Goal: Task Accomplishment & Management: Manage account settings

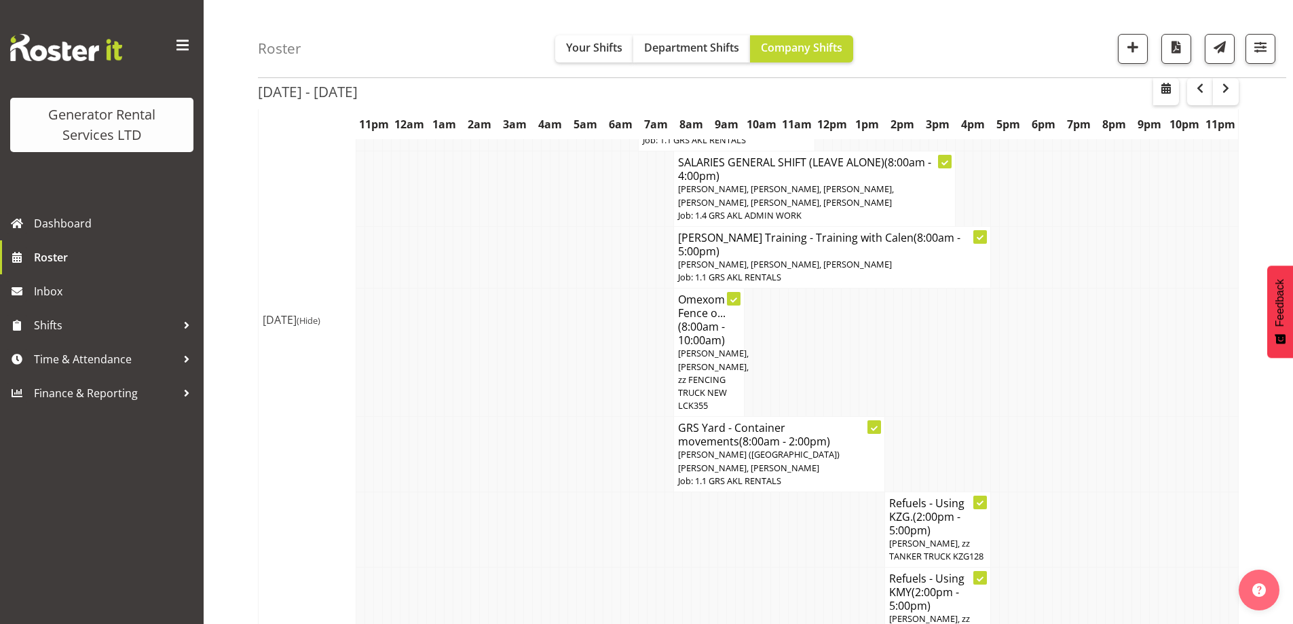
scroll to position [522, 0]
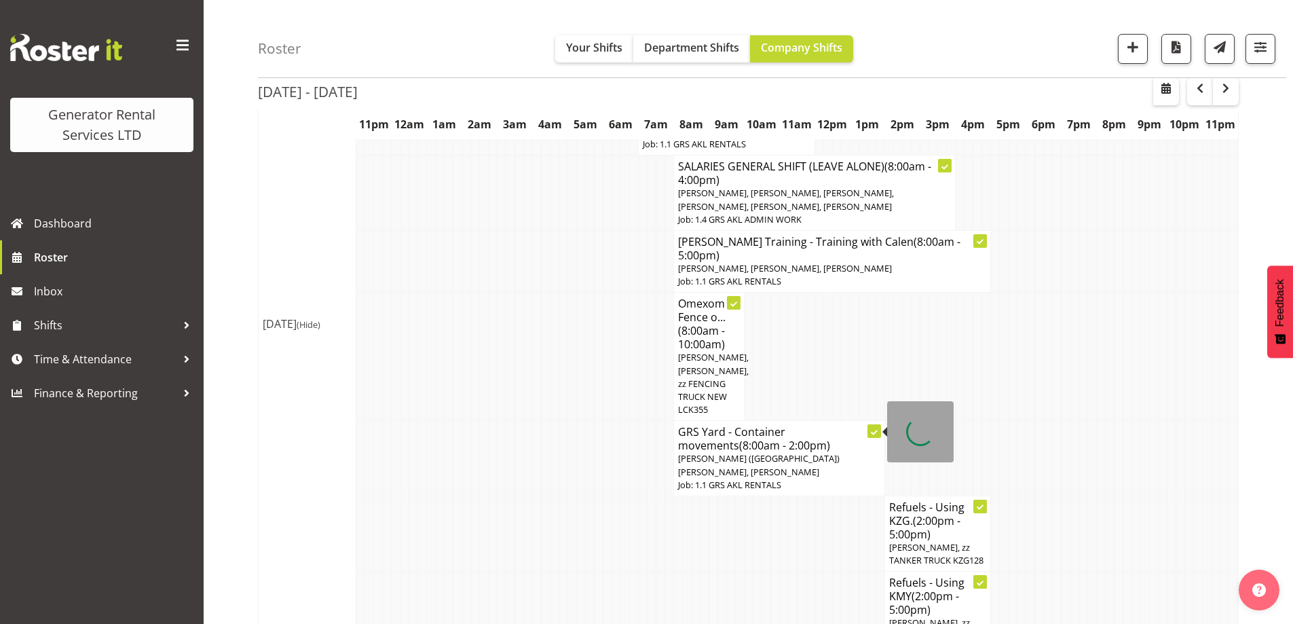
click at [495, 421] on td at bounding box center [493, 458] width 9 height 75
click at [93, 259] on span "Roster" at bounding box center [115, 257] width 163 height 20
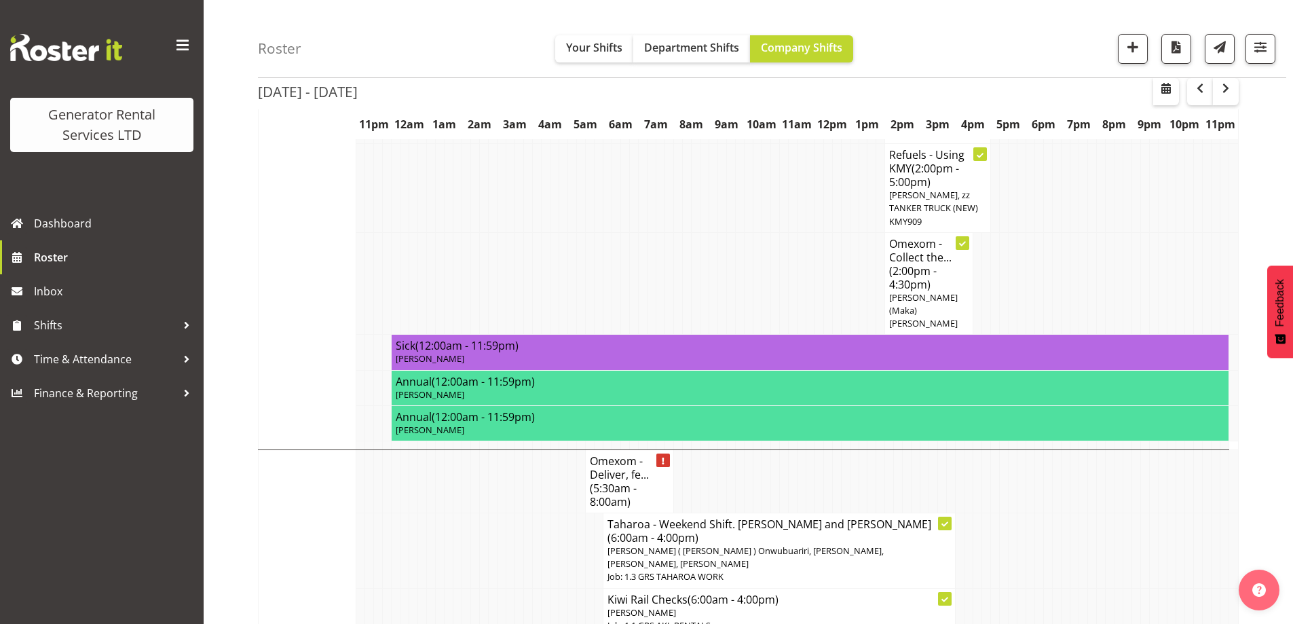
click at [424, 512] on td at bounding box center [422, 549] width 9 height 75
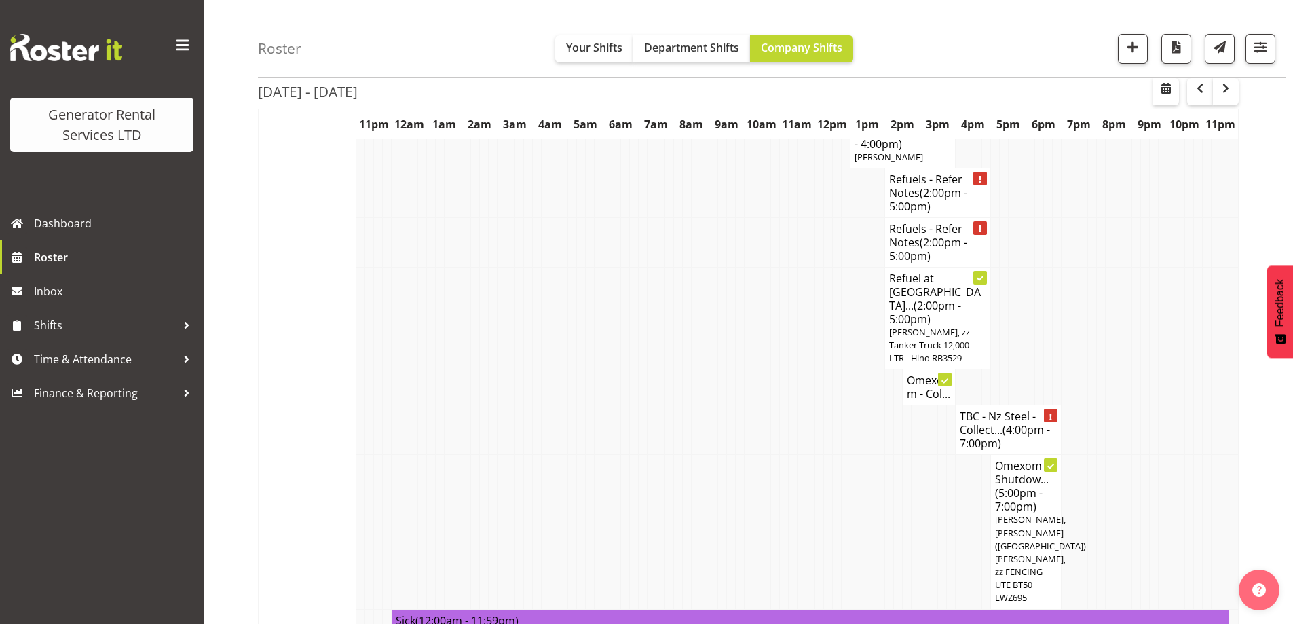
scroll to position [1764, 0]
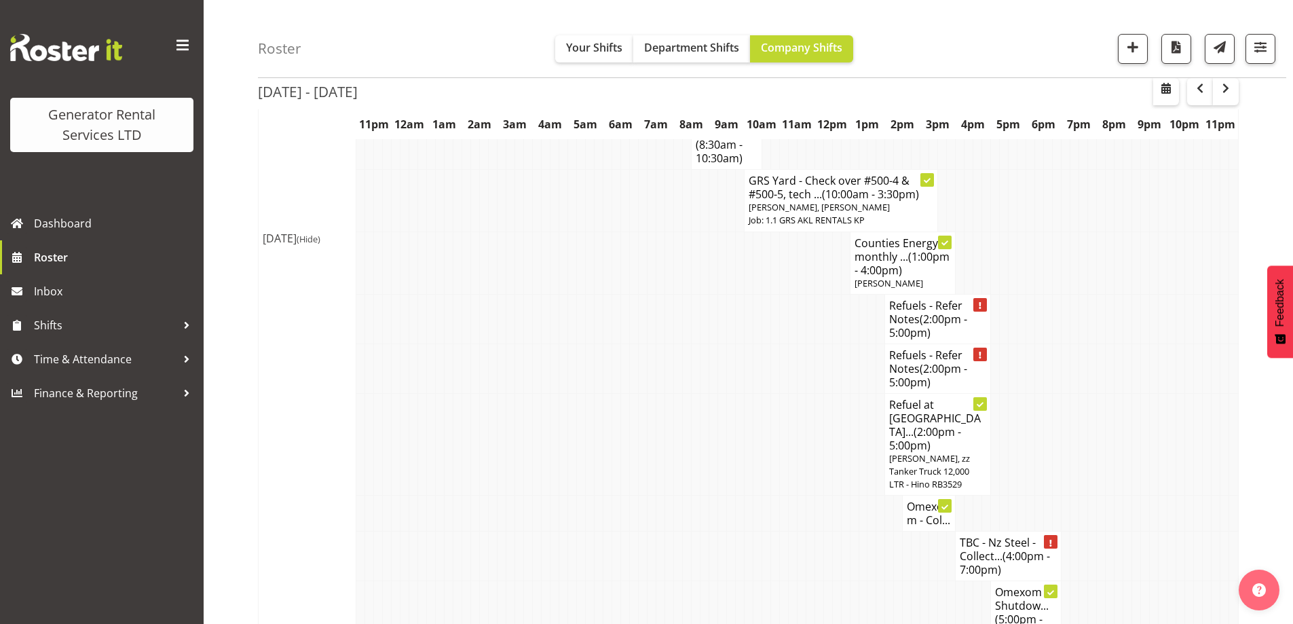
click at [412, 531] on td at bounding box center [413, 556] width 9 height 50
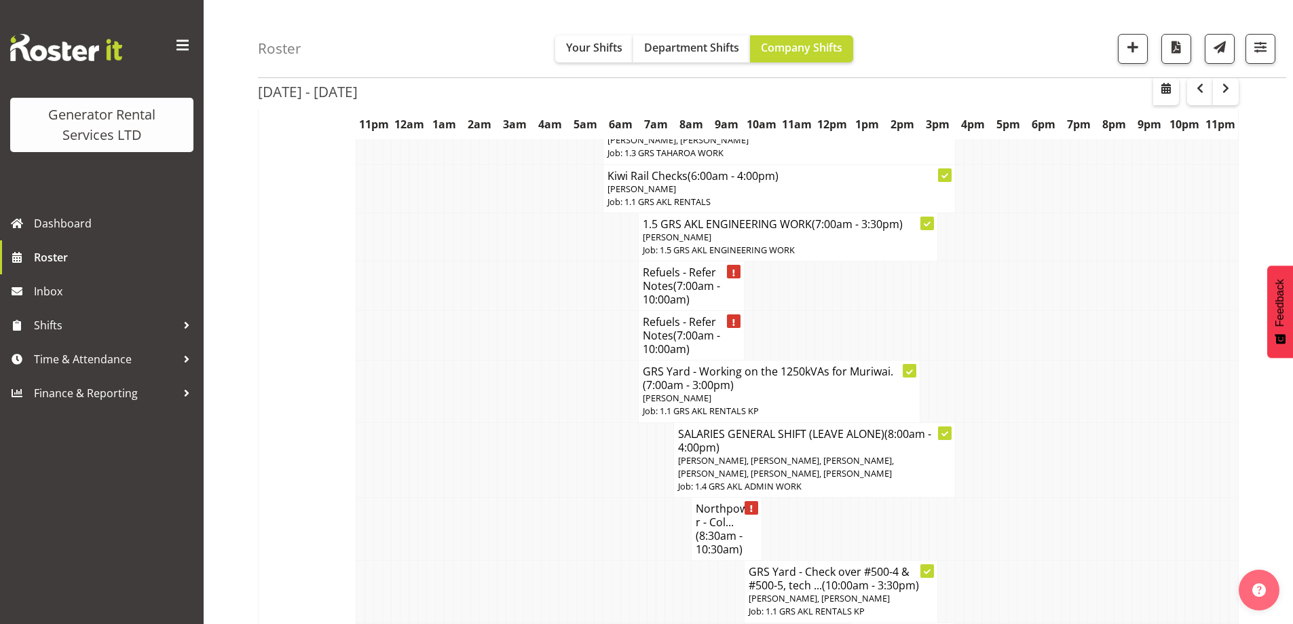
scroll to position [1357, 0]
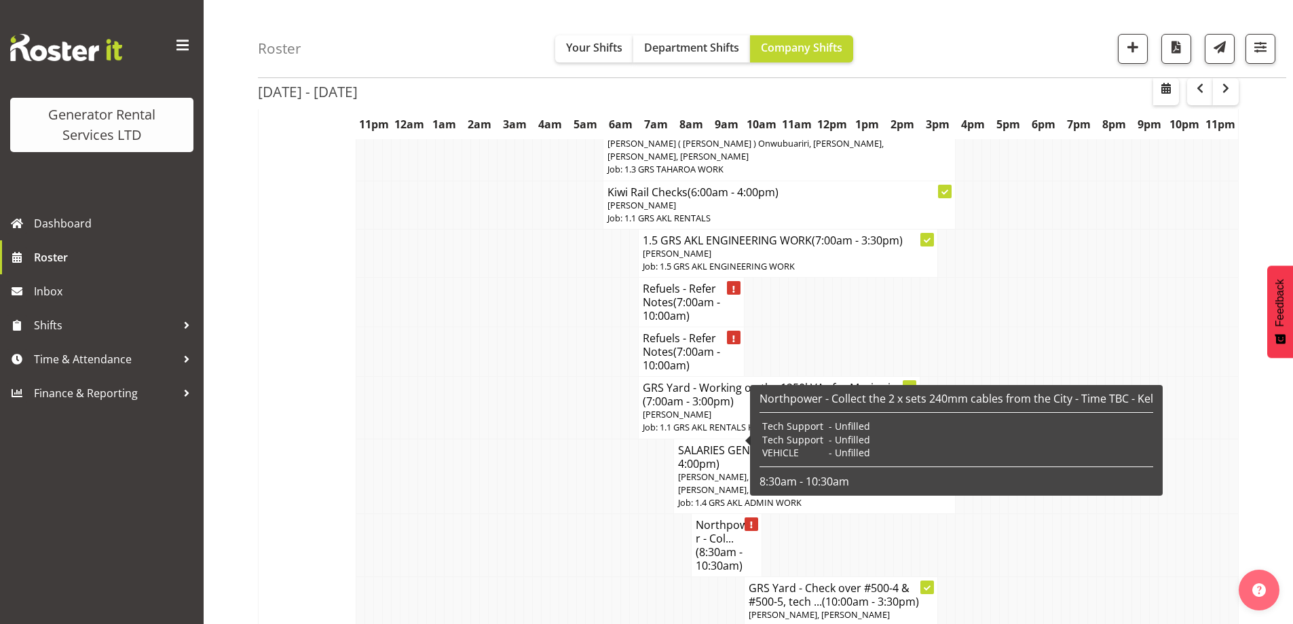
click at [735, 544] on span "(8:30am - 10:30am)" at bounding box center [718, 558] width 47 height 28
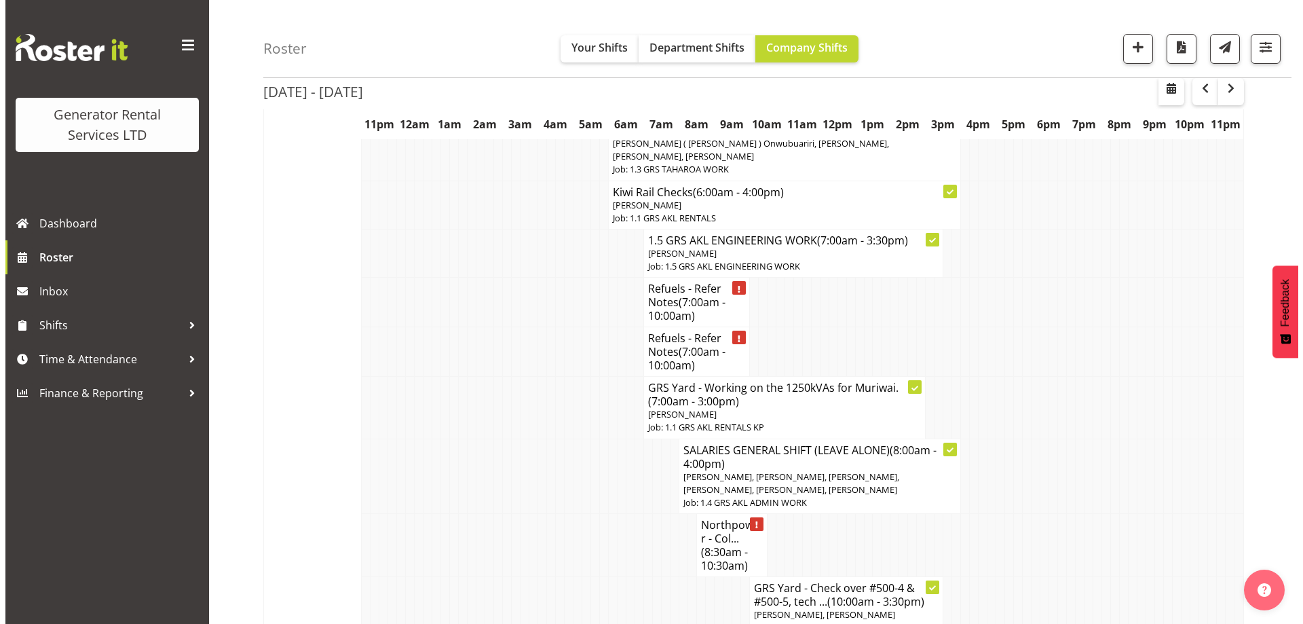
scroll to position [1350, 0]
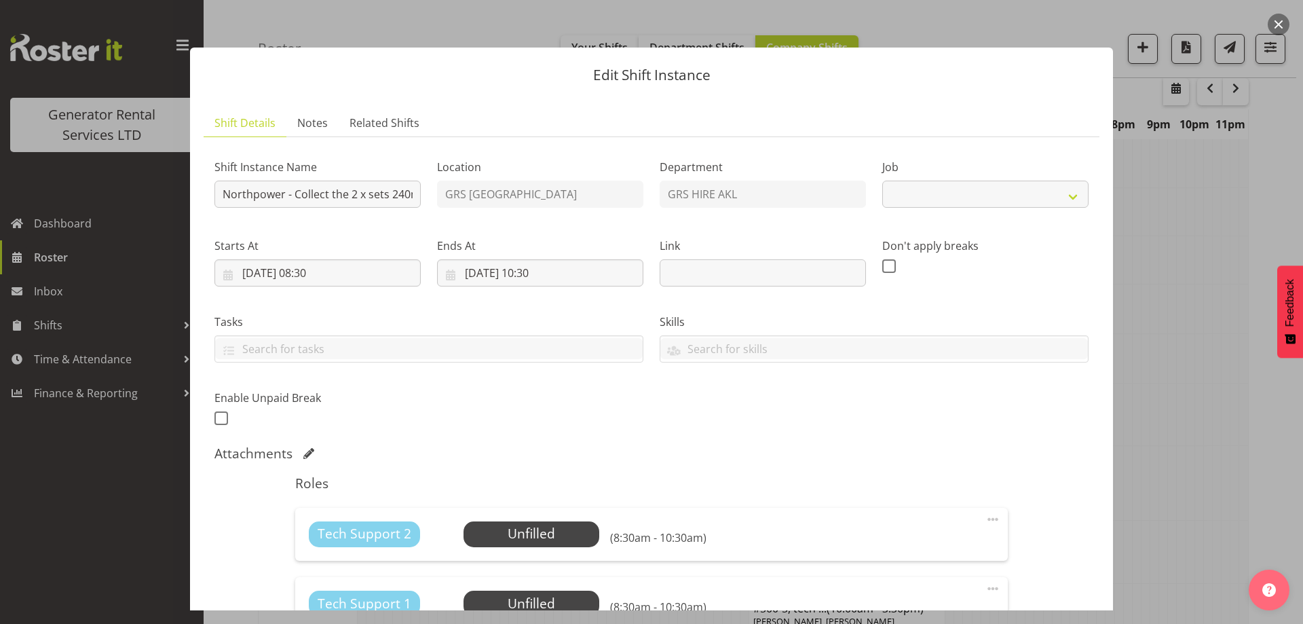
select select "7504"
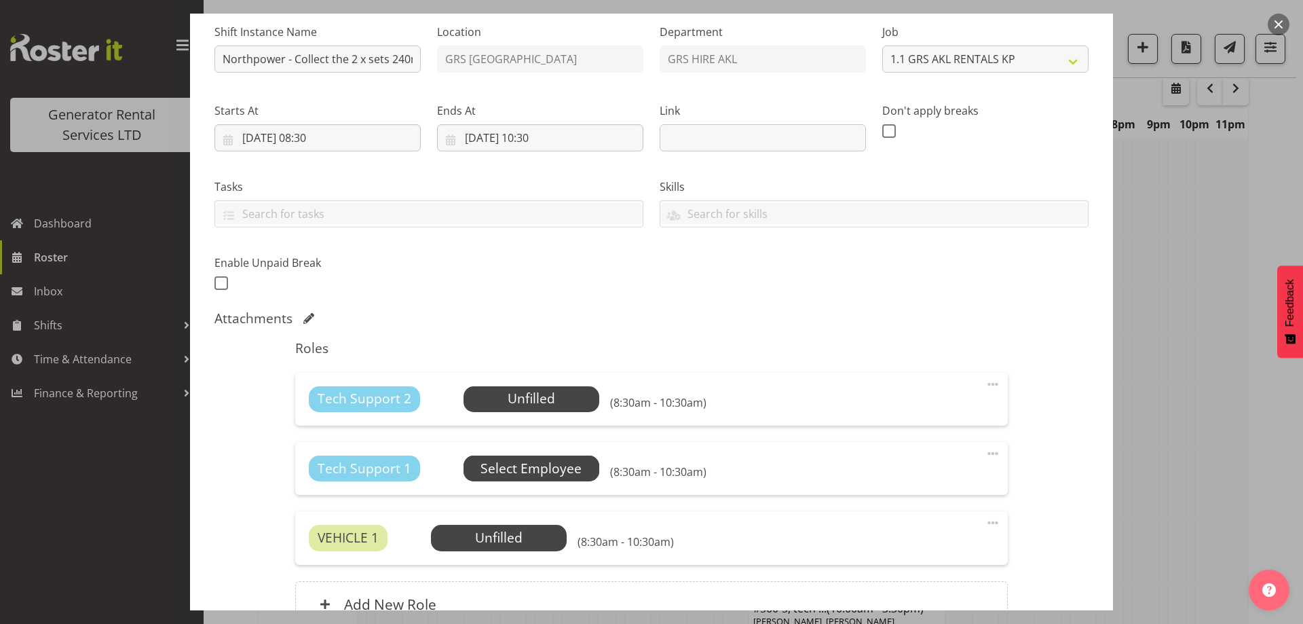
scroll to position [136, 0]
click at [520, 404] on span "Select Employee" at bounding box center [530, 398] width 101 height 20
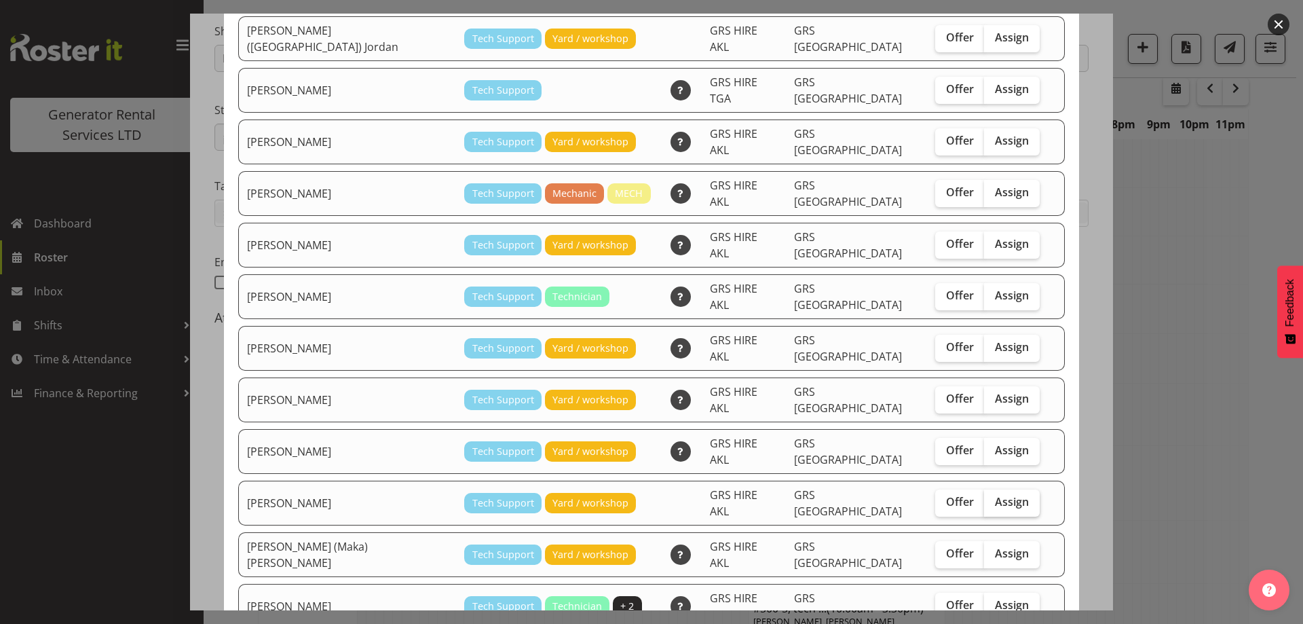
click at [995, 495] on span "Assign" at bounding box center [1012, 502] width 34 height 14
click at [987, 497] on input "Assign" at bounding box center [988, 501] width 9 height 9
checkbox input "true"
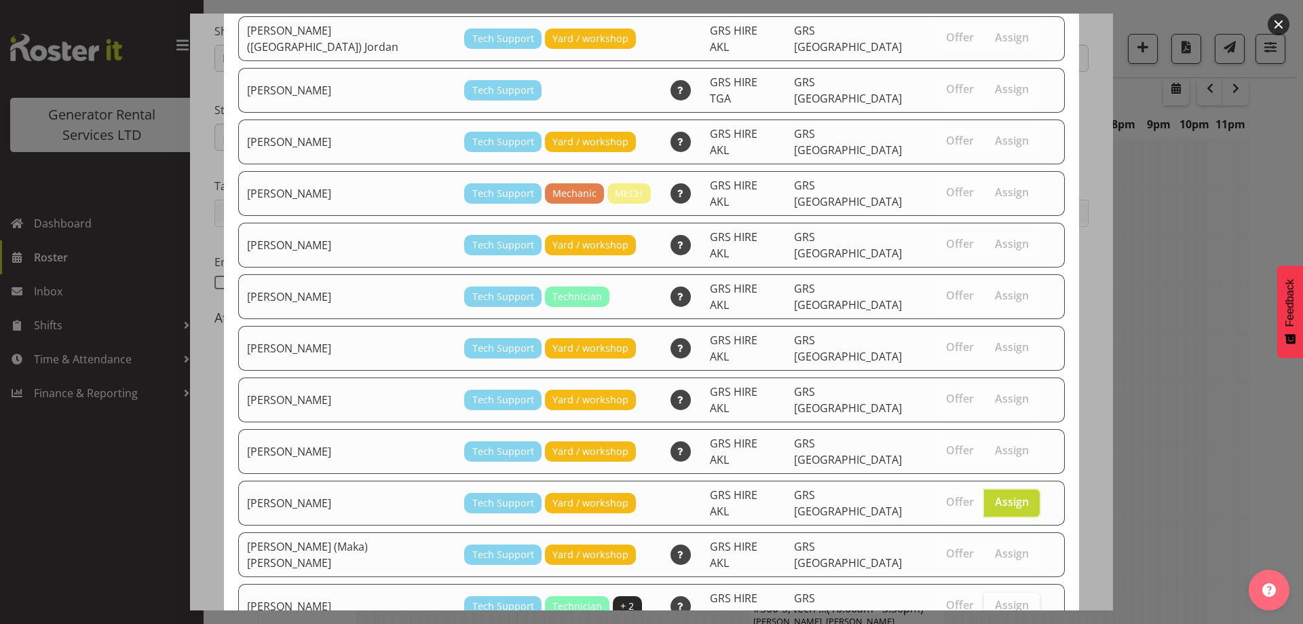
scroll to position [190, 0]
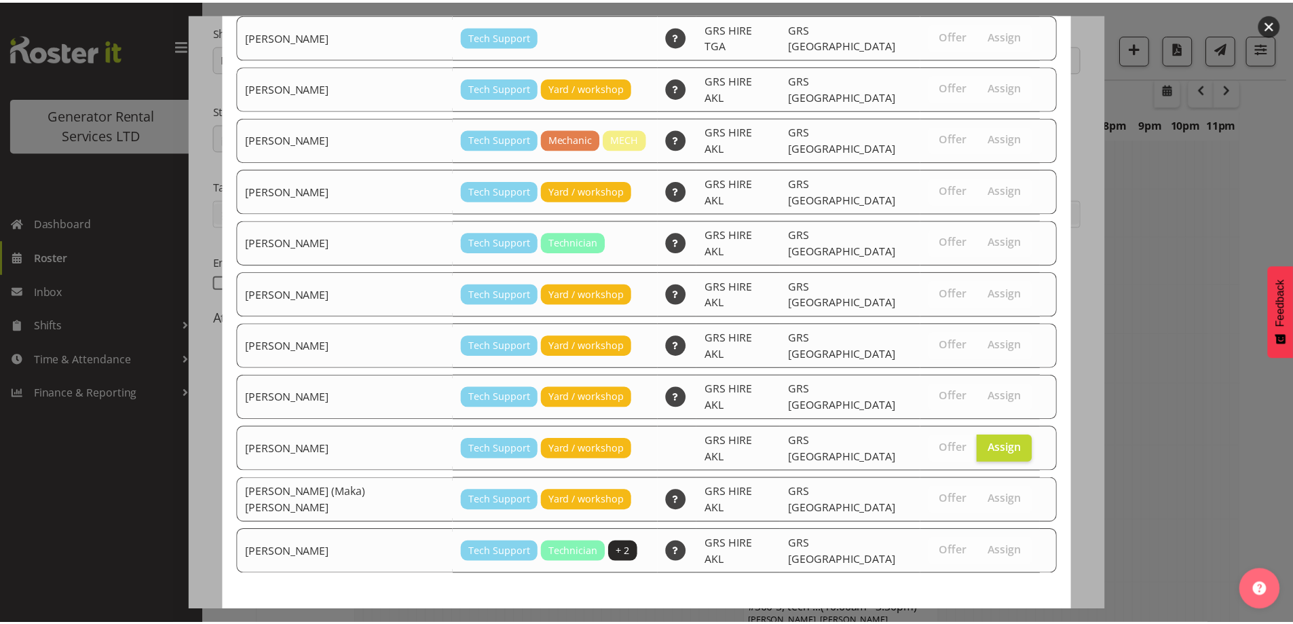
scroll to position [1357, 0]
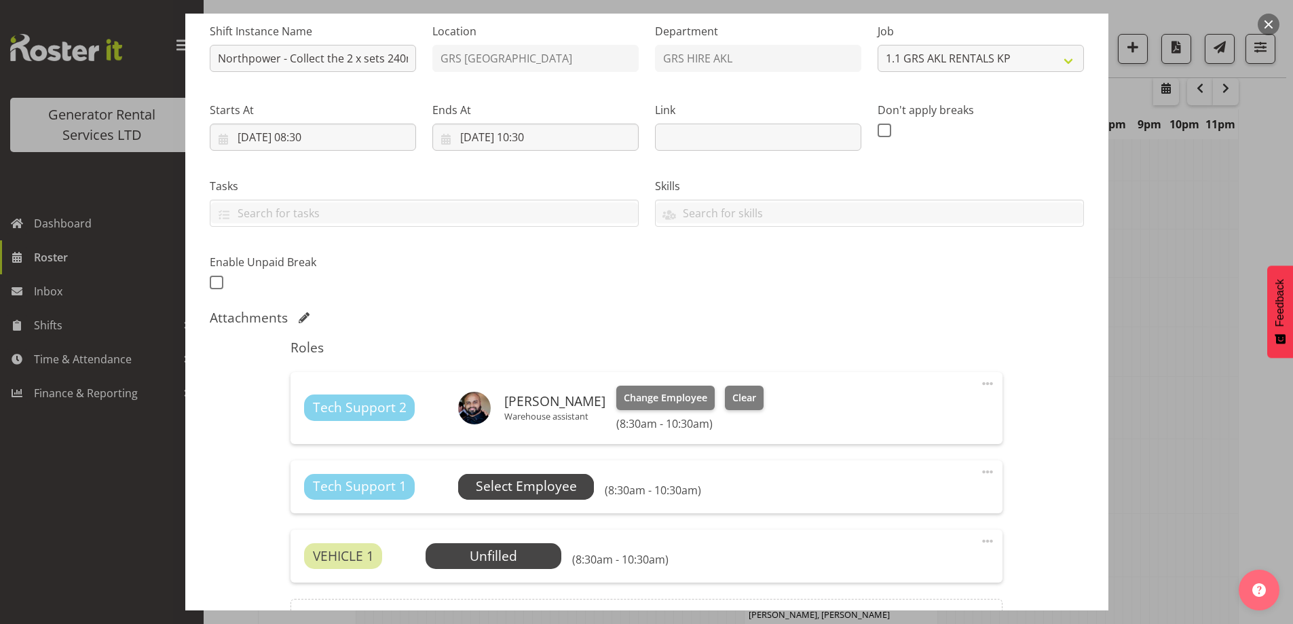
click at [564, 481] on span "Select Employee" at bounding box center [526, 486] width 101 height 20
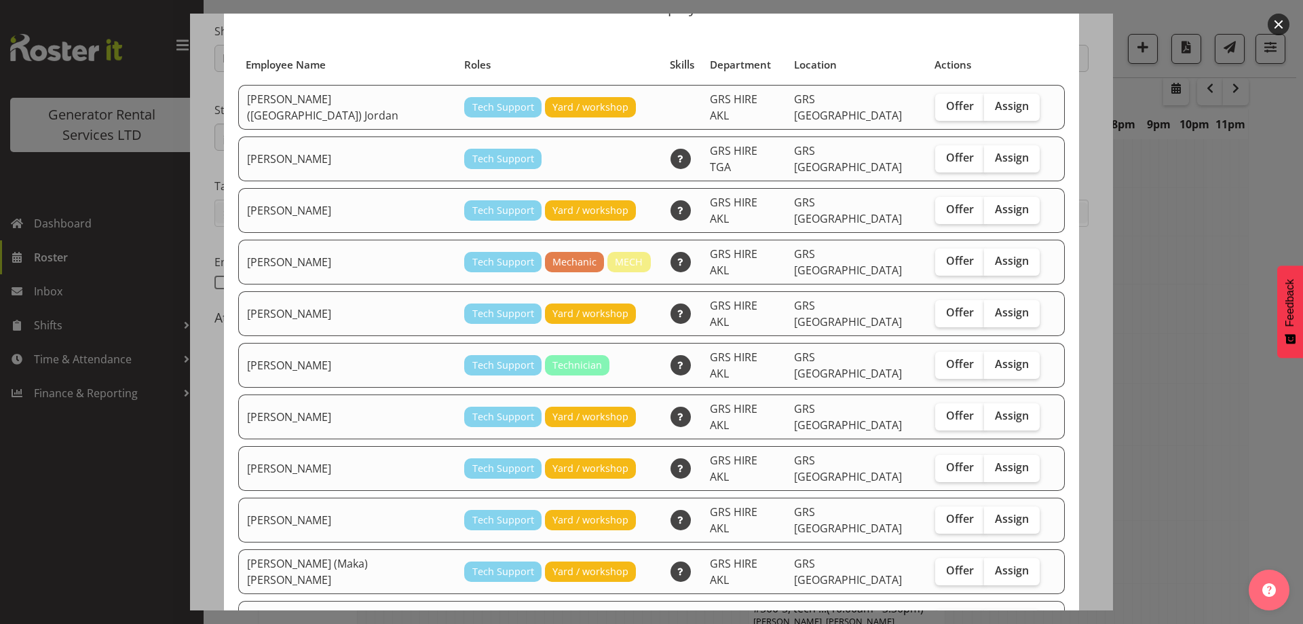
scroll to position [144, 0]
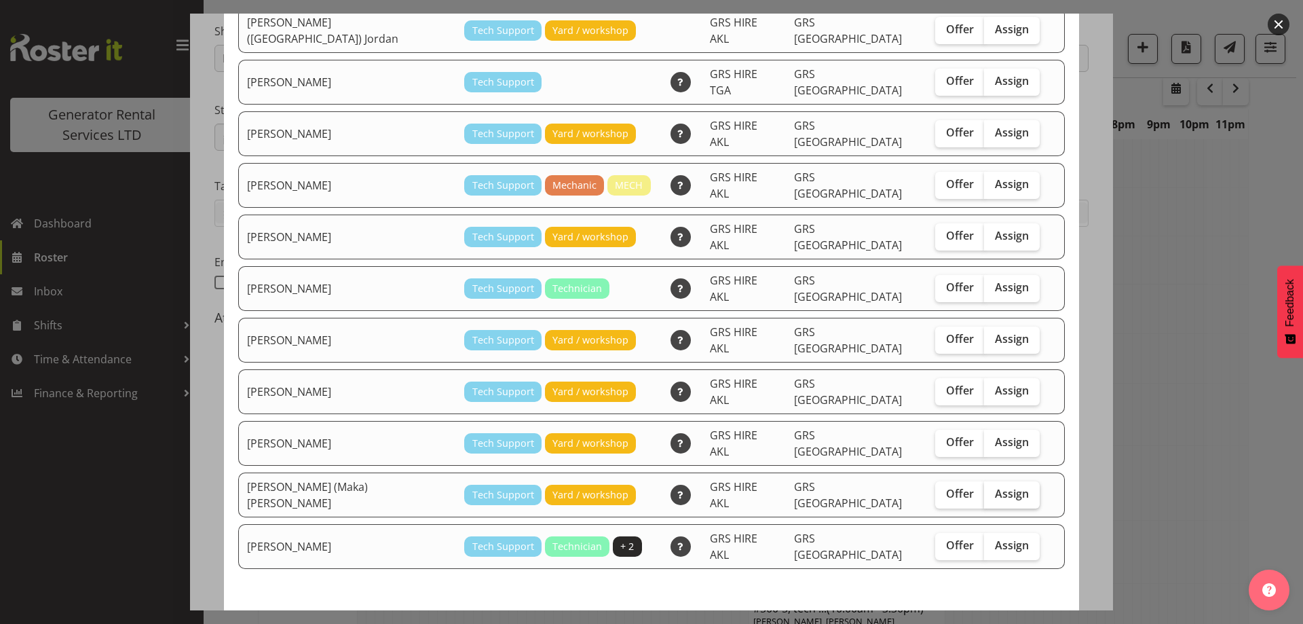
click at [995, 486] on span "Assign" at bounding box center [1012, 493] width 34 height 14
click at [984, 489] on input "Assign" at bounding box center [988, 493] width 9 height 9
checkbox input "true"
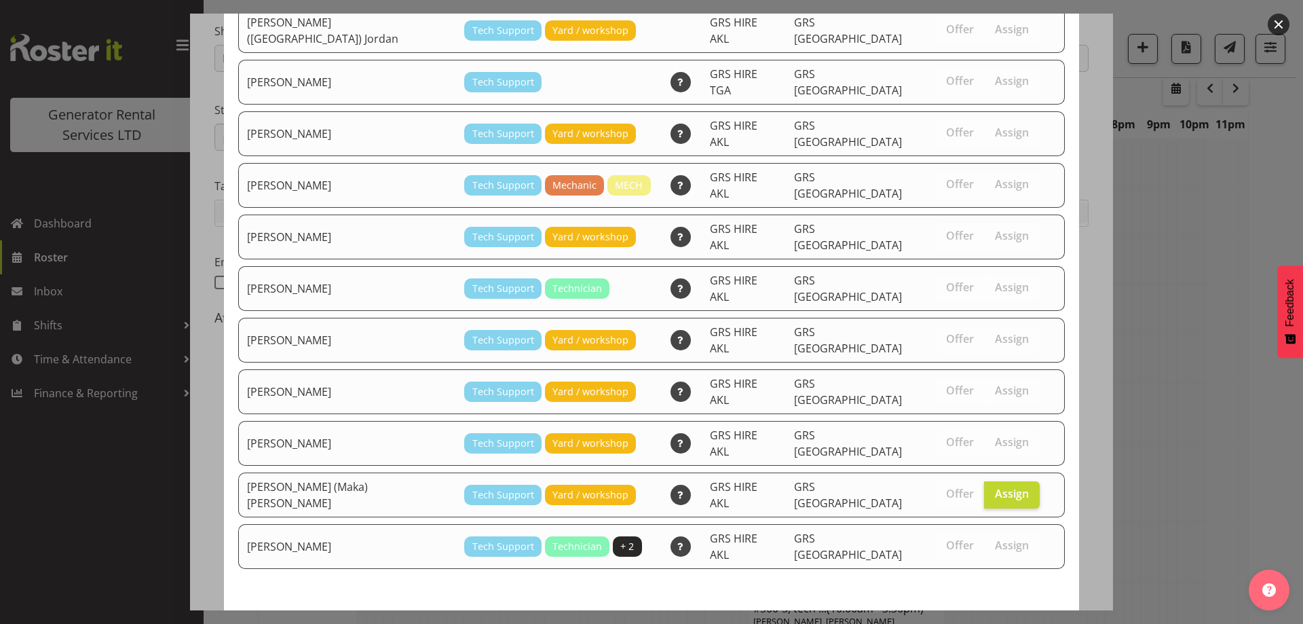
click at [990, 619] on button "Assign Sione (Maka) Fifita" at bounding box center [917, 634] width 296 height 30
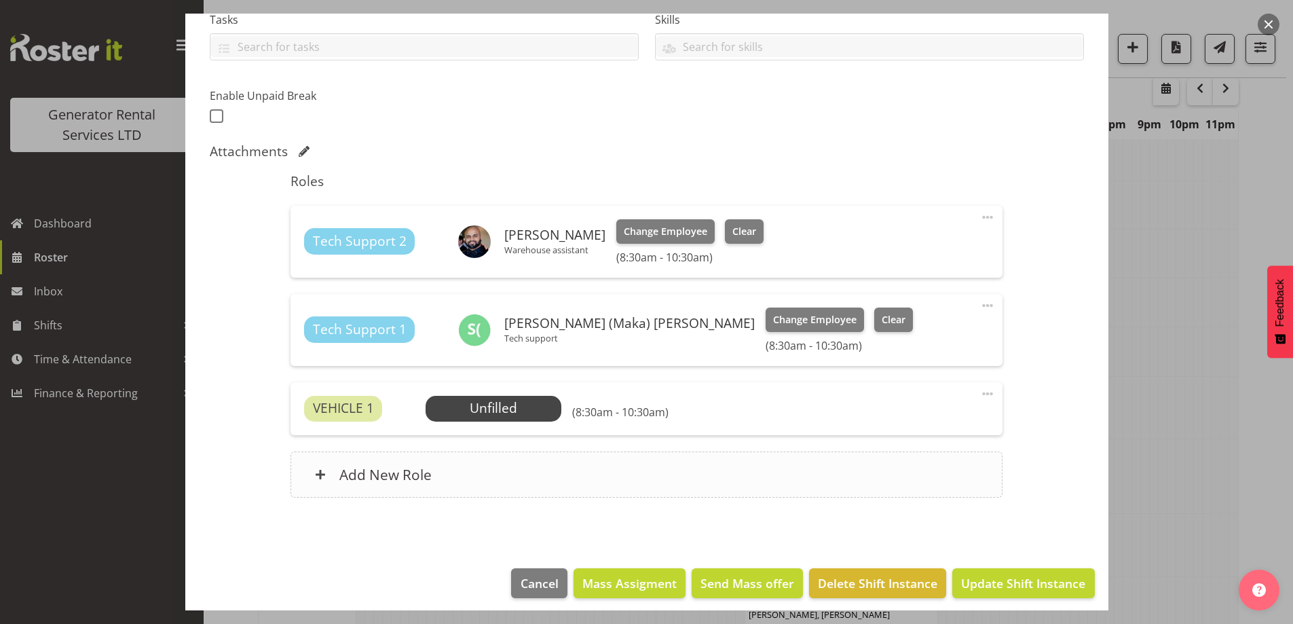
scroll to position [310, 0]
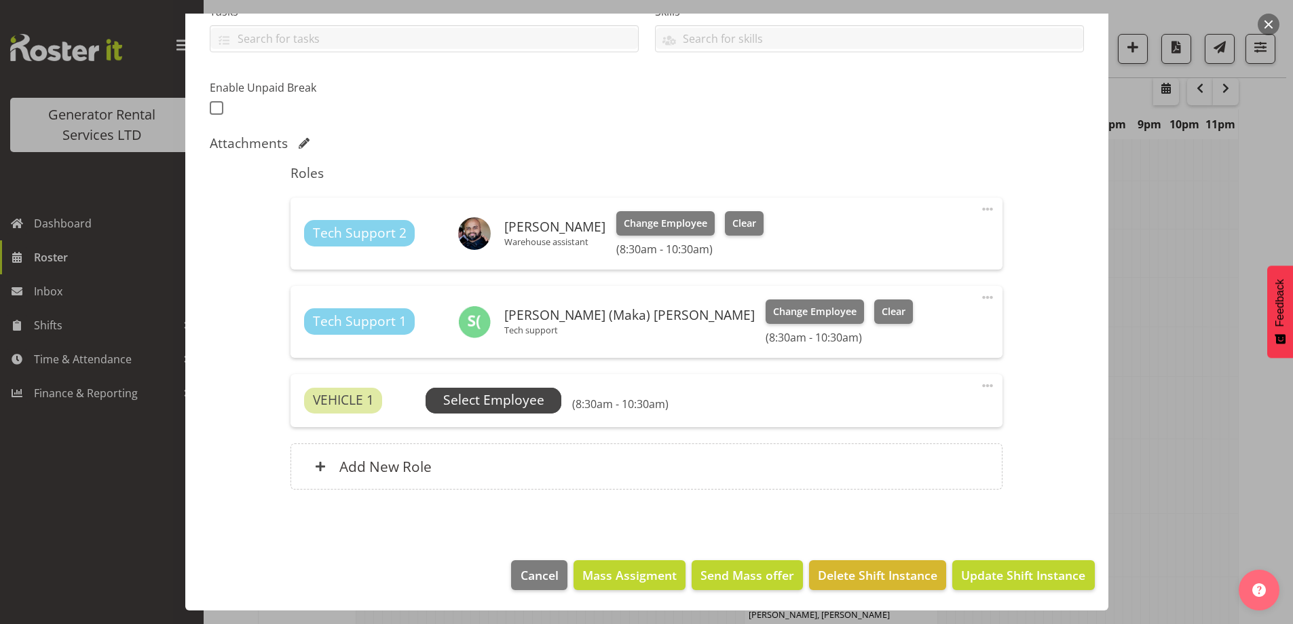
click at [482, 398] on span "Select Employee" at bounding box center [493, 400] width 101 height 20
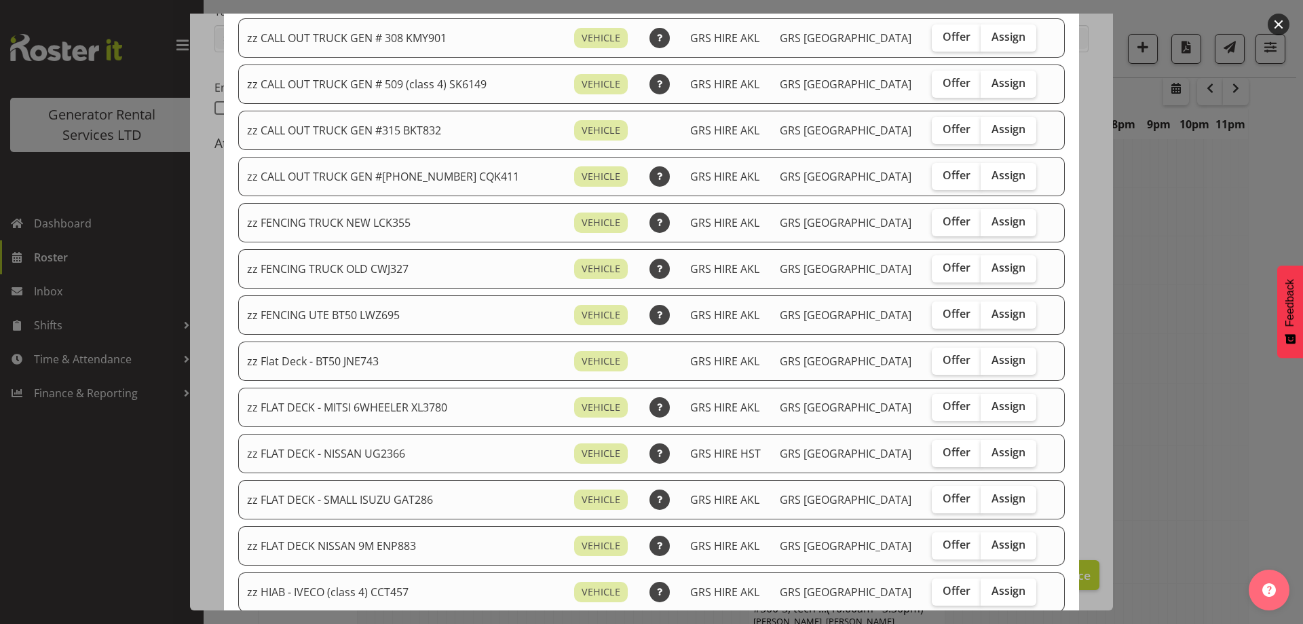
scroll to position [204, 0]
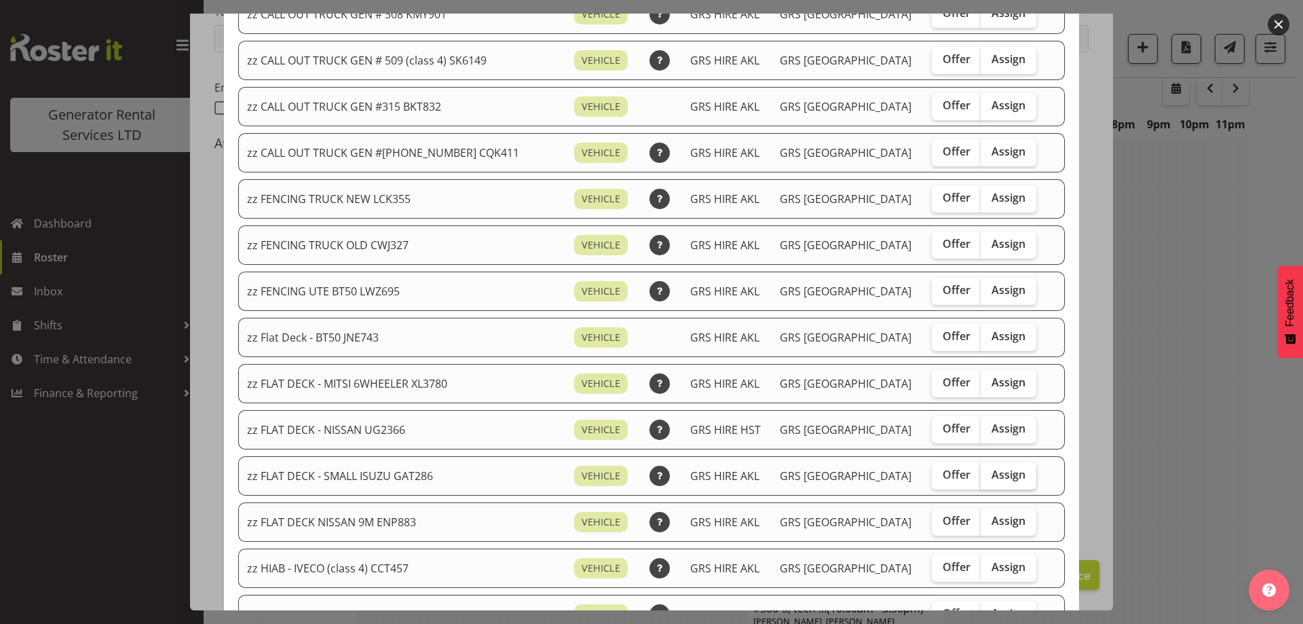
click at [992, 480] on span "Assign" at bounding box center [1008, 474] width 34 height 14
click at [989, 479] on input "Assign" at bounding box center [984, 474] width 9 height 9
checkbox input "true"
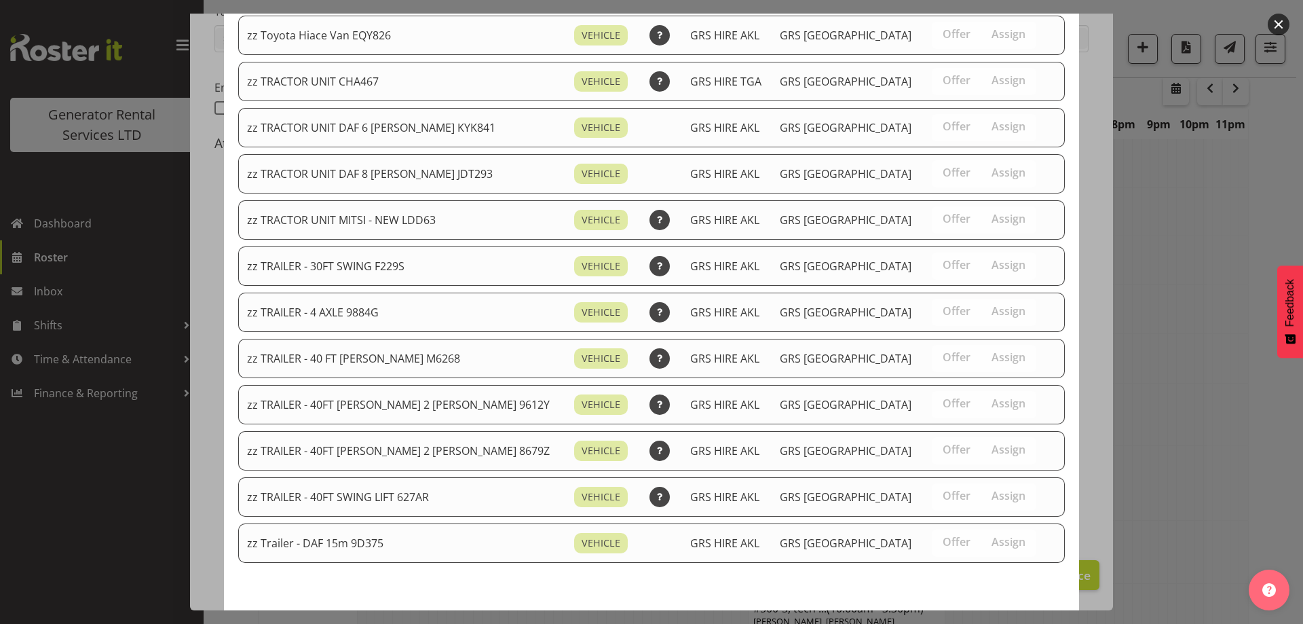
scroll to position [1712, 0]
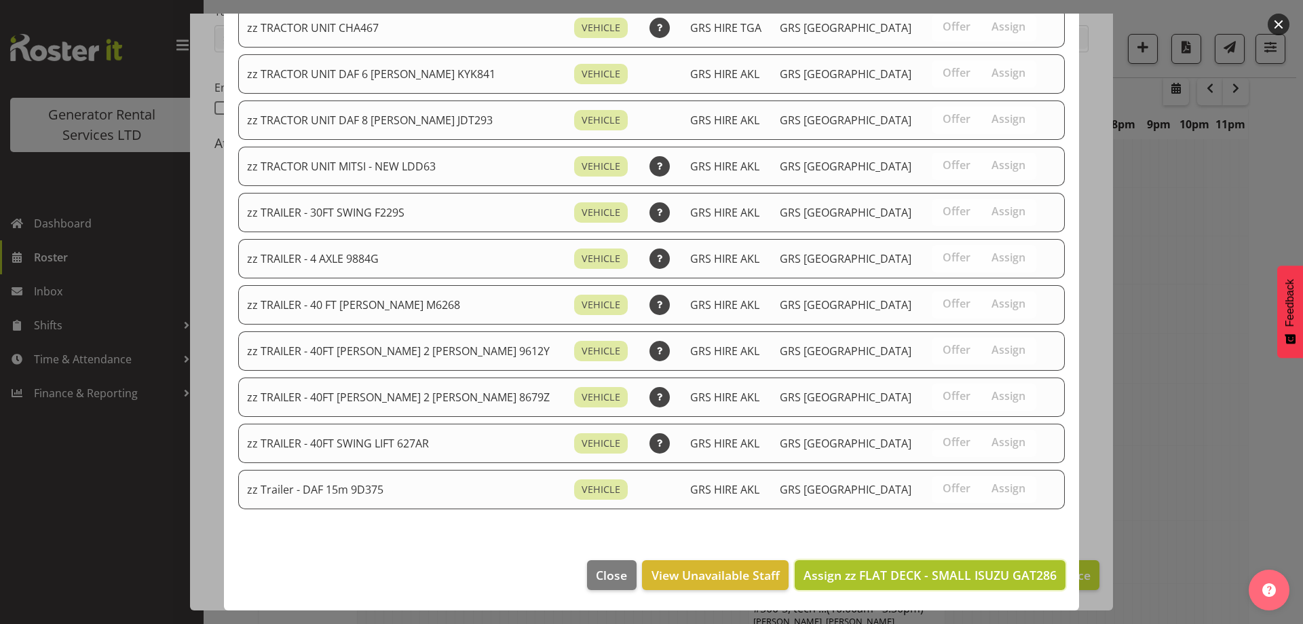
click at [970, 578] on span "Assign zz FLAT DECK - SMALL ISUZU GAT286" at bounding box center [929, 575] width 253 height 16
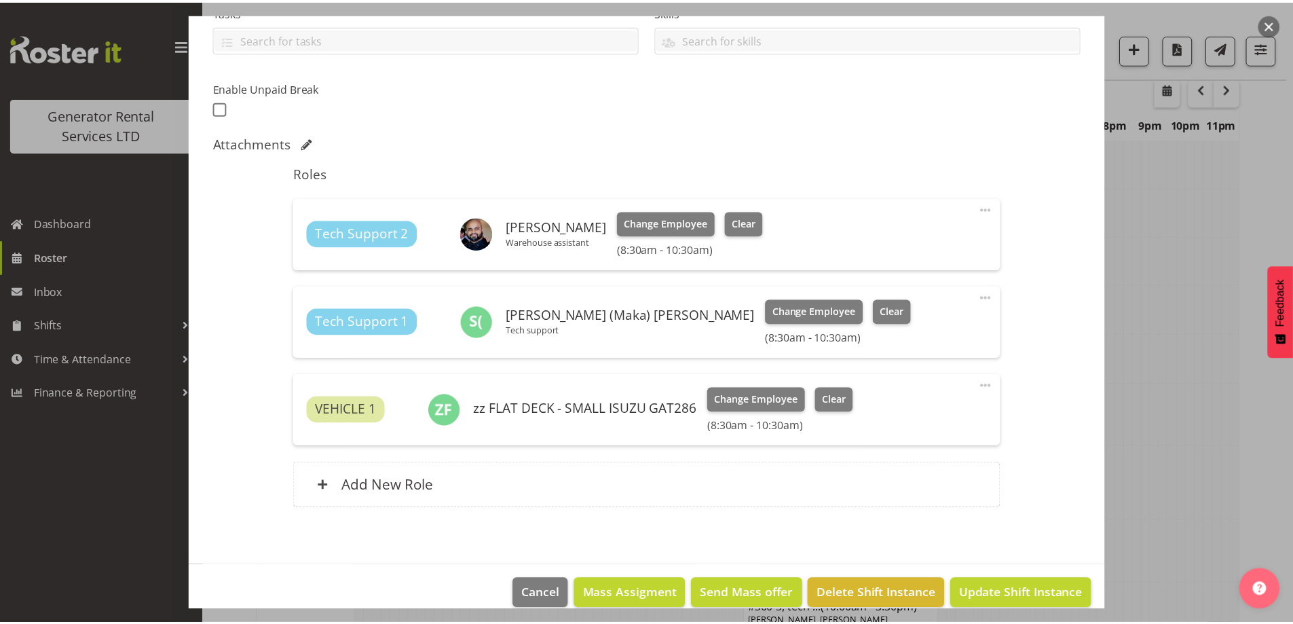
scroll to position [1357, 0]
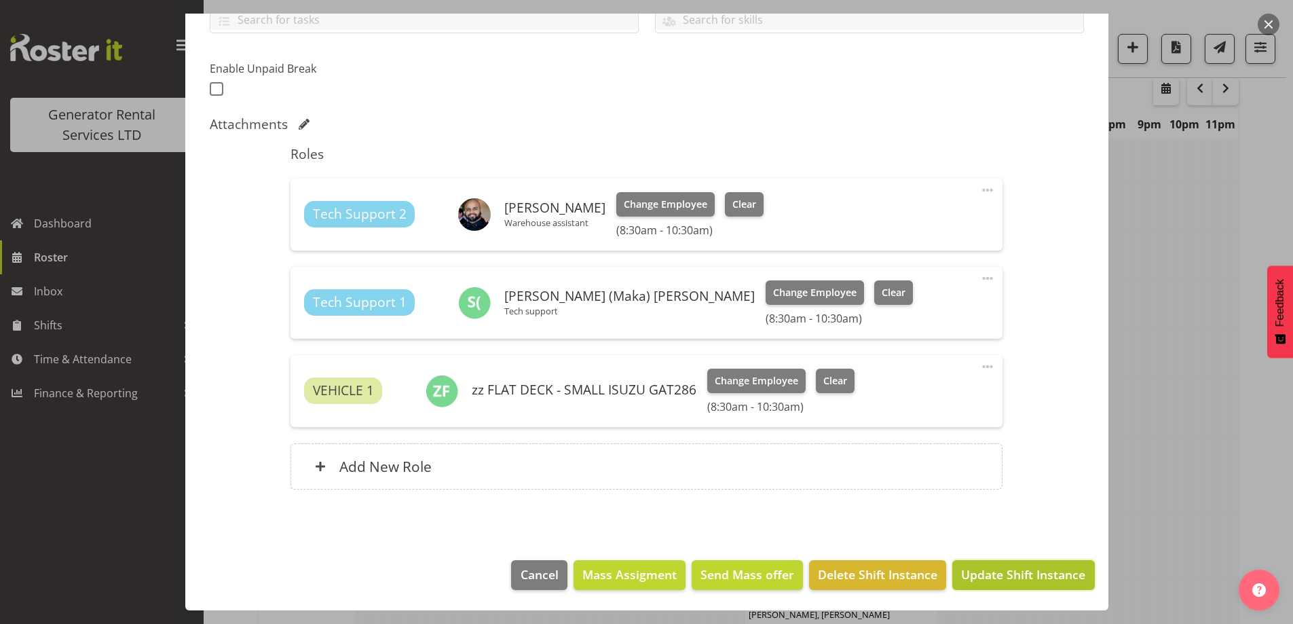
click at [996, 567] on span "Update Shift Instance" at bounding box center [1023, 574] width 124 height 18
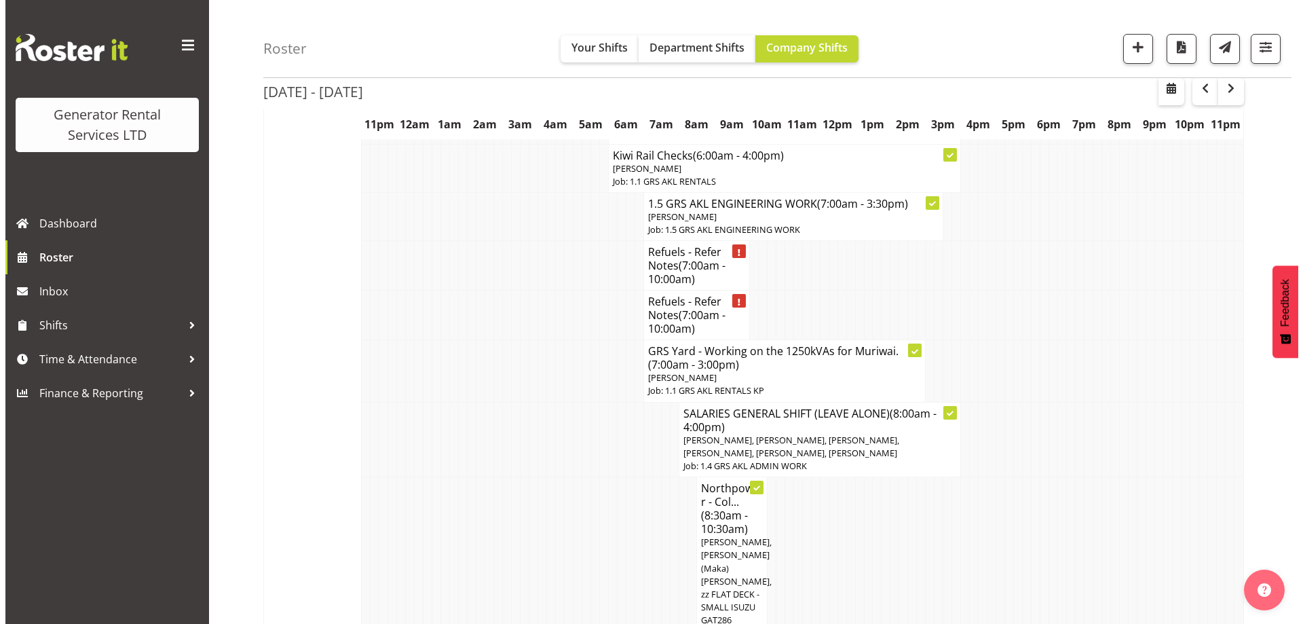
scroll to position [997, 0]
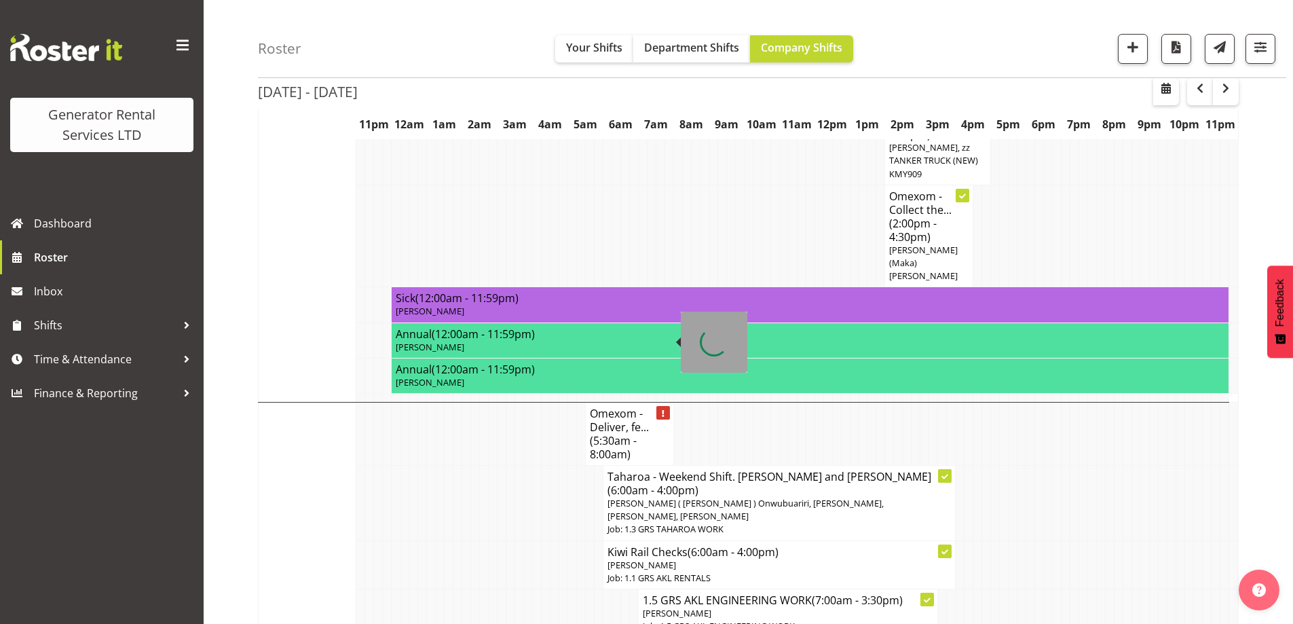
click at [635, 406] on h4 "Omexom - Deliver, fe... (5:30am - 8:00am)" at bounding box center [629, 433] width 79 height 54
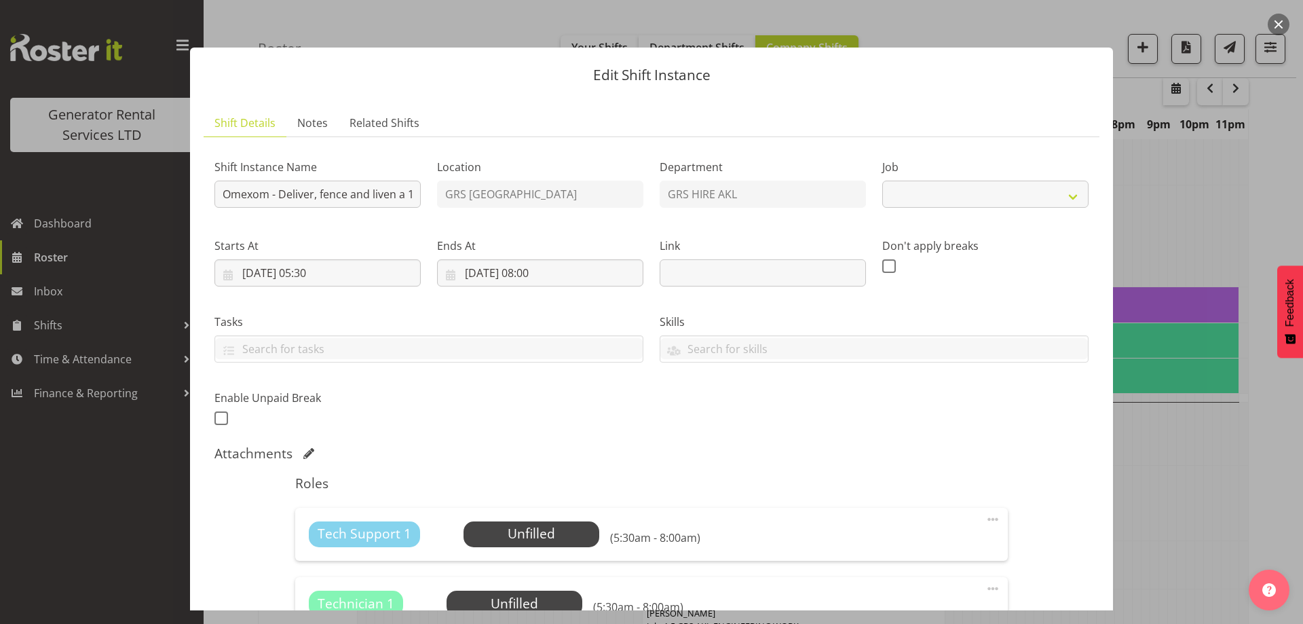
select select "7504"
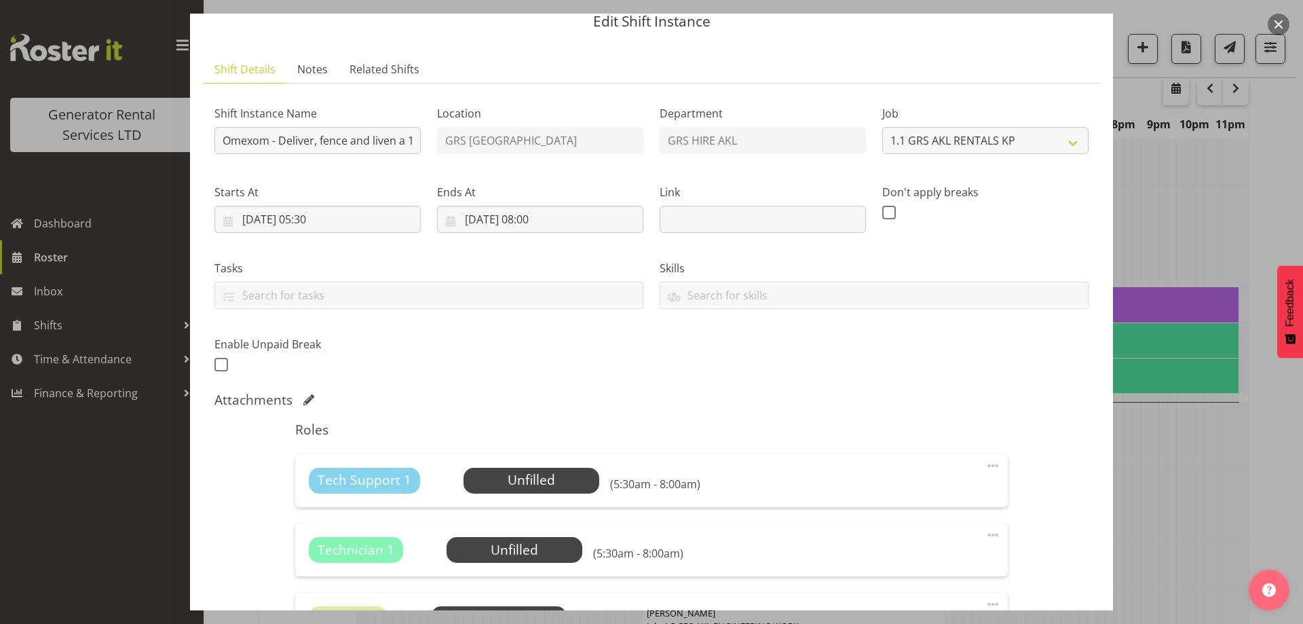
scroll to position [0, 0]
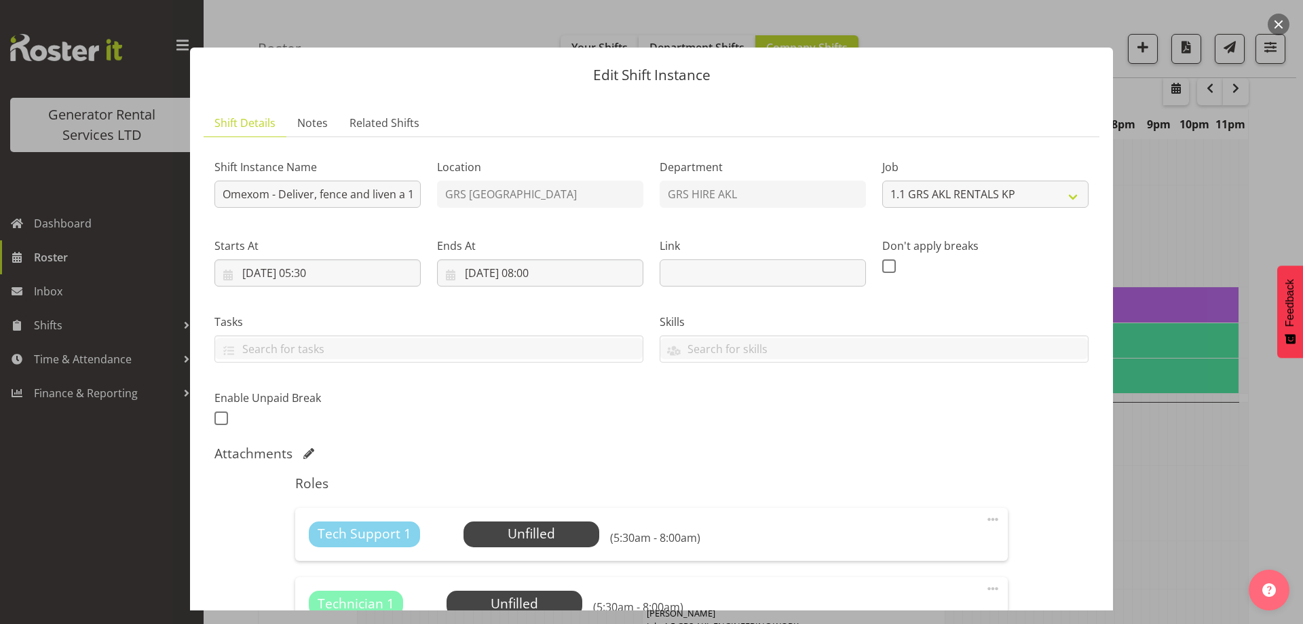
click at [1161, 457] on div at bounding box center [651, 312] width 1303 height 624
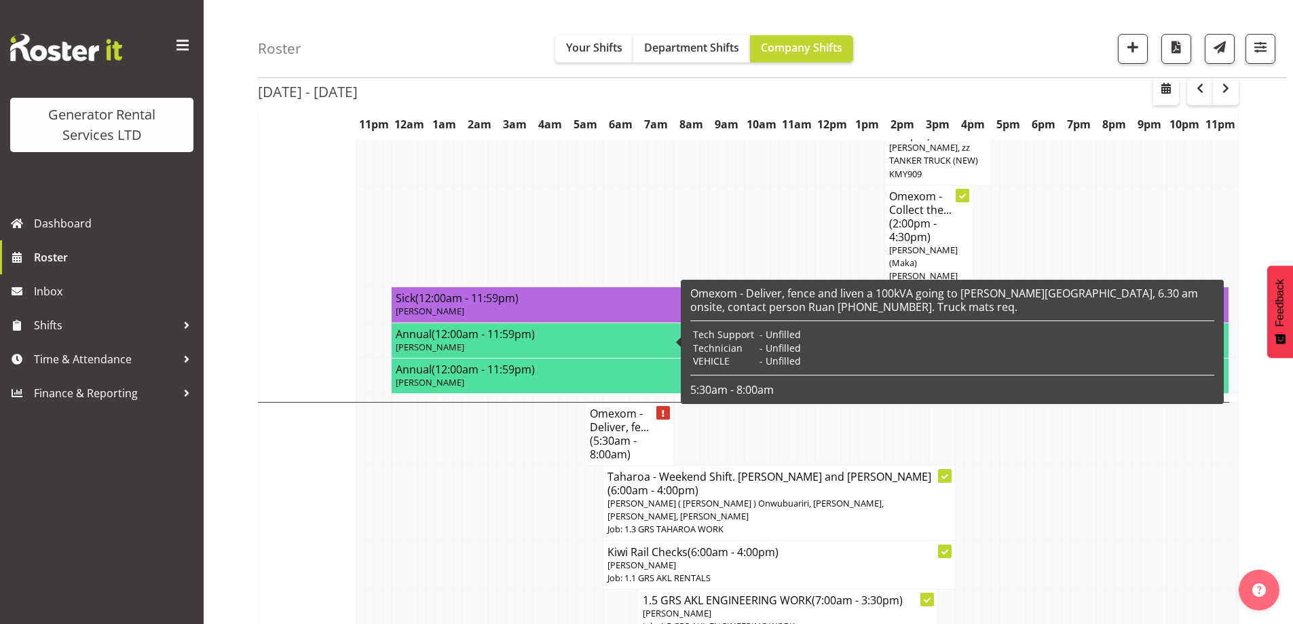
click at [623, 406] on h4 "Omexom - Deliver, fe... (5:30am - 8:00am)" at bounding box center [629, 433] width 79 height 54
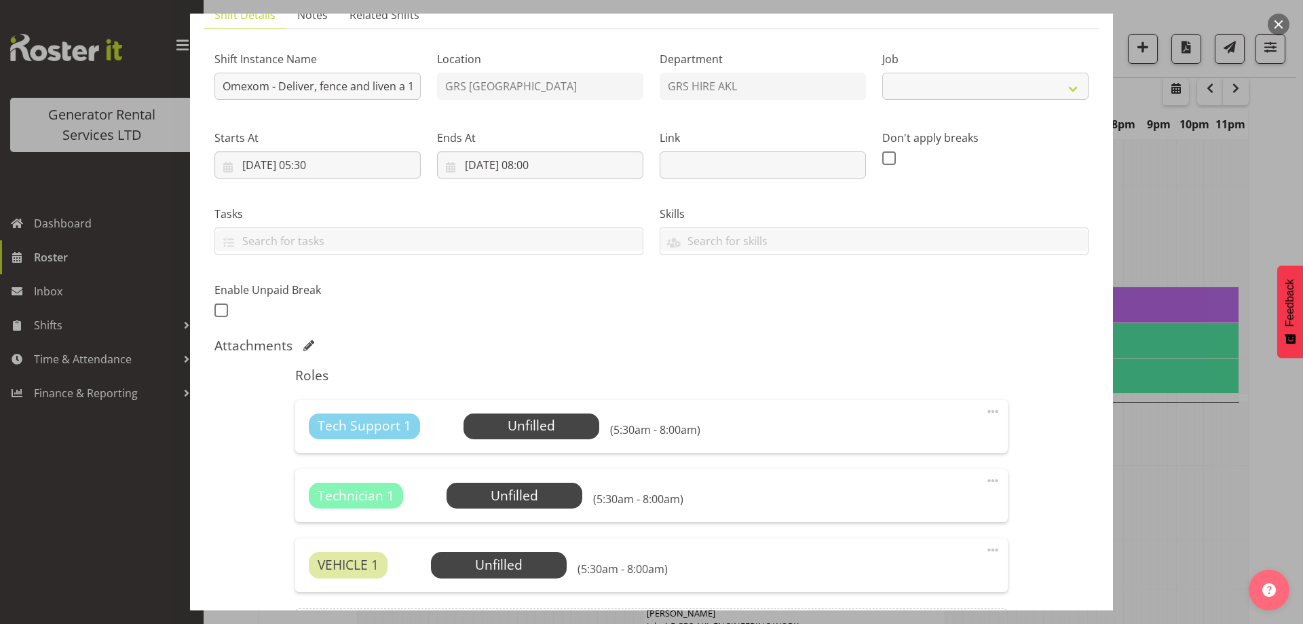
scroll to position [271, 0]
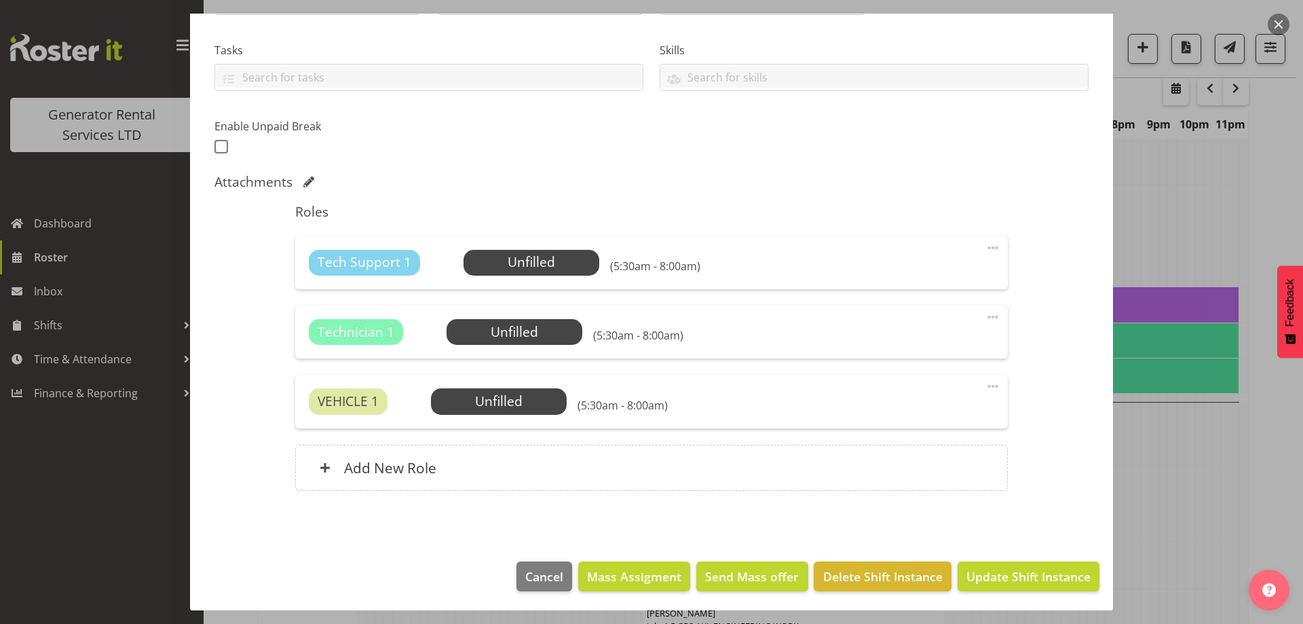
select select "7504"
click at [0, 0] on span "Select Employee" at bounding box center [0, 0] width 0 height 0
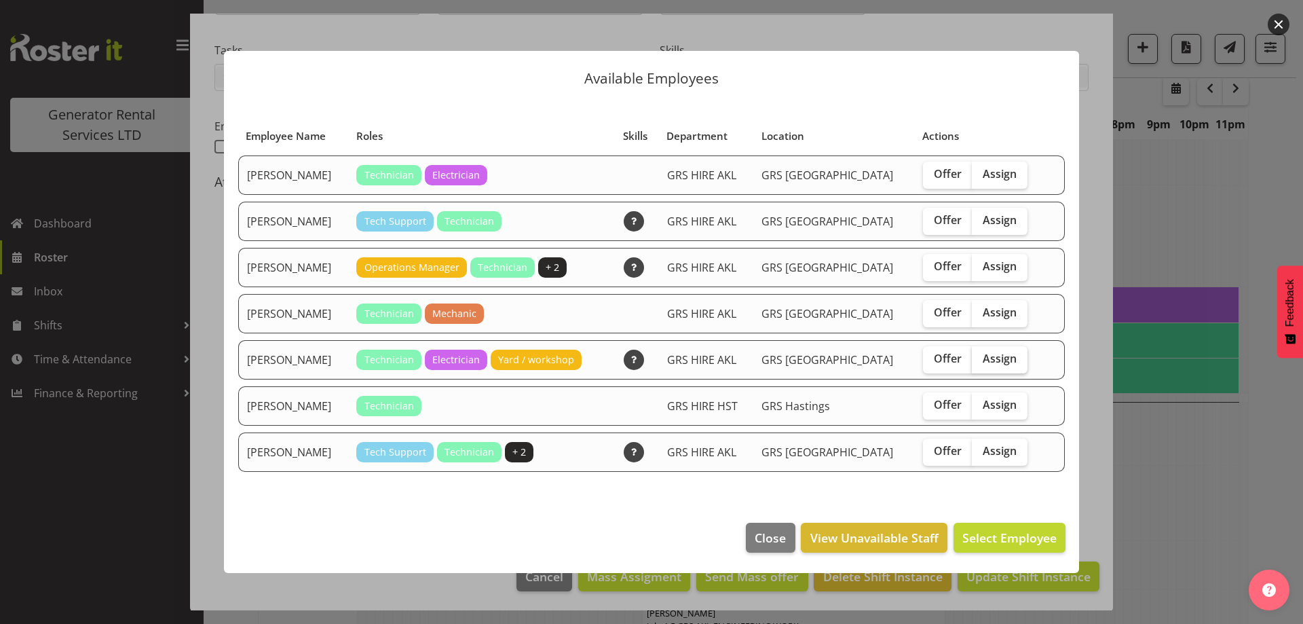
click at [982, 360] on span "Assign" at bounding box center [999, 358] width 34 height 14
click at [980, 360] on input "Assign" at bounding box center [976, 358] width 9 height 9
checkbox input "true"
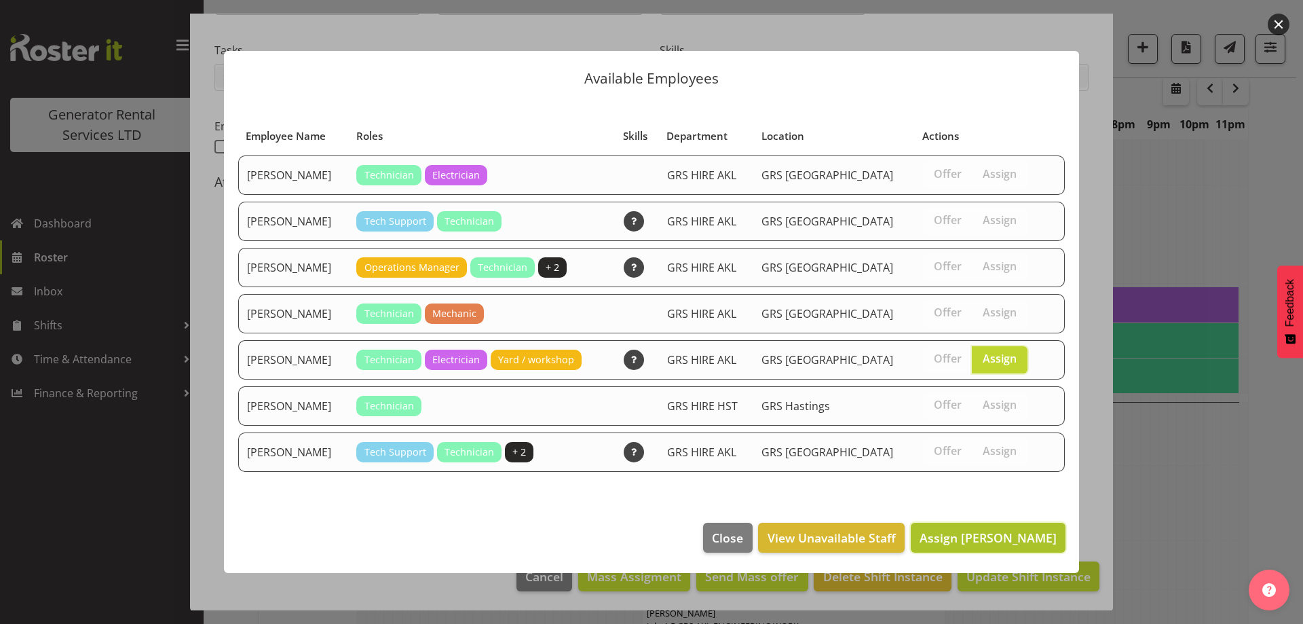
click at [1021, 533] on span "Assign Rob Ryan" at bounding box center [987, 537] width 137 height 16
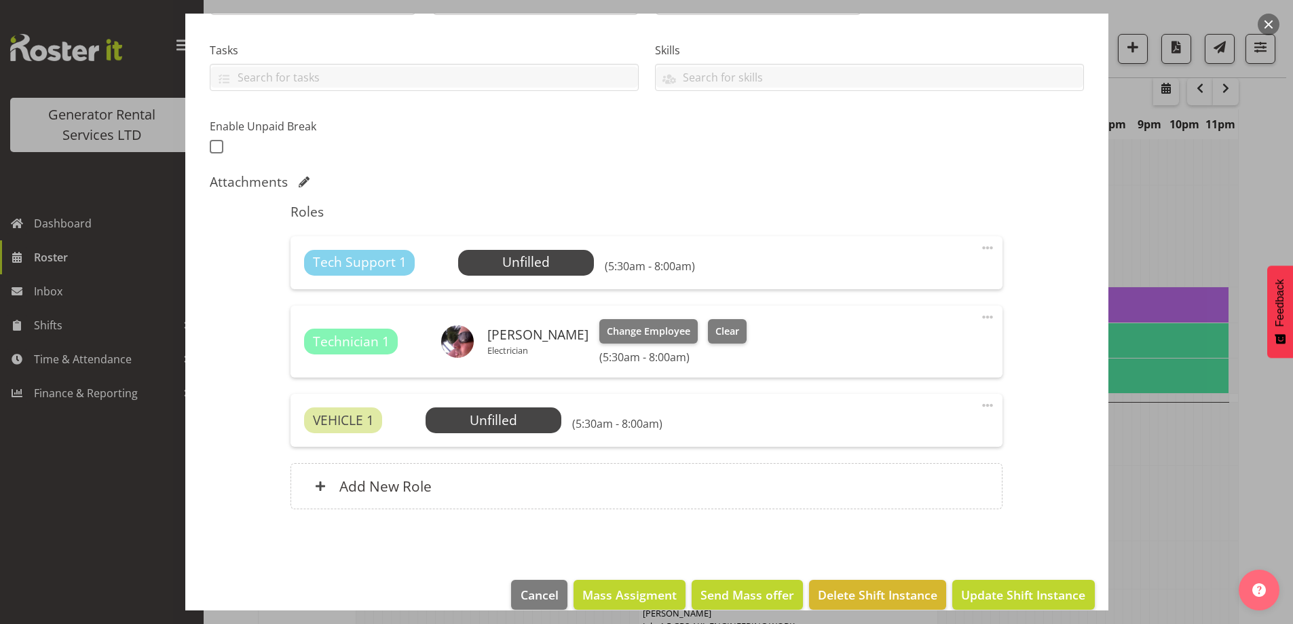
click at [495, 241] on div "Tech Support 1 Unfilled Select Employee (5:30am - 8:00am) Edit Cover Role Delete" at bounding box center [646, 262] width 712 height 53
click at [524, 263] on span "Select Employee" at bounding box center [526, 262] width 101 height 20
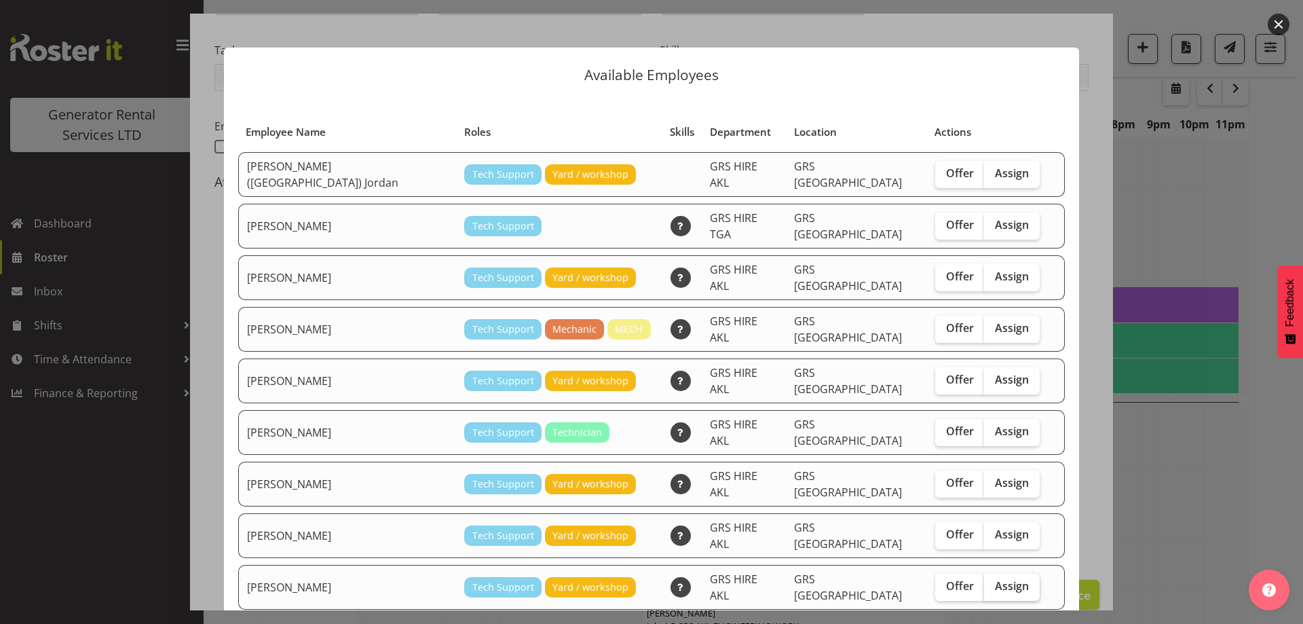
click at [995, 579] on span "Assign" at bounding box center [1012, 586] width 34 height 14
click at [984, 581] on input "Assign" at bounding box center [988, 585] width 9 height 9
checkbox input "true"
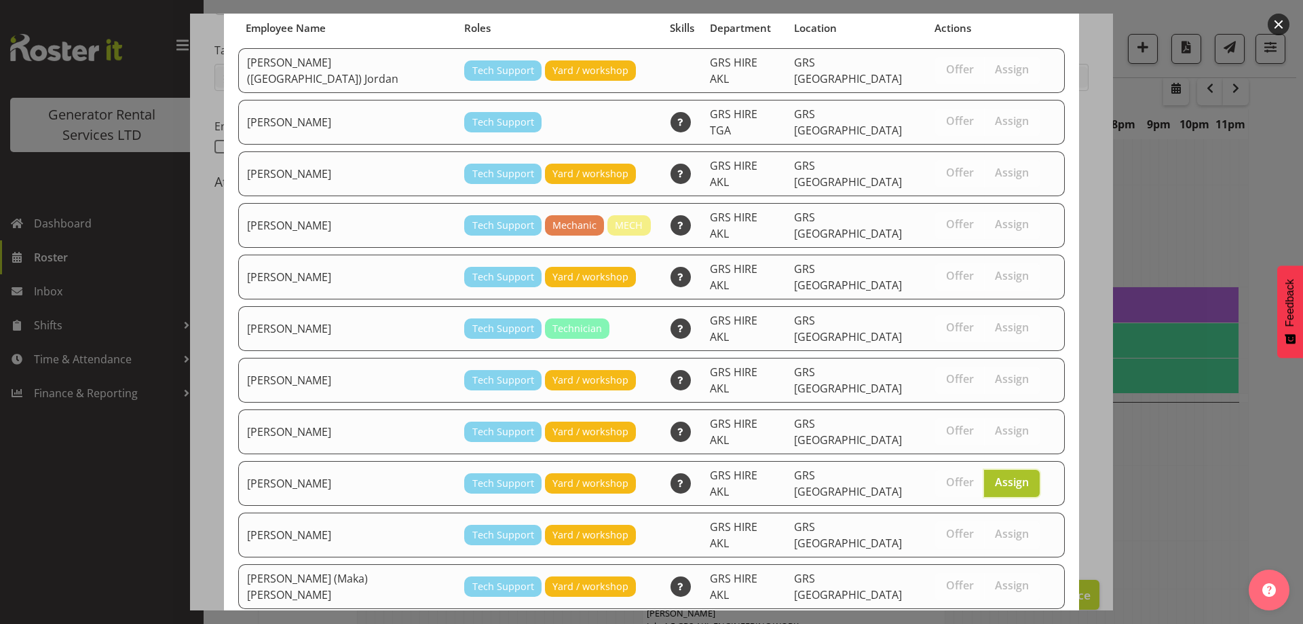
scroll to position [190, 0]
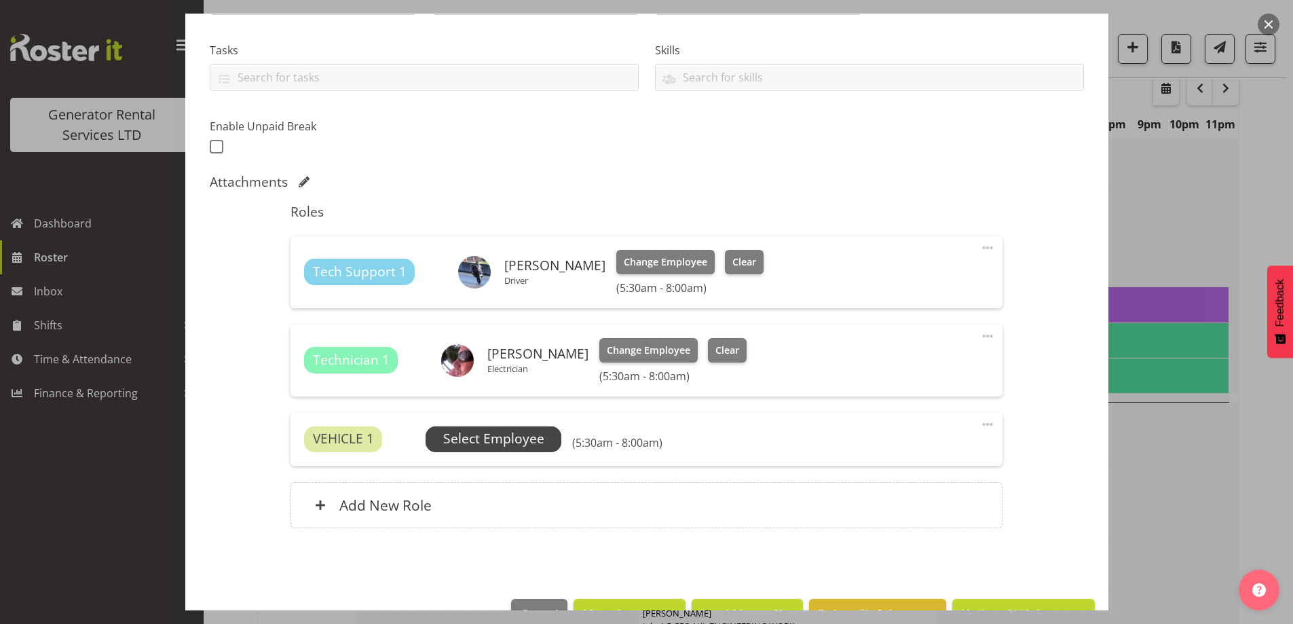
click at [443, 446] on span "Select Employee" at bounding box center [493, 439] width 101 height 20
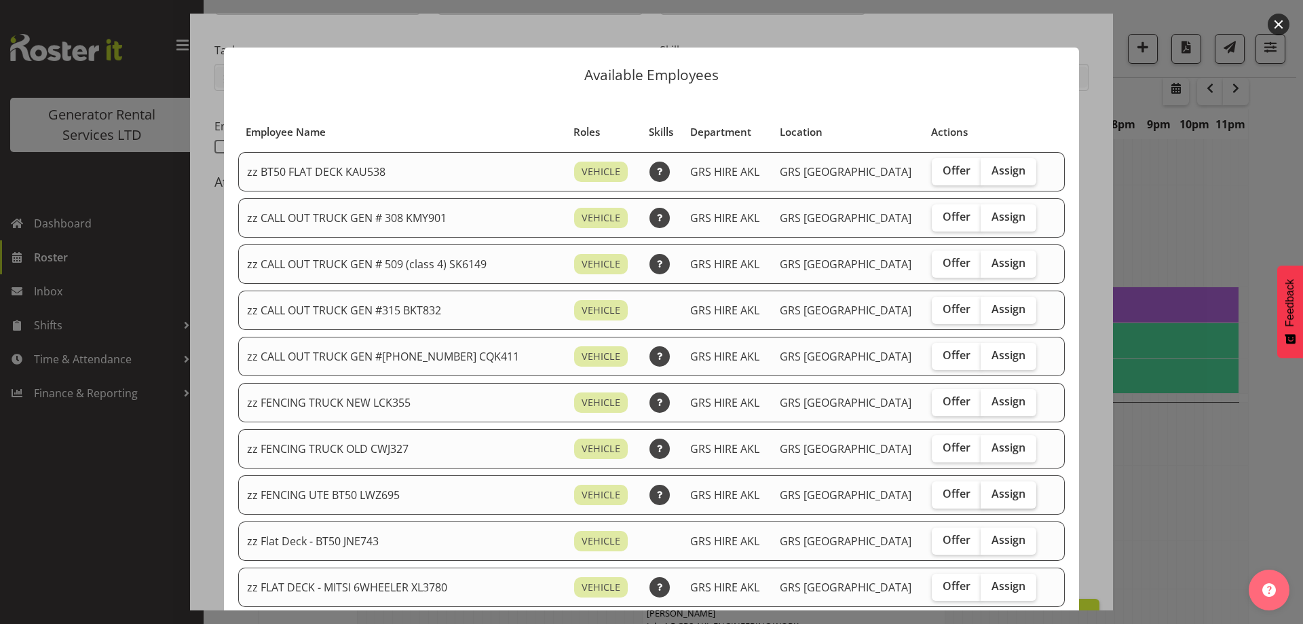
click at [991, 496] on span "Assign" at bounding box center [1008, 493] width 34 height 14
click at [987, 496] on input "Assign" at bounding box center [984, 493] width 9 height 9
checkbox input "true"
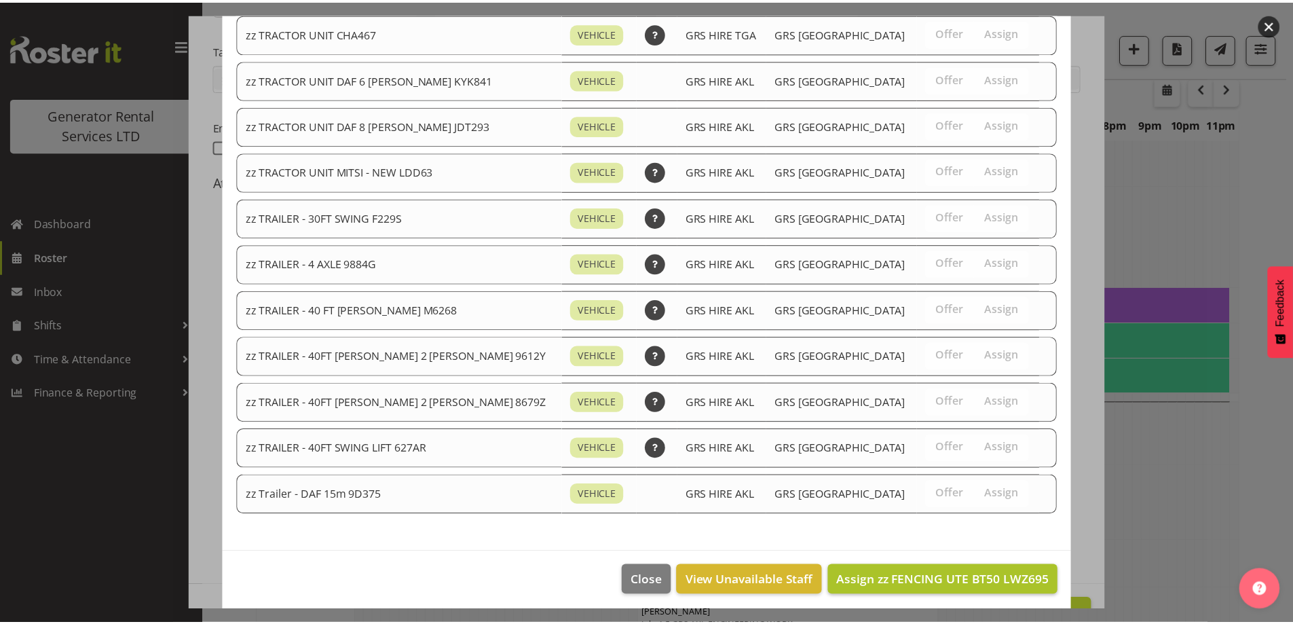
scroll to position [1712, 0]
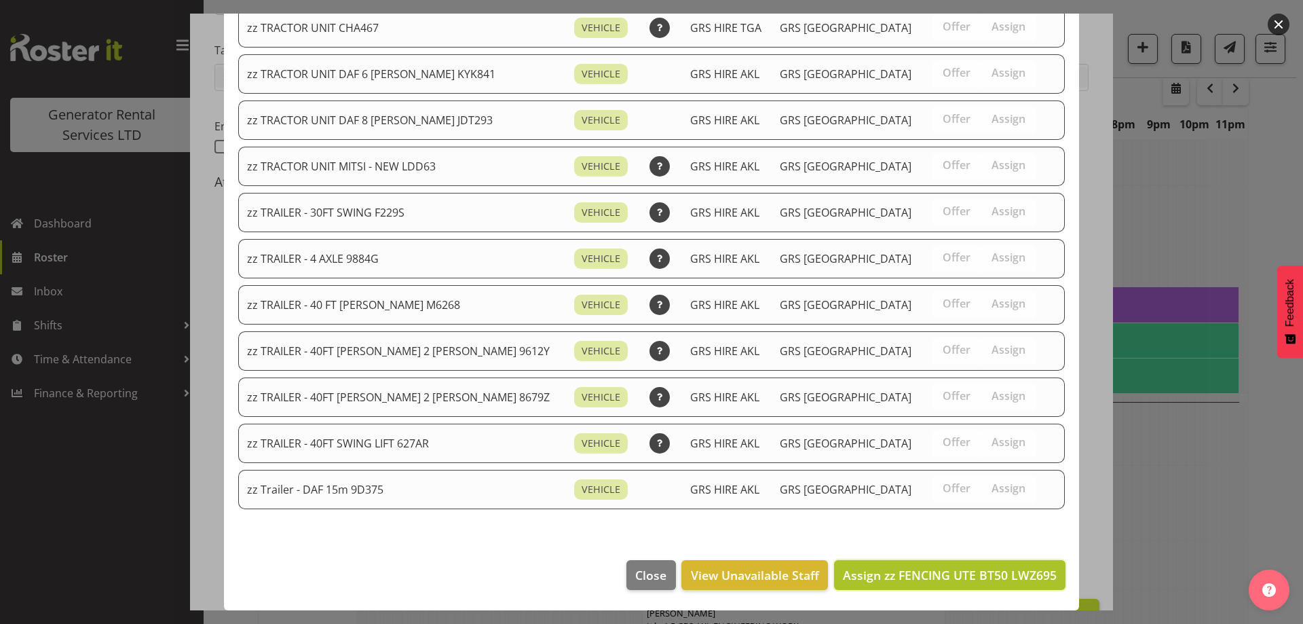
click at [1003, 576] on span "Assign zz FENCING UTE BT50 LWZ695" at bounding box center [950, 575] width 214 height 16
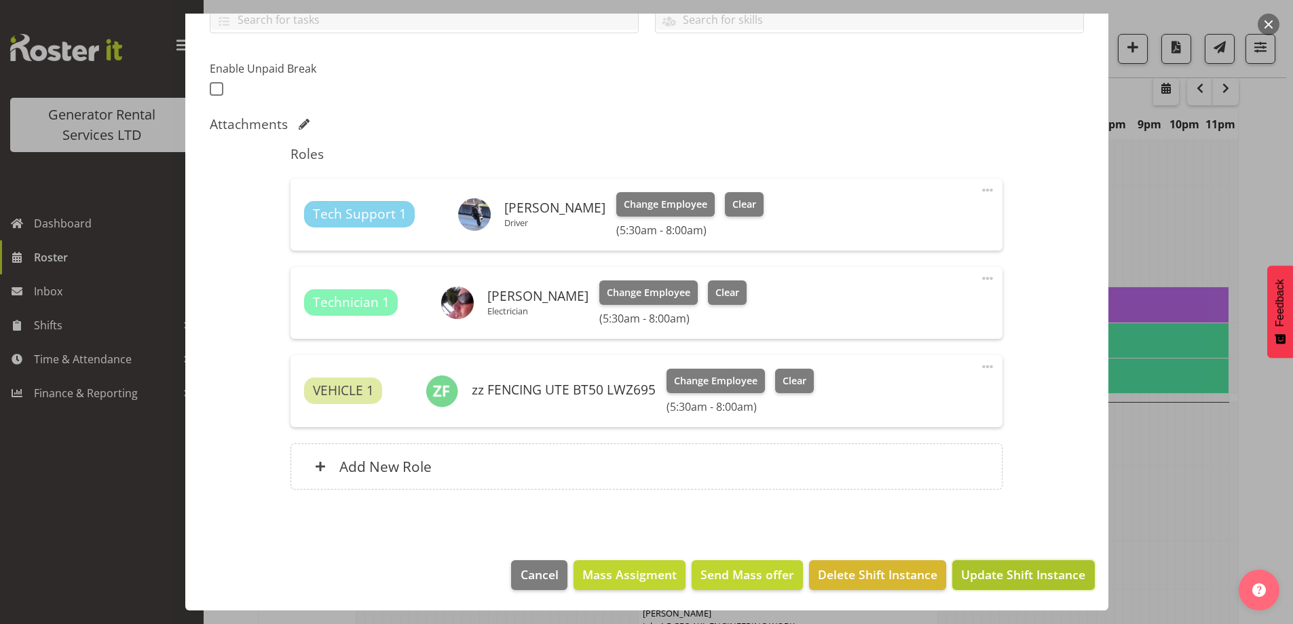
click at [992, 574] on span "Update Shift Instance" at bounding box center [1023, 574] width 124 height 18
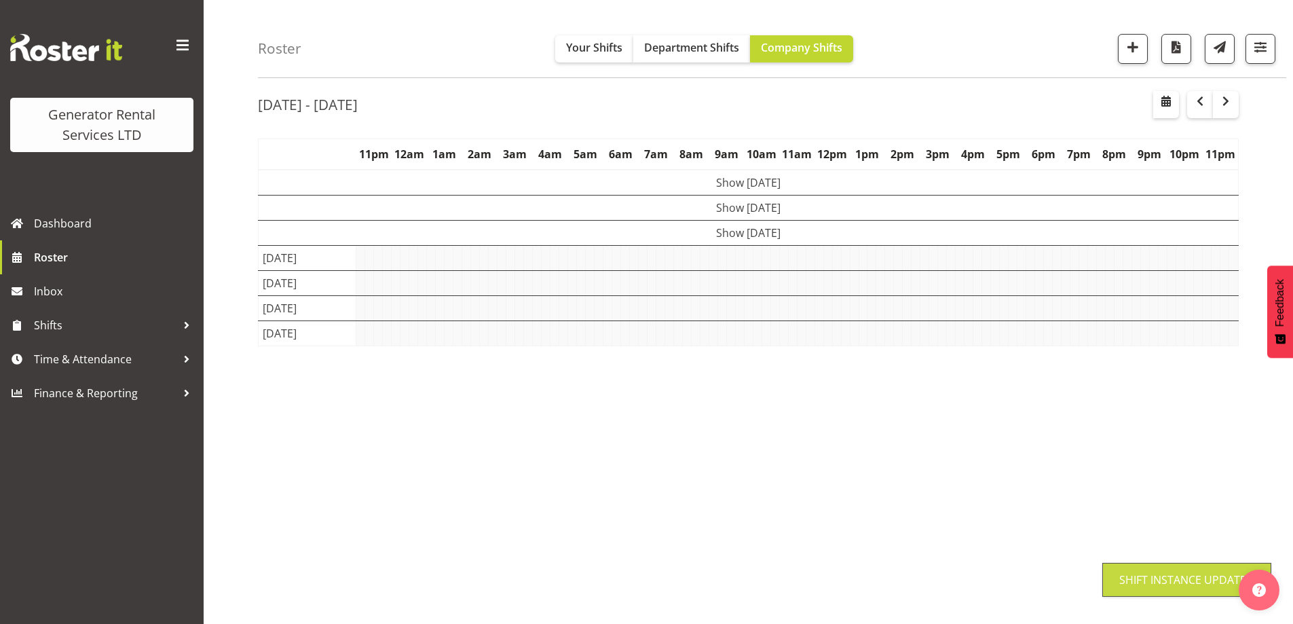
scroll to position [47, 0]
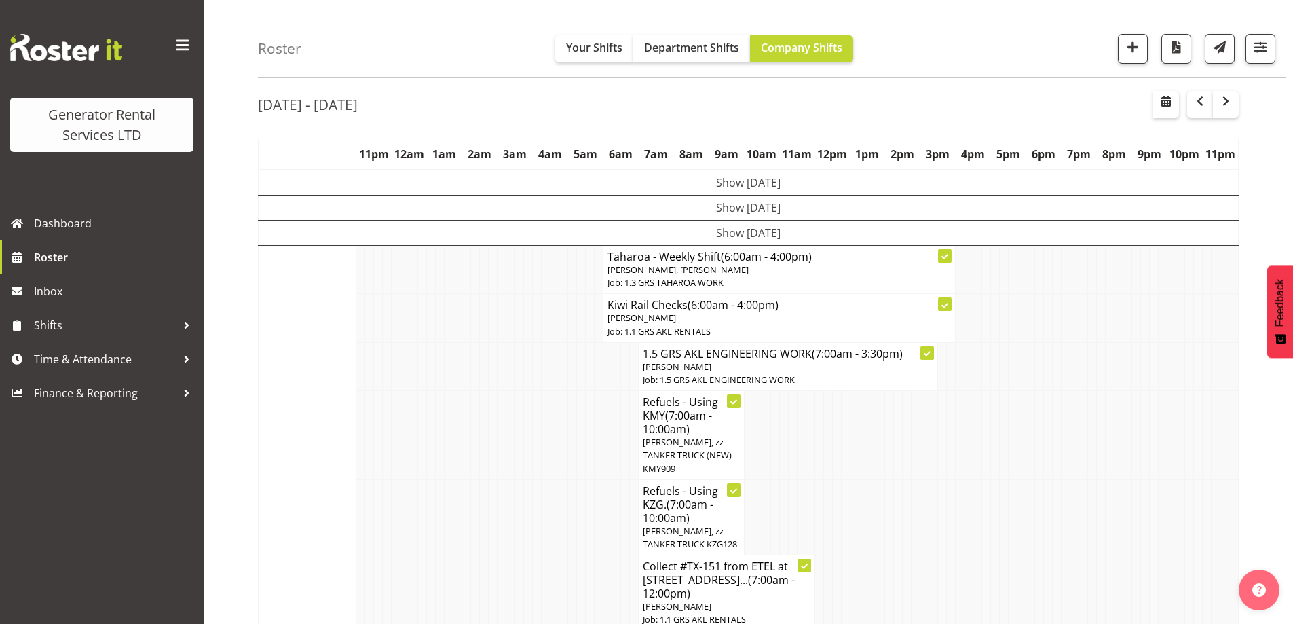
click at [512, 479] on td at bounding box center [510, 516] width 9 height 75
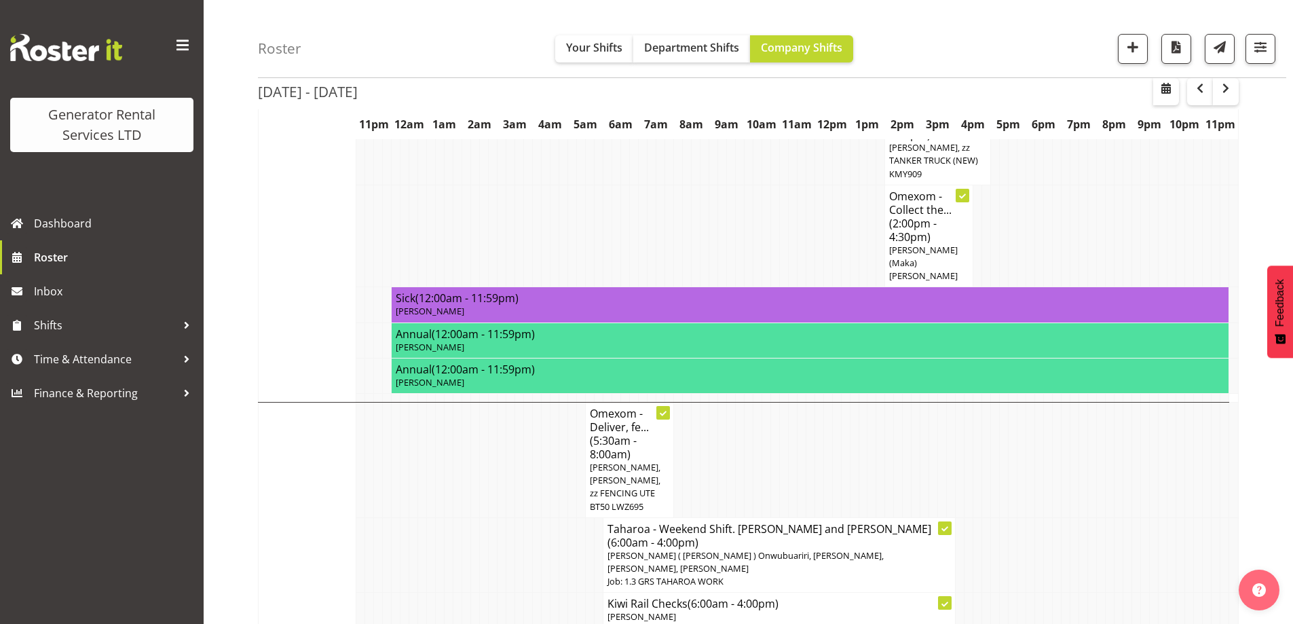
scroll to position [1201, 0]
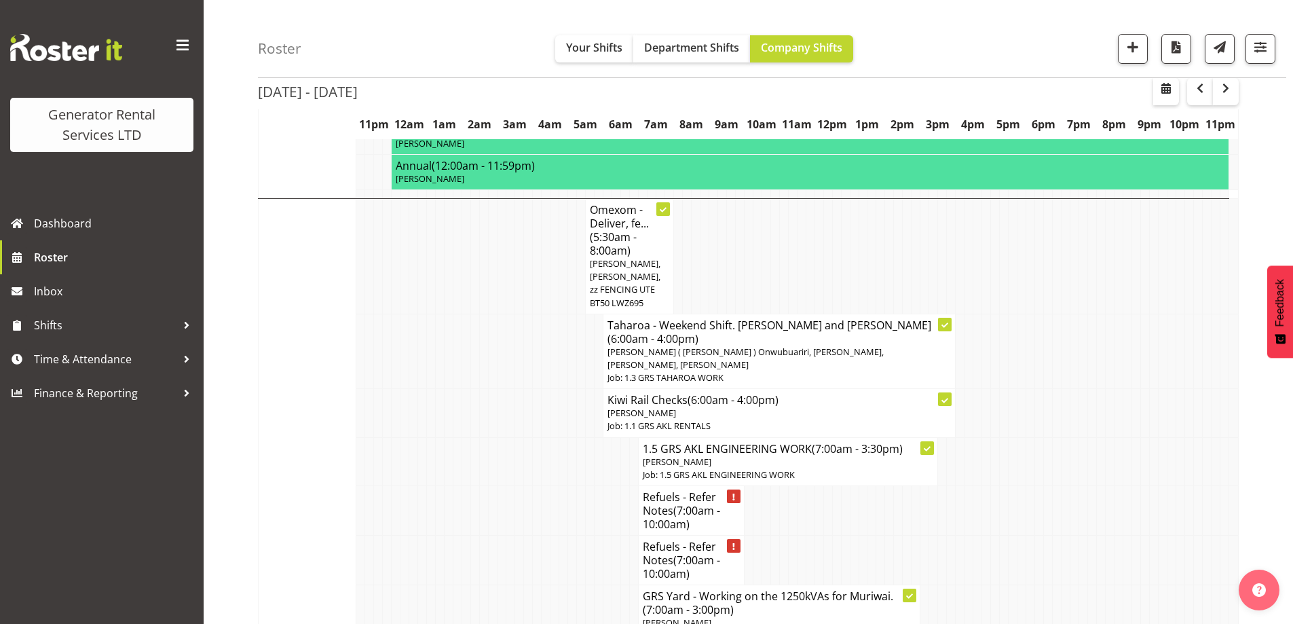
click at [476, 535] on td at bounding box center [475, 560] width 9 height 50
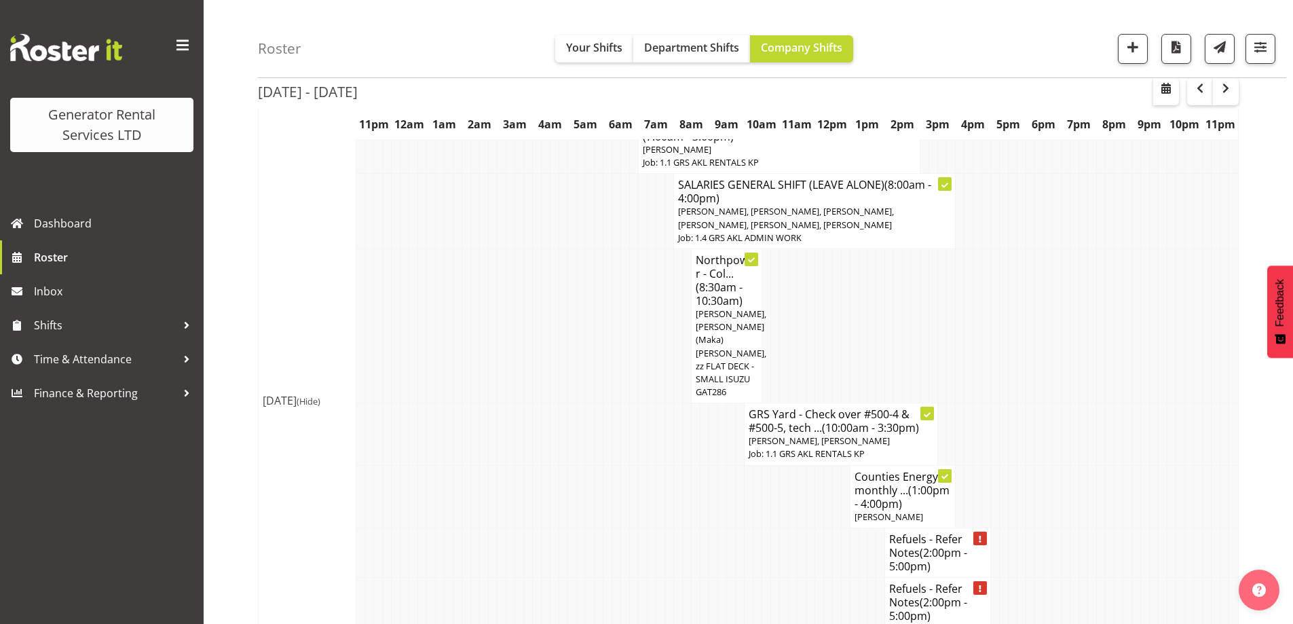
scroll to position [1676, 0]
click at [1220, 86] on span "button" at bounding box center [1225, 88] width 16 height 16
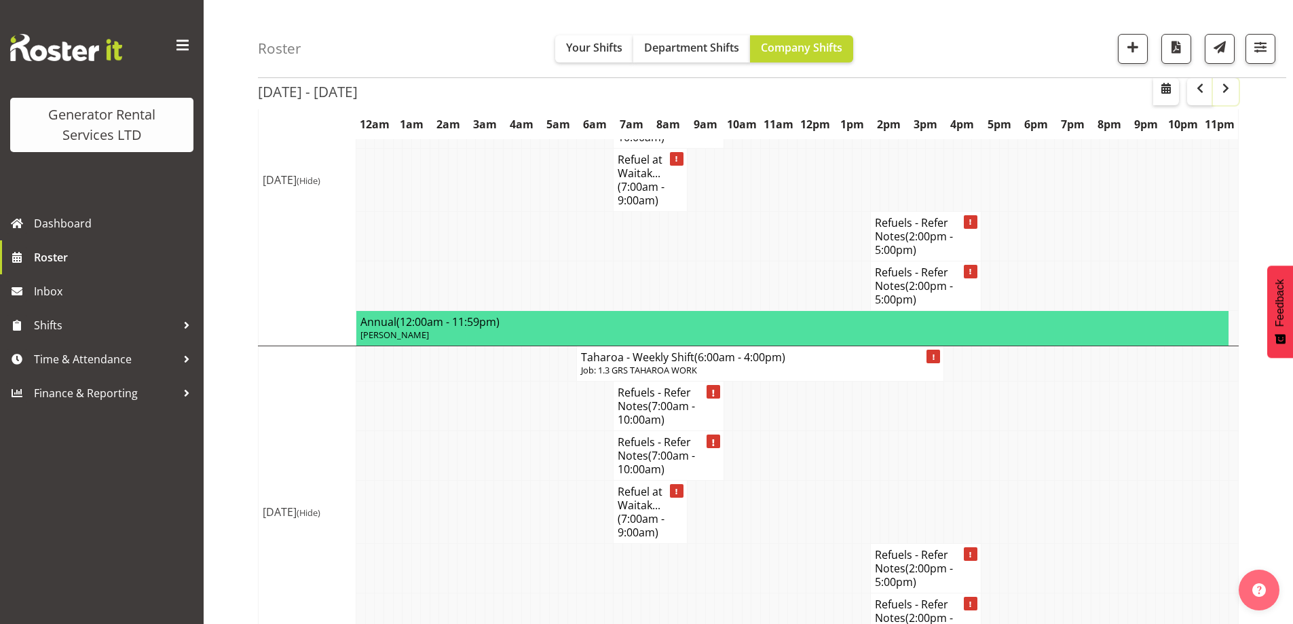
scroll to position [2641, 0]
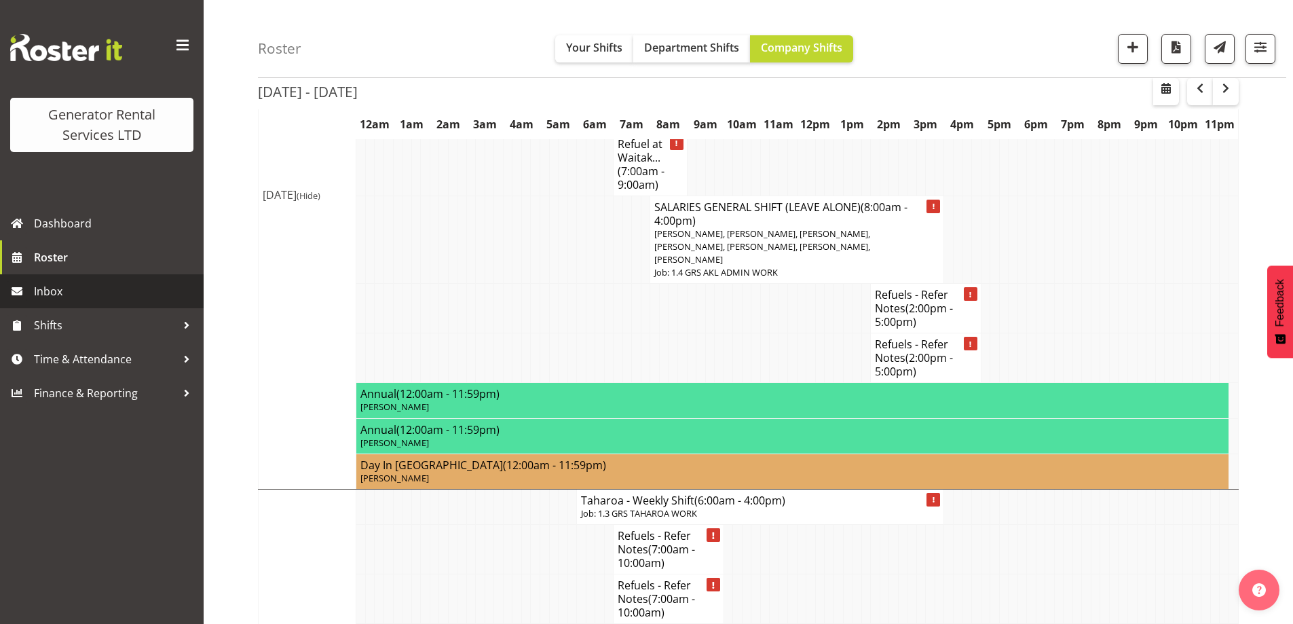
click at [72, 290] on span "Inbox" at bounding box center [115, 291] width 163 height 20
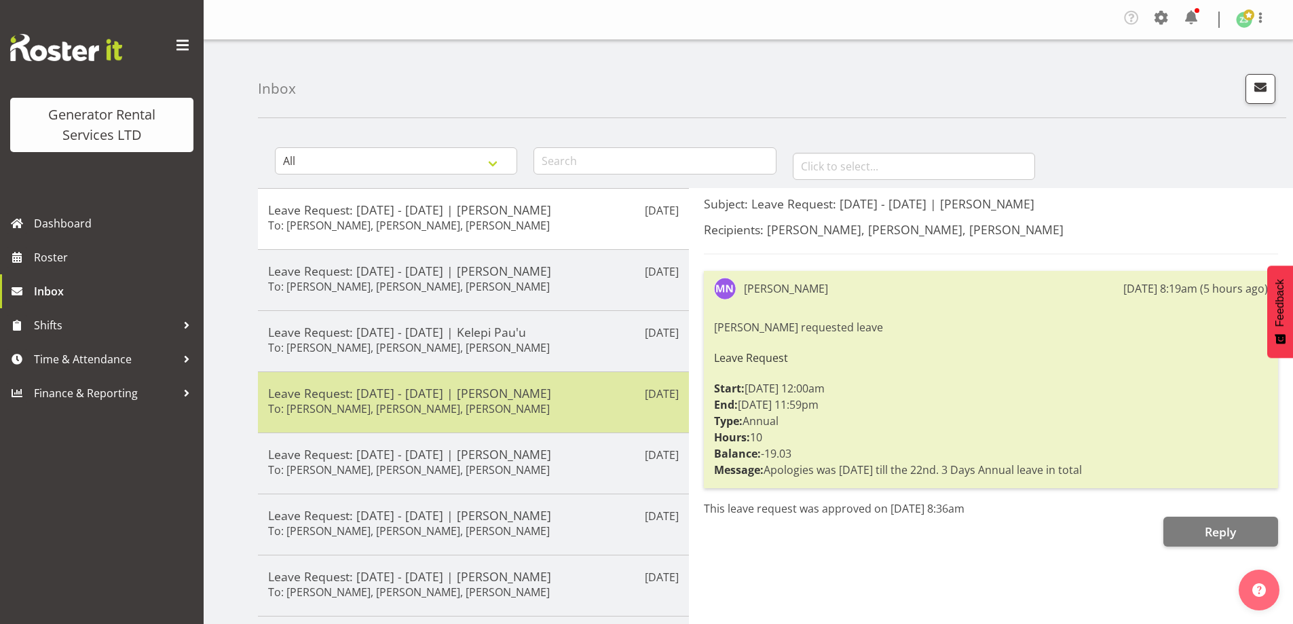
click at [489, 415] on h6 "To: Zach Satiu, Kelepi Pau'u, Jacques Engelbrecht" at bounding box center [409, 409] width 282 height 14
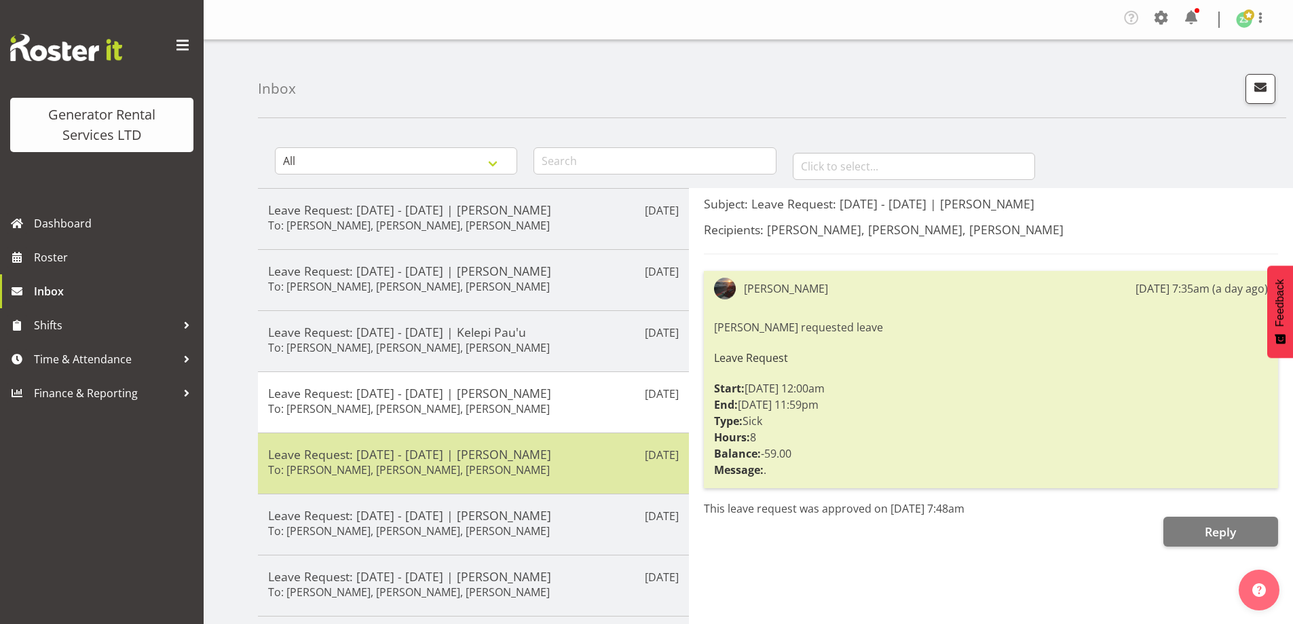
click at [426, 467] on h6 "To: Zach Satiu, Jacques Engelbrecht, Dave Wallace" at bounding box center [409, 470] width 282 height 14
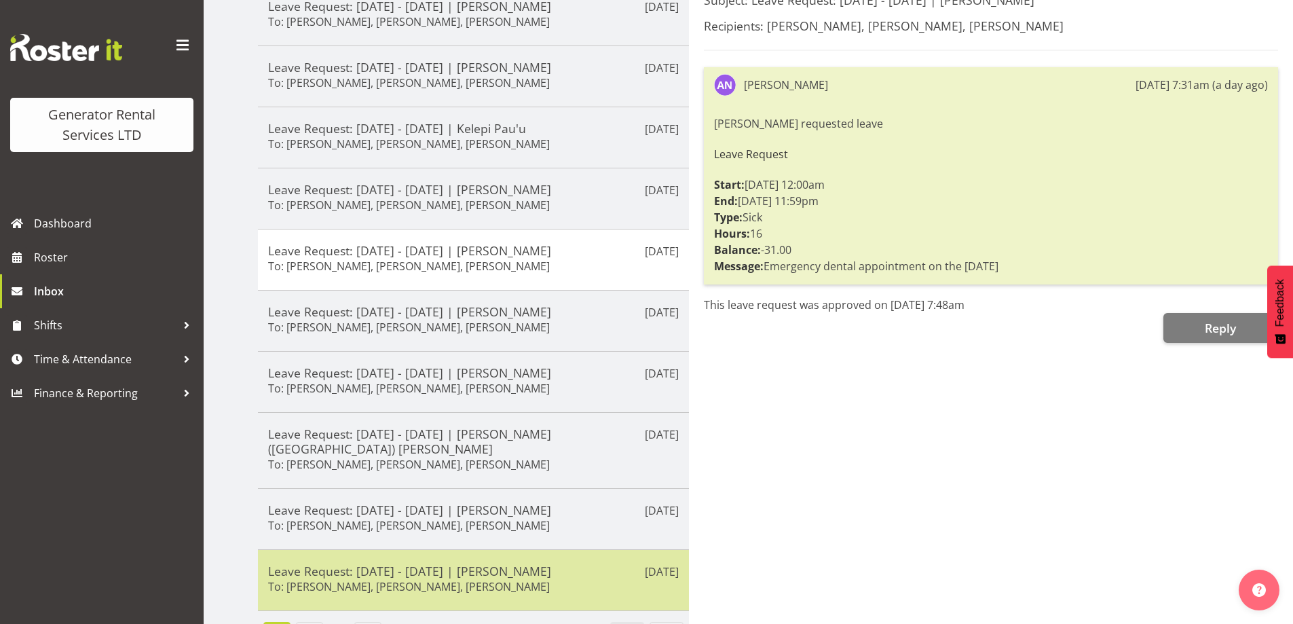
scroll to position [229, 0]
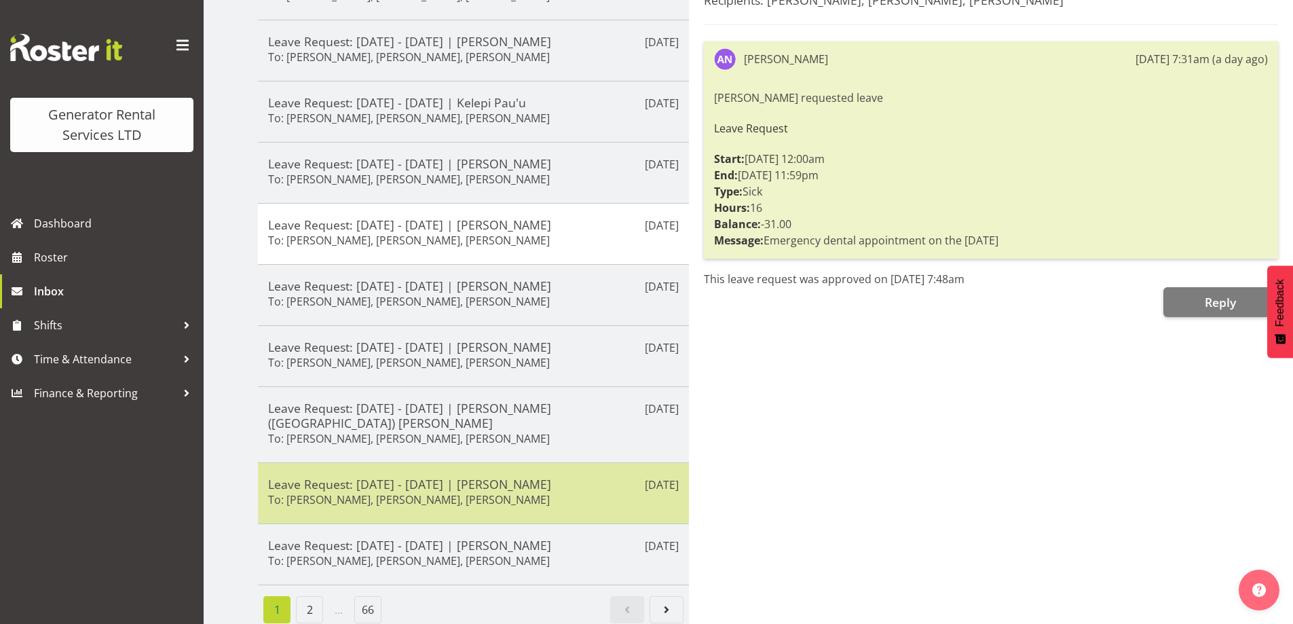
click at [451, 492] on div "Leave Request: 03/08/25 - 08/08/25 | Chris Fry To: Zach Satiu, Kelepi Pau'u, Ja…" at bounding box center [473, 492] width 410 height 33
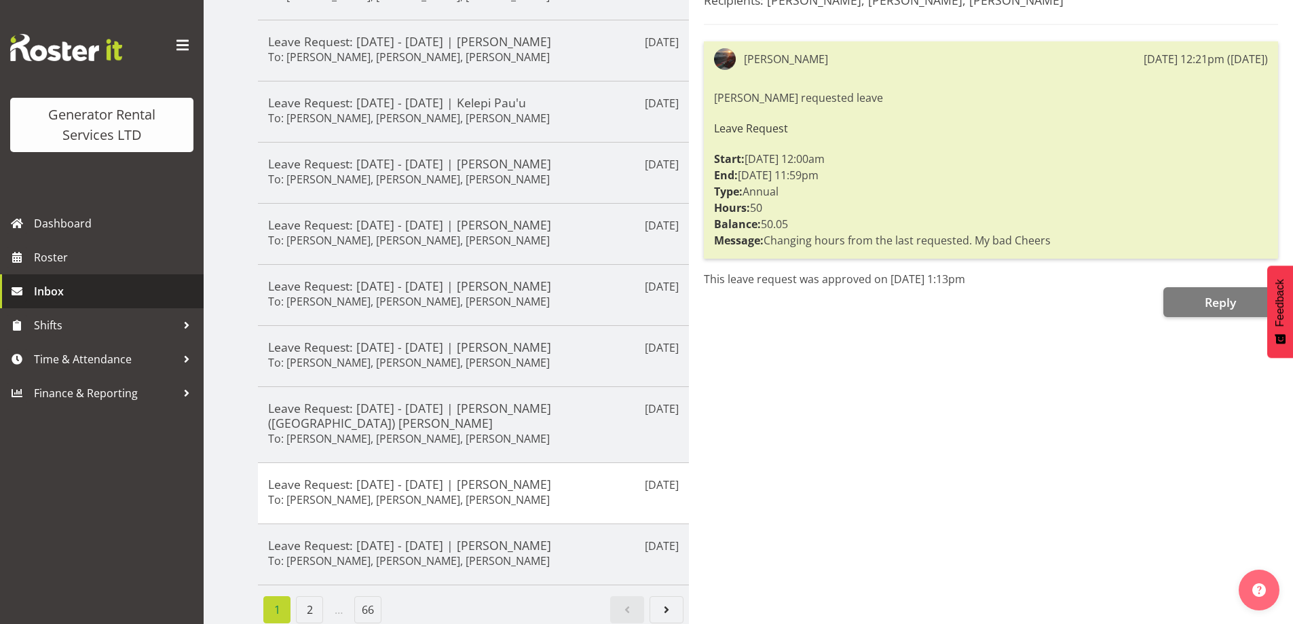
click at [38, 284] on span "Inbox" at bounding box center [115, 291] width 163 height 20
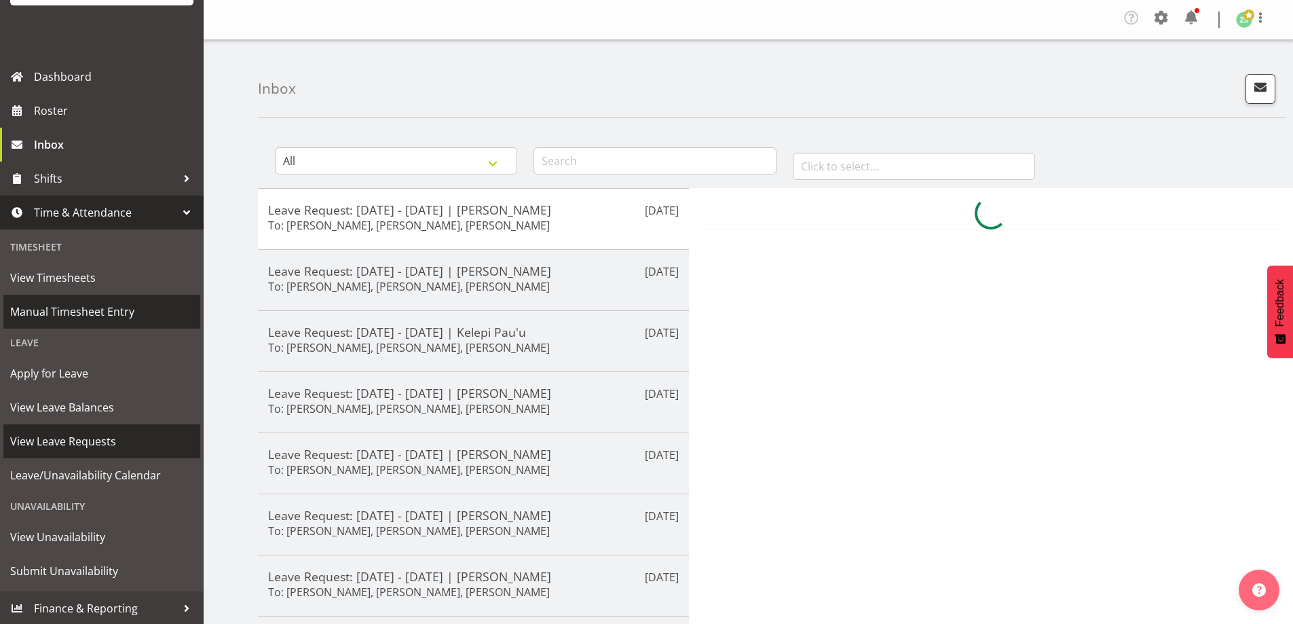
scroll to position [148, 0]
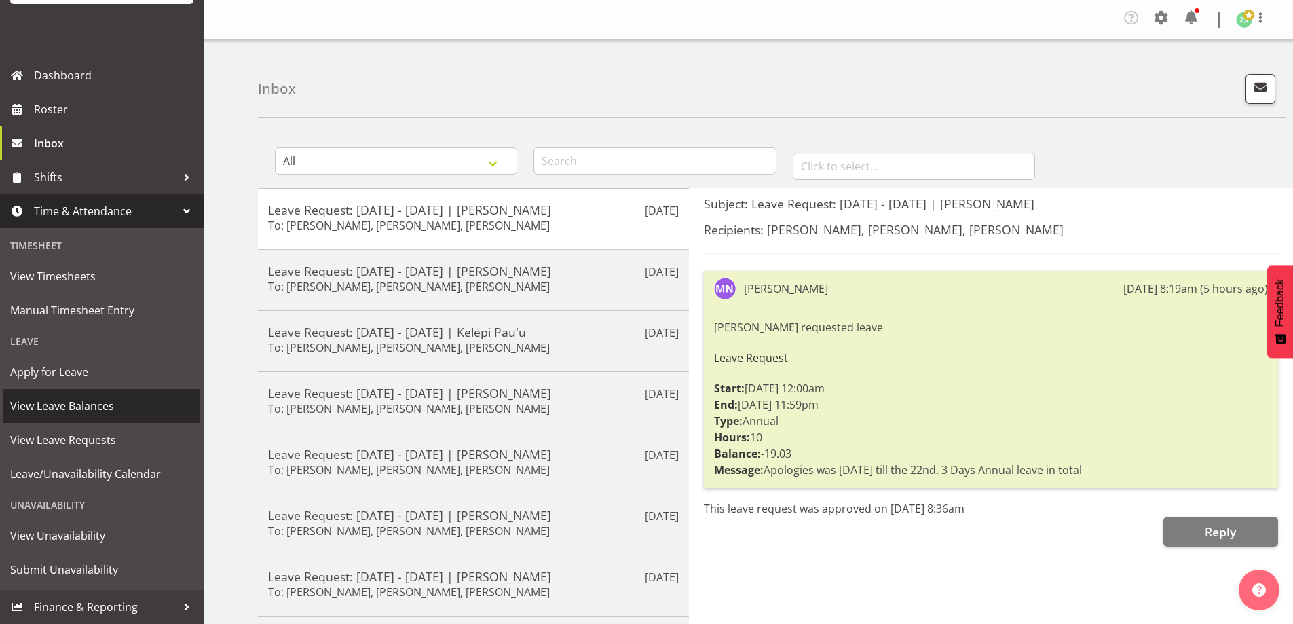
click at [88, 400] on span "View Leave Balances" at bounding box center [101, 406] width 183 height 20
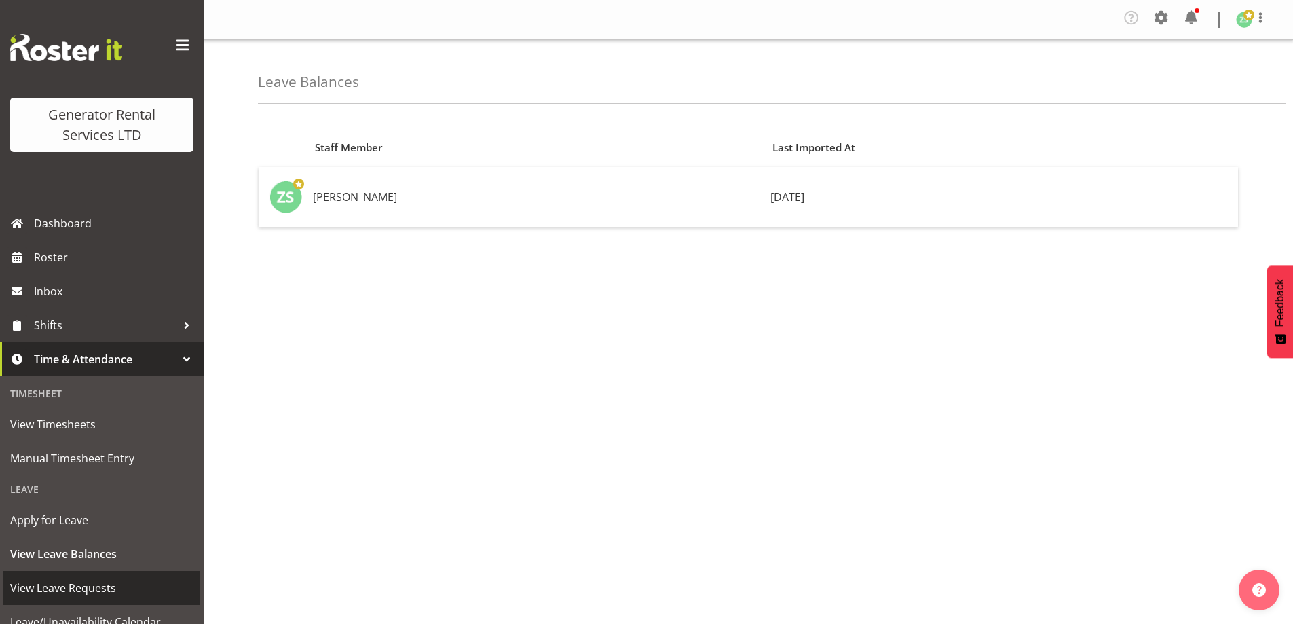
click at [63, 587] on span "View Leave Requests" at bounding box center [101, 587] width 183 height 20
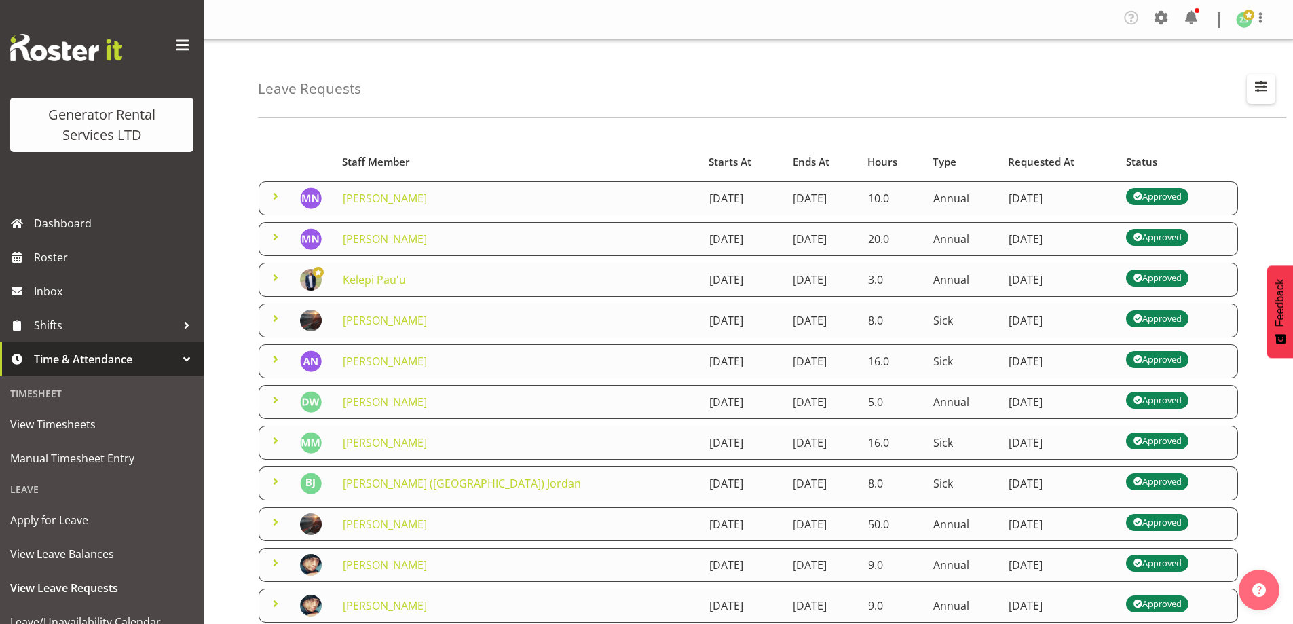
drag, startPoint x: 1267, startPoint y: 86, endPoint x: 1251, endPoint y: 90, distance: 16.0
click at [1265, 86] on span "button" at bounding box center [1261, 86] width 18 height 18
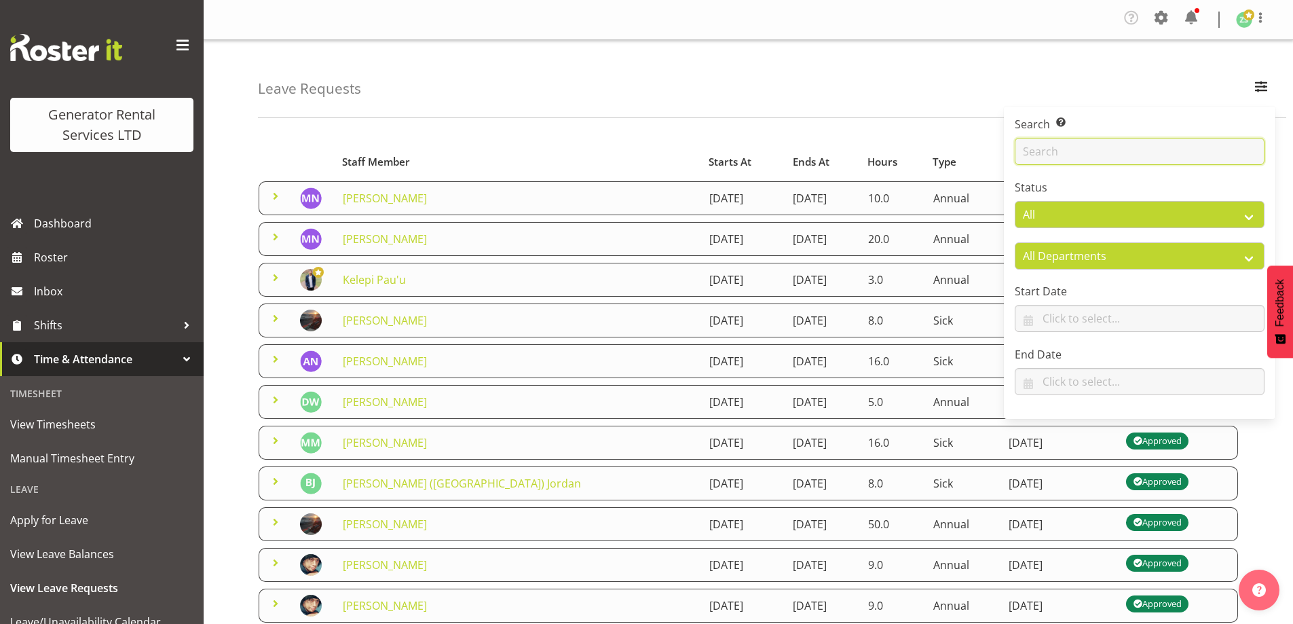
click at [1130, 161] on input "text" at bounding box center [1139, 151] width 250 height 27
type input "fry"
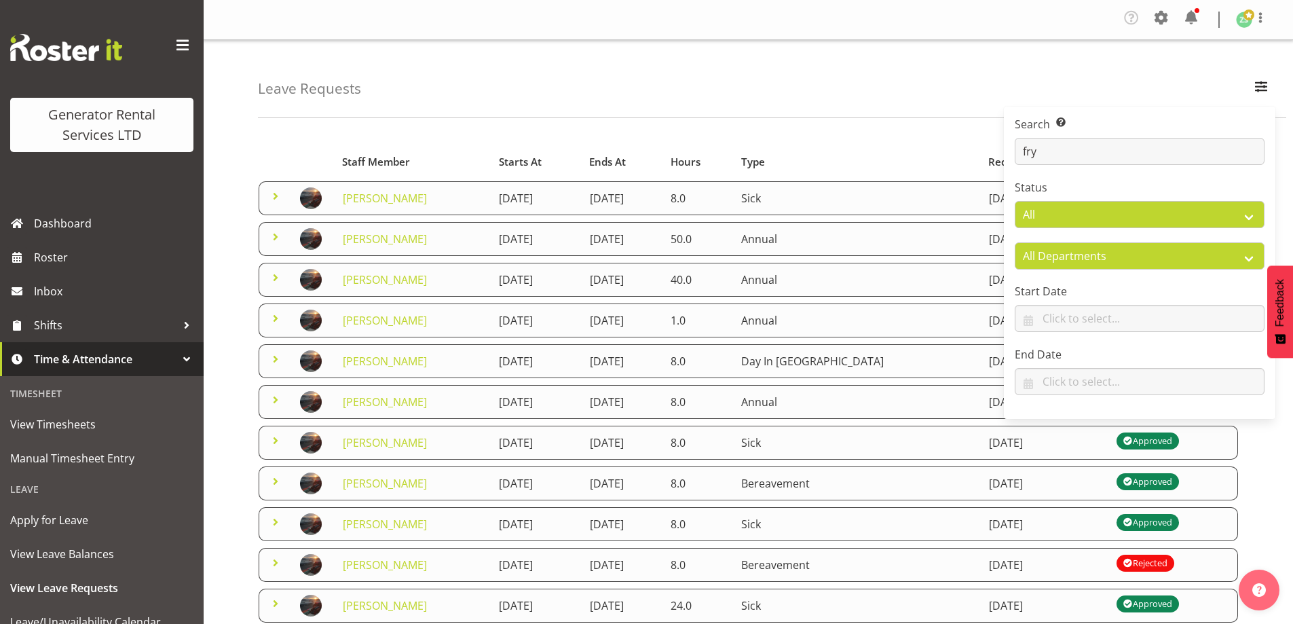
click at [797, 109] on div "Leave Requests Search Search for a particular employee fry Status All Approved …" at bounding box center [772, 79] width 1028 height 78
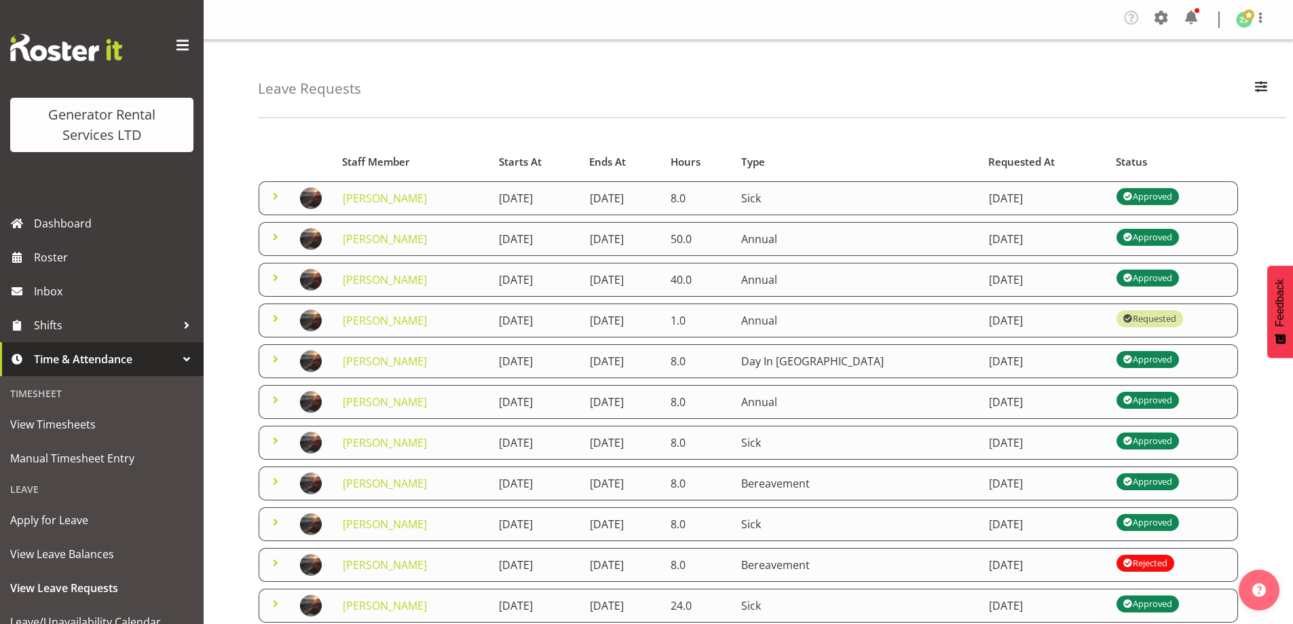
click at [275, 238] on span at bounding box center [275, 237] width 16 height 16
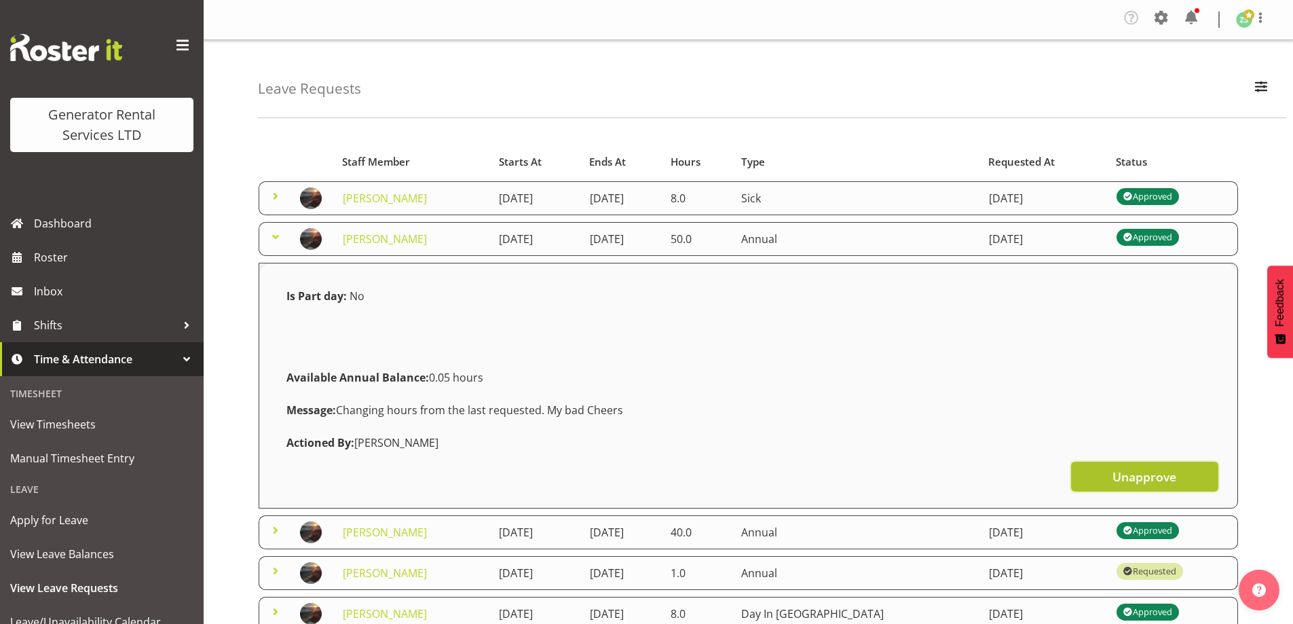
click at [1125, 481] on span "Unapprove" at bounding box center [1144, 476] width 64 height 18
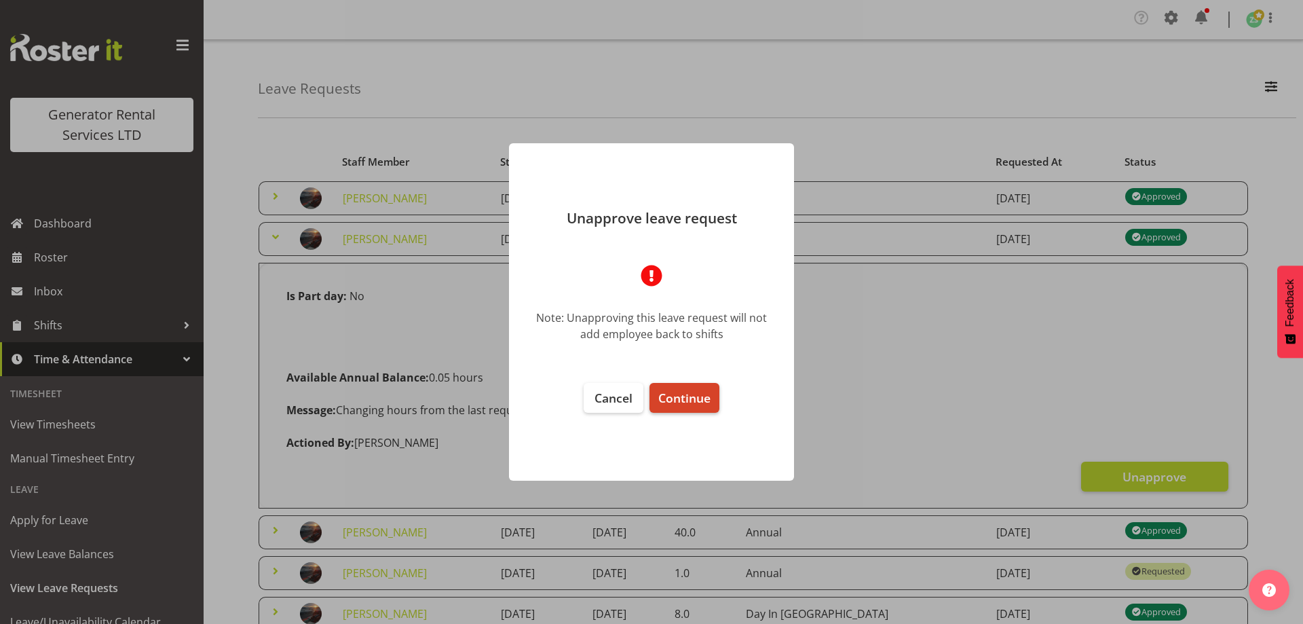
click at [685, 395] on span "Continue" at bounding box center [684, 397] width 52 height 16
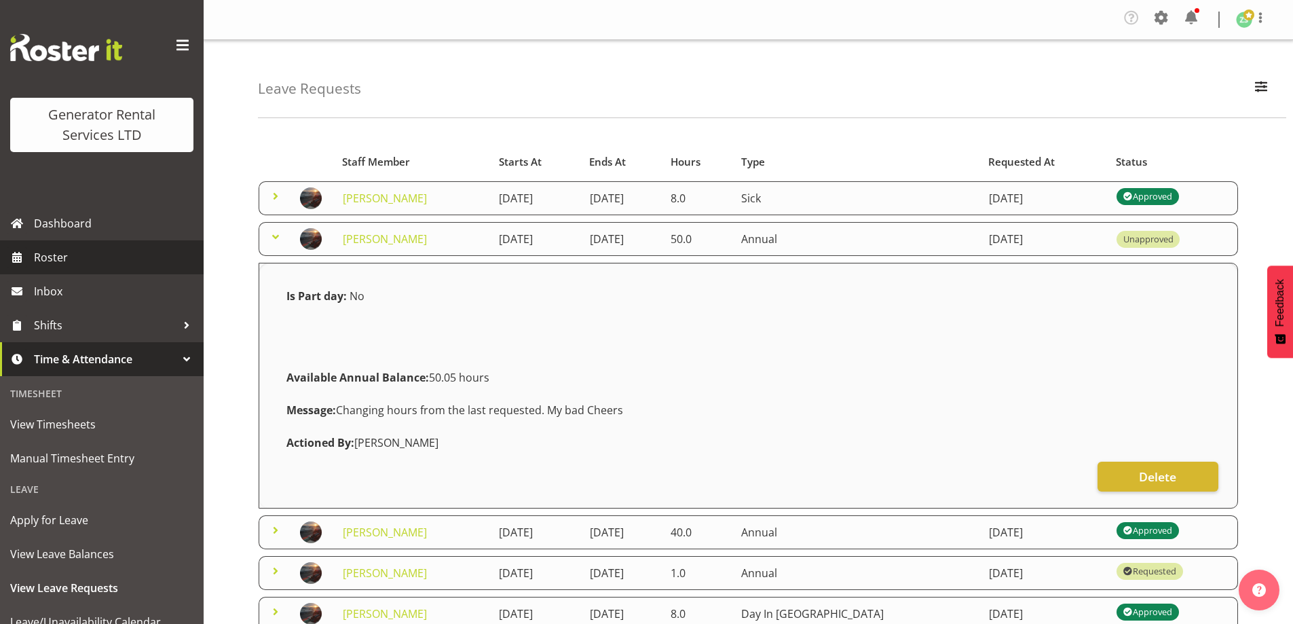
click at [74, 260] on span "Roster" at bounding box center [115, 257] width 163 height 20
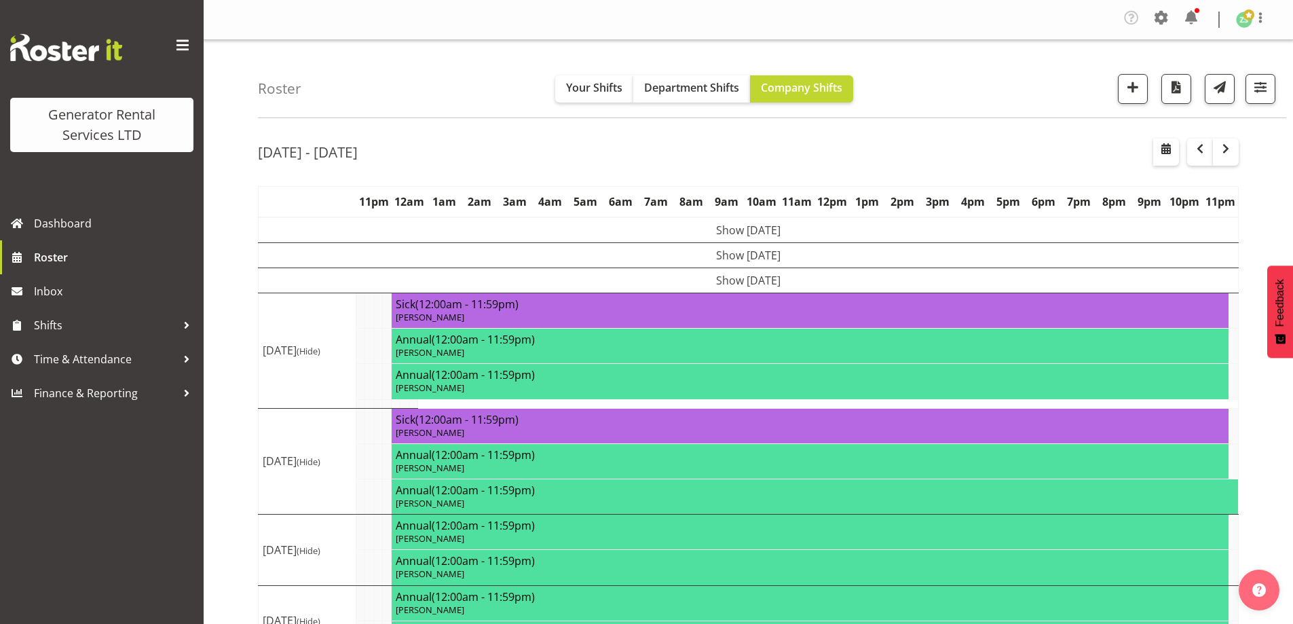
click at [1221, 148] on span "button" at bounding box center [1225, 148] width 16 height 16
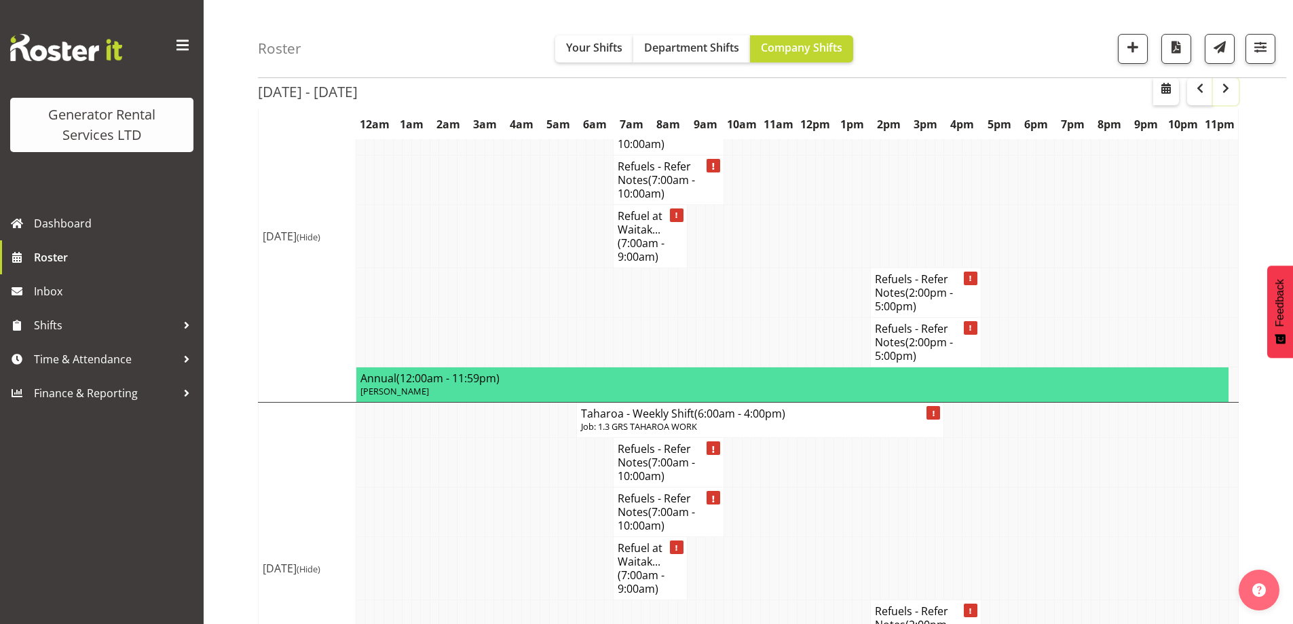
scroll to position [3116, 0]
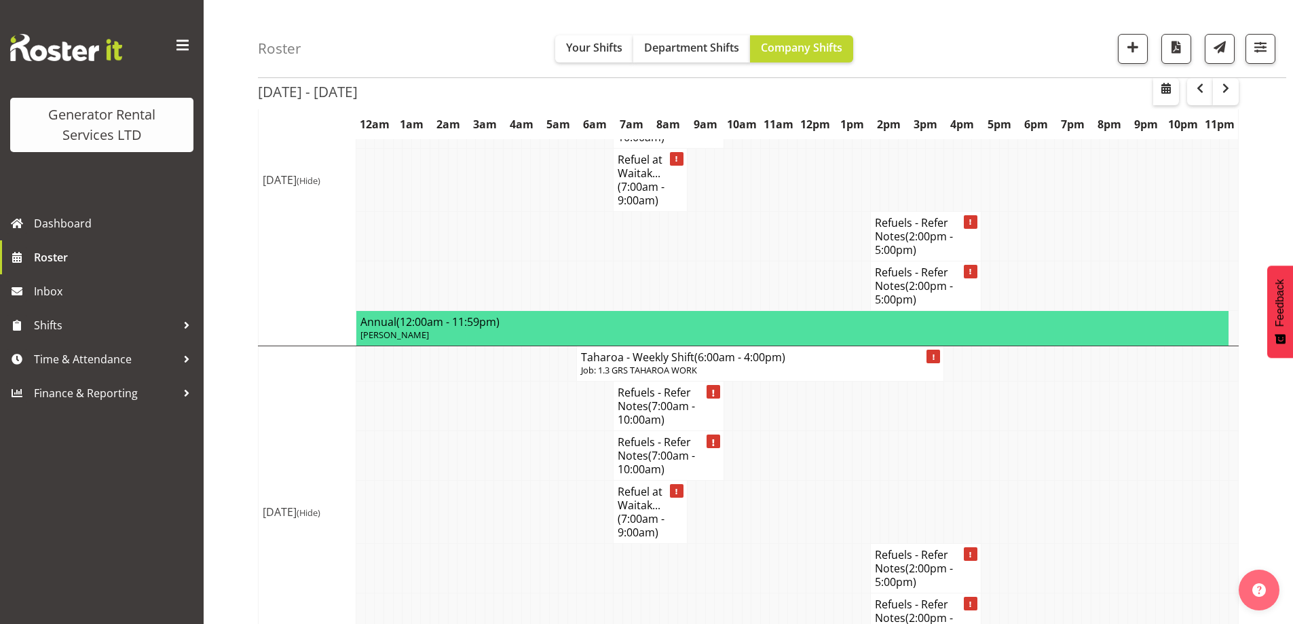
click at [523, 480] on td at bounding box center [525, 511] width 9 height 63
click at [583, 93] on div "Sep 1st - 7th, 2025" at bounding box center [748, 93] width 980 height 31
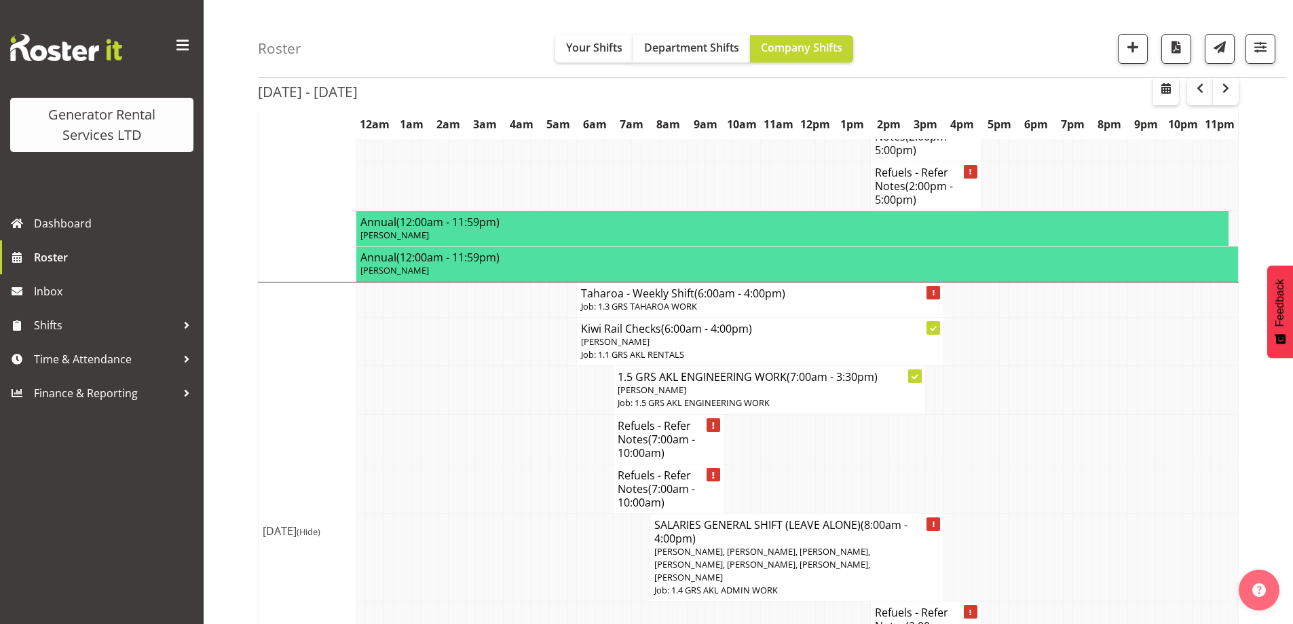
scroll to position [1895, 0]
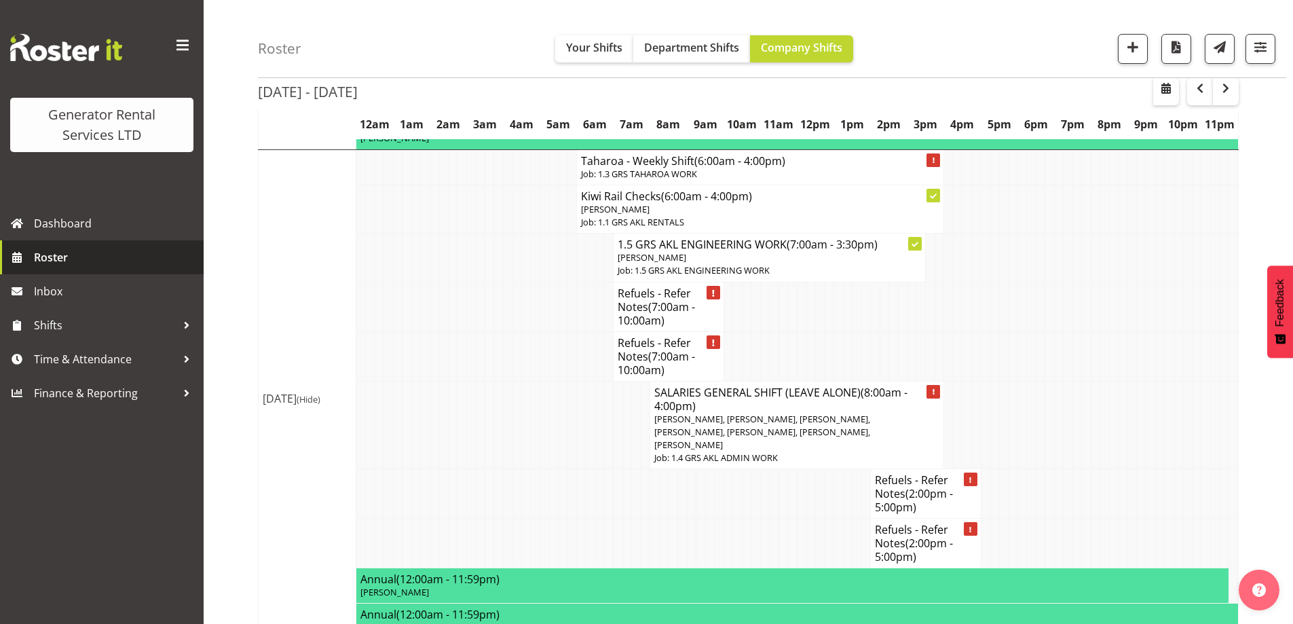
click at [95, 264] on span "Roster" at bounding box center [115, 257] width 163 height 20
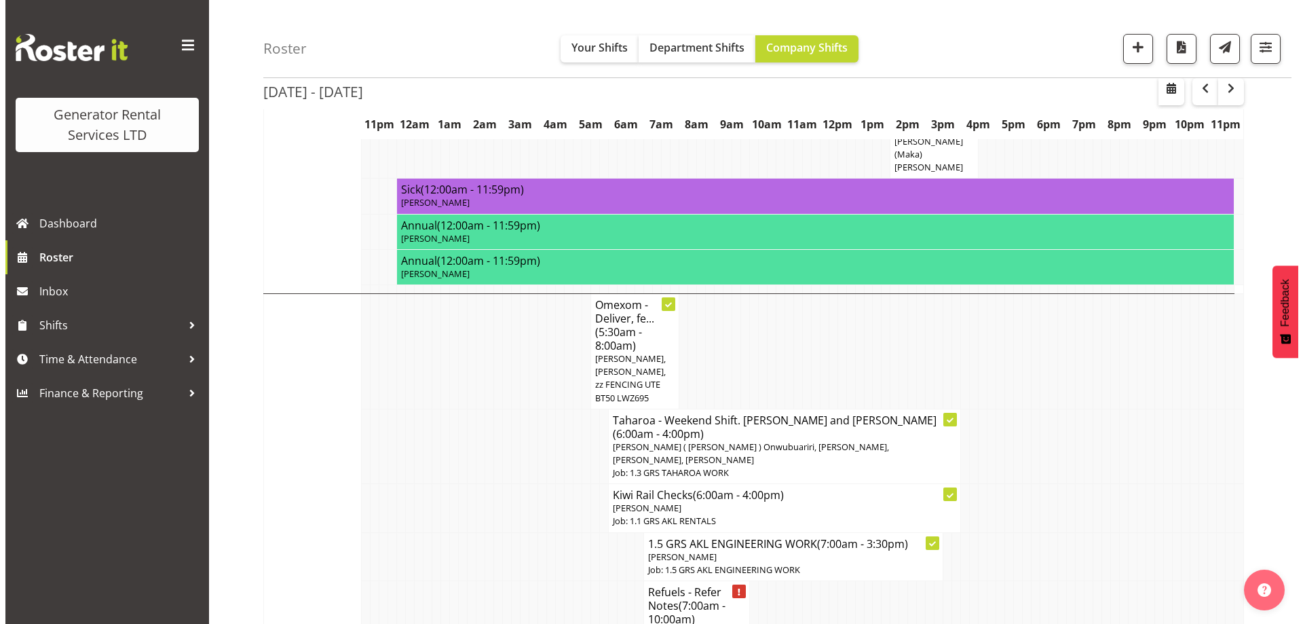
scroll to position [1086, 0]
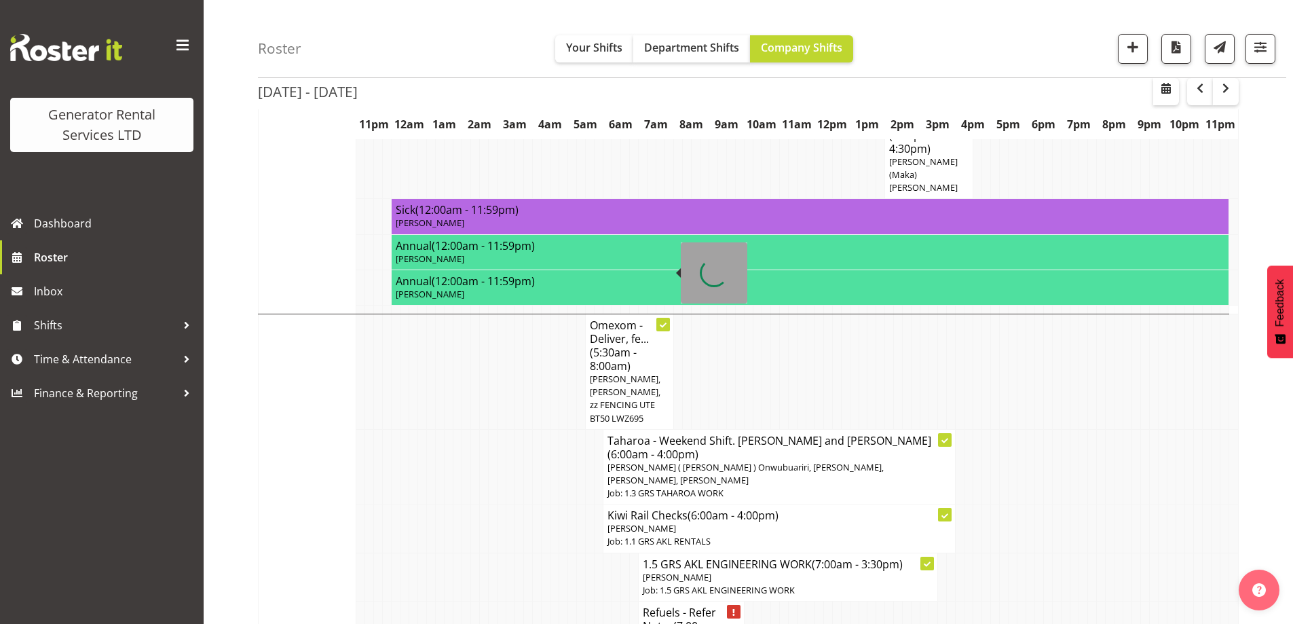
click at [608, 345] on span "(5:30am - 8:00am)" at bounding box center [613, 359] width 47 height 28
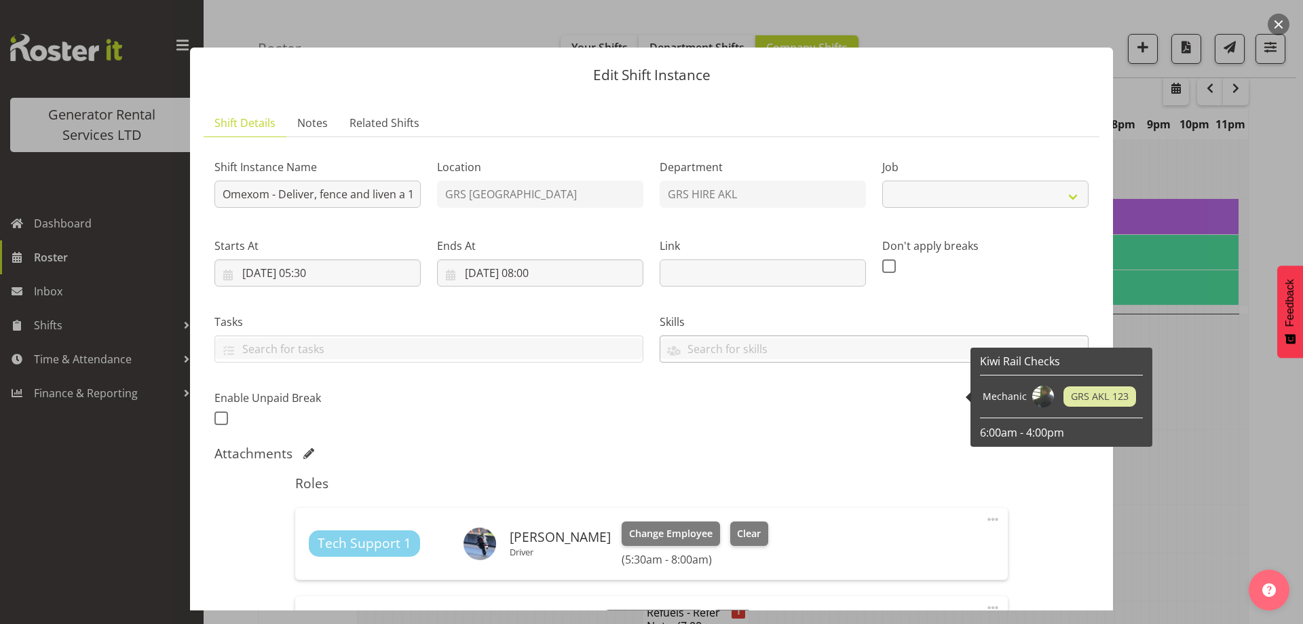
select select "7504"
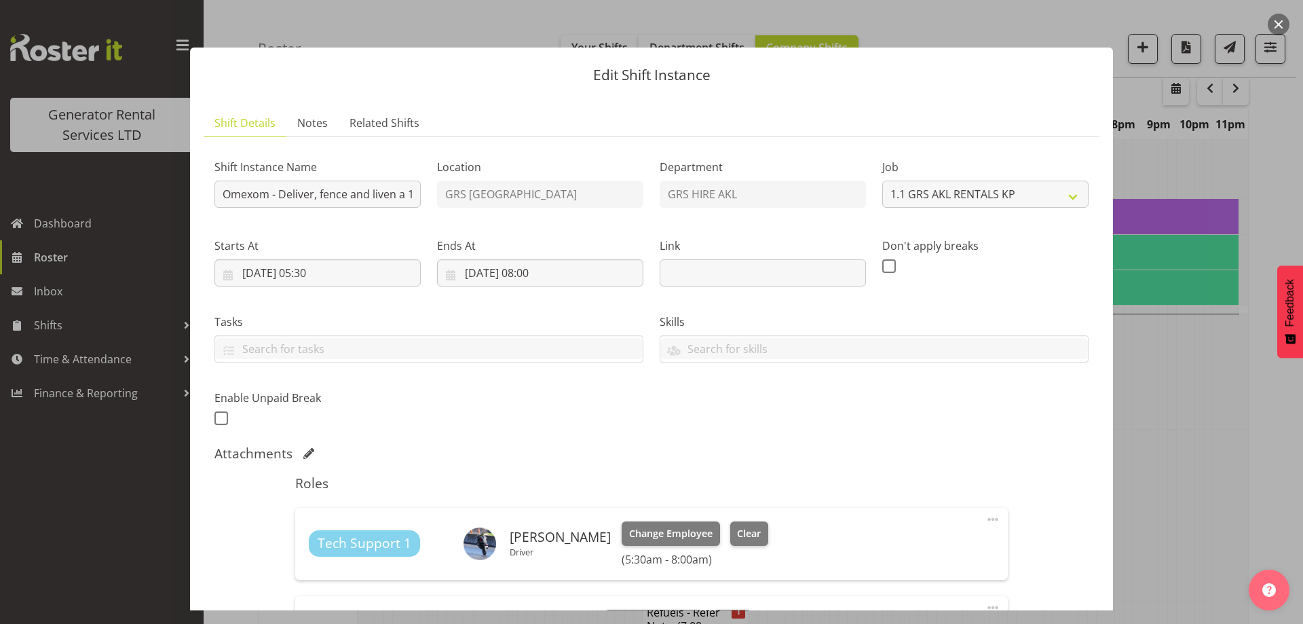
click at [984, 516] on span at bounding box center [992, 519] width 16 height 16
click at [895, 593] on link "Delete" at bounding box center [935, 600] width 130 height 24
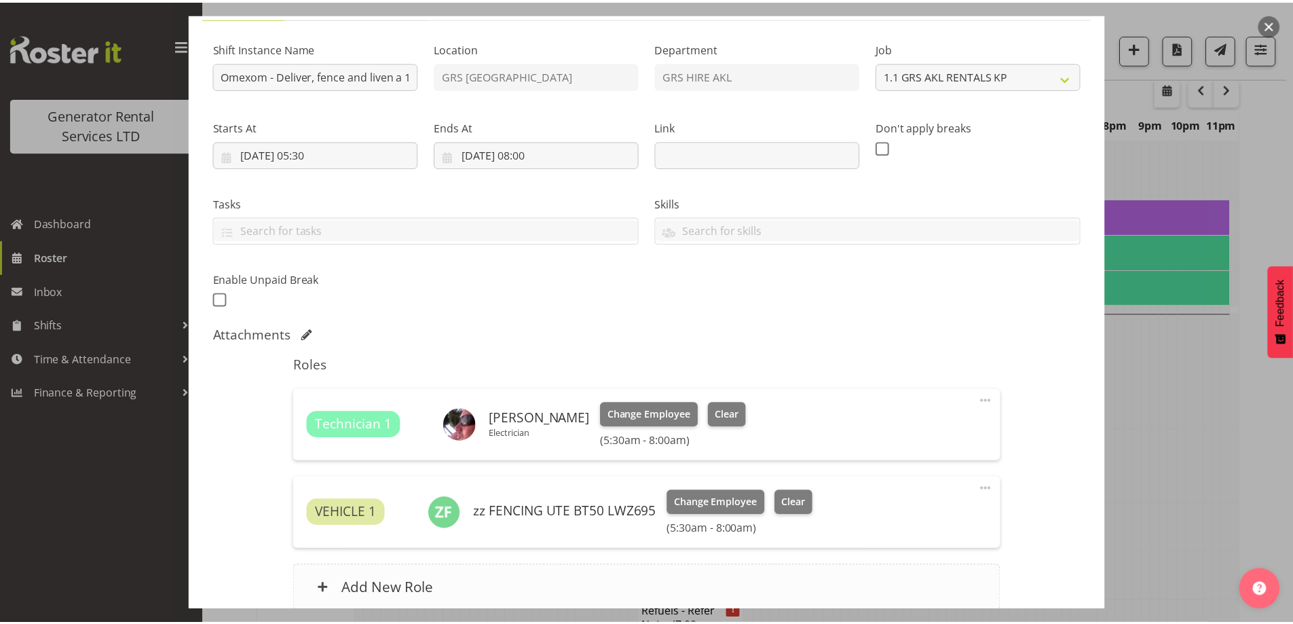
scroll to position [241, 0]
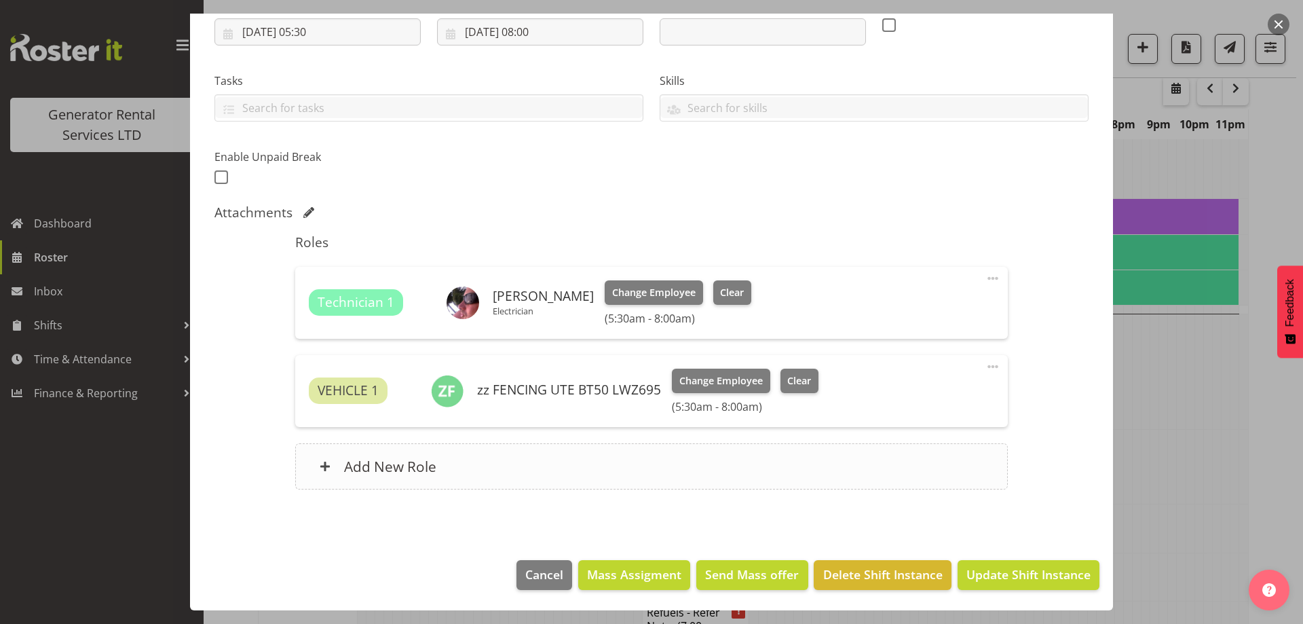
click at [512, 457] on div "Add New Role" at bounding box center [651, 466] width 712 height 46
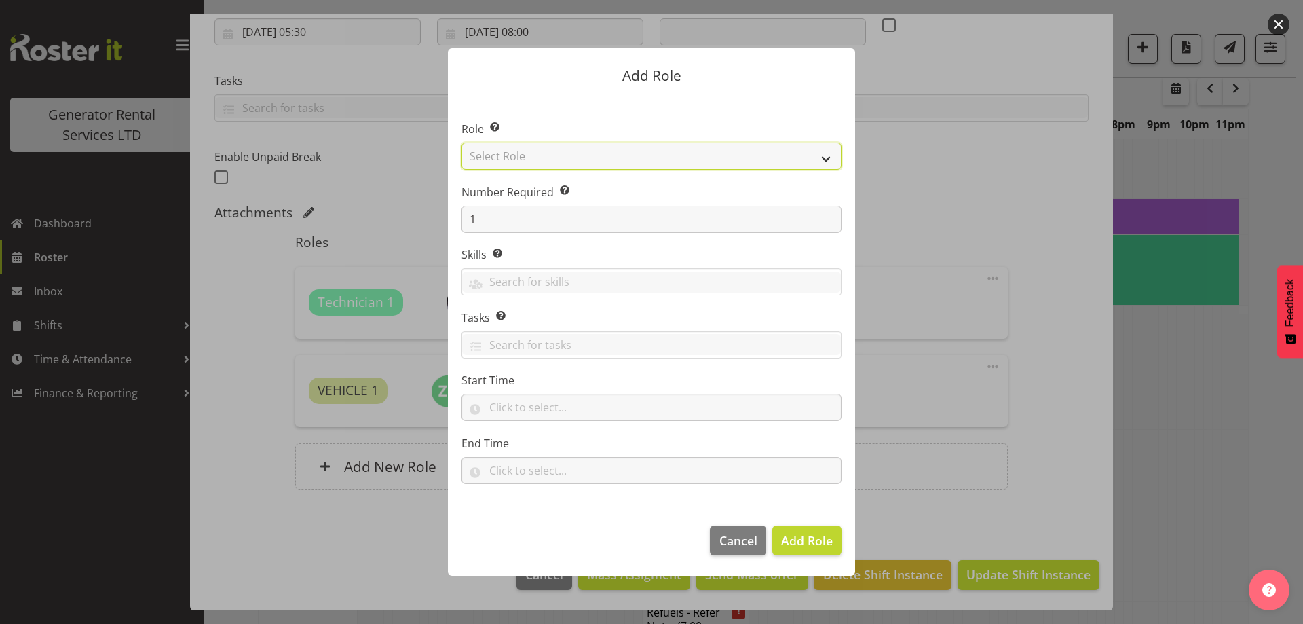
click at [541, 157] on select "Select Role Account Manager Electrician Engineering GM HSEQ manager MECH Mechan…" at bounding box center [651, 155] width 380 height 27
select select "21"
click at [461, 142] on select "Select Role Account Manager Electrician Engineering GM HSEQ manager MECH Mechan…" at bounding box center [651, 155] width 380 height 27
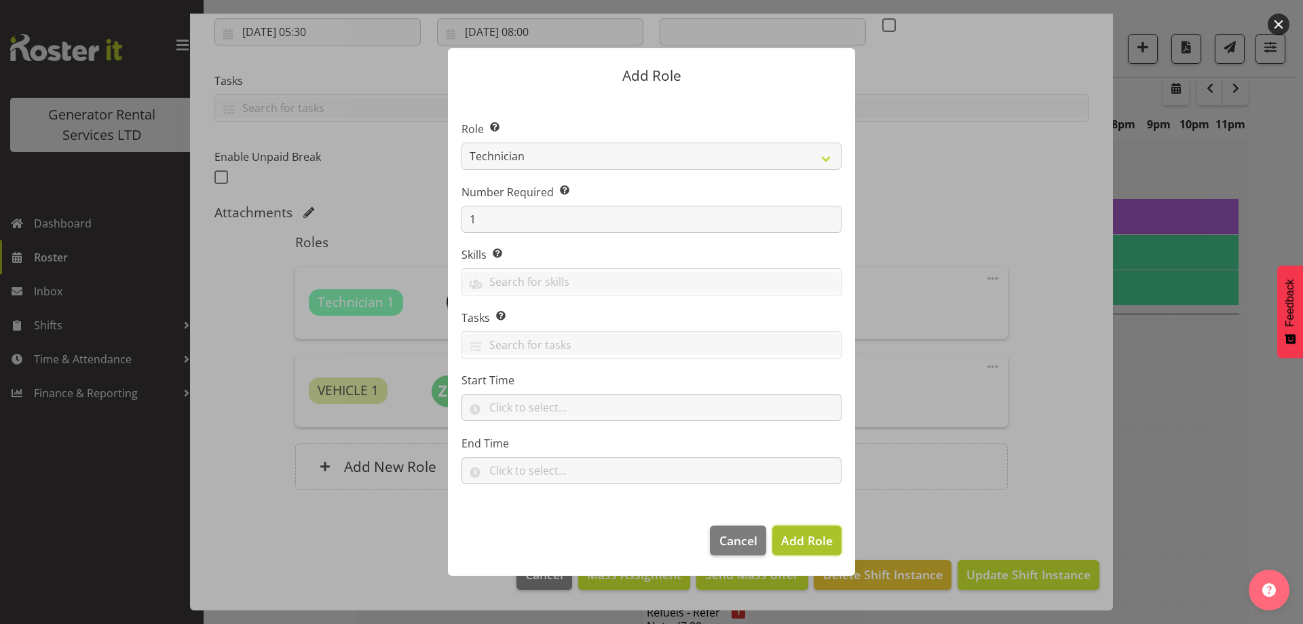
click at [803, 542] on span "Add Role" at bounding box center [807, 540] width 52 height 16
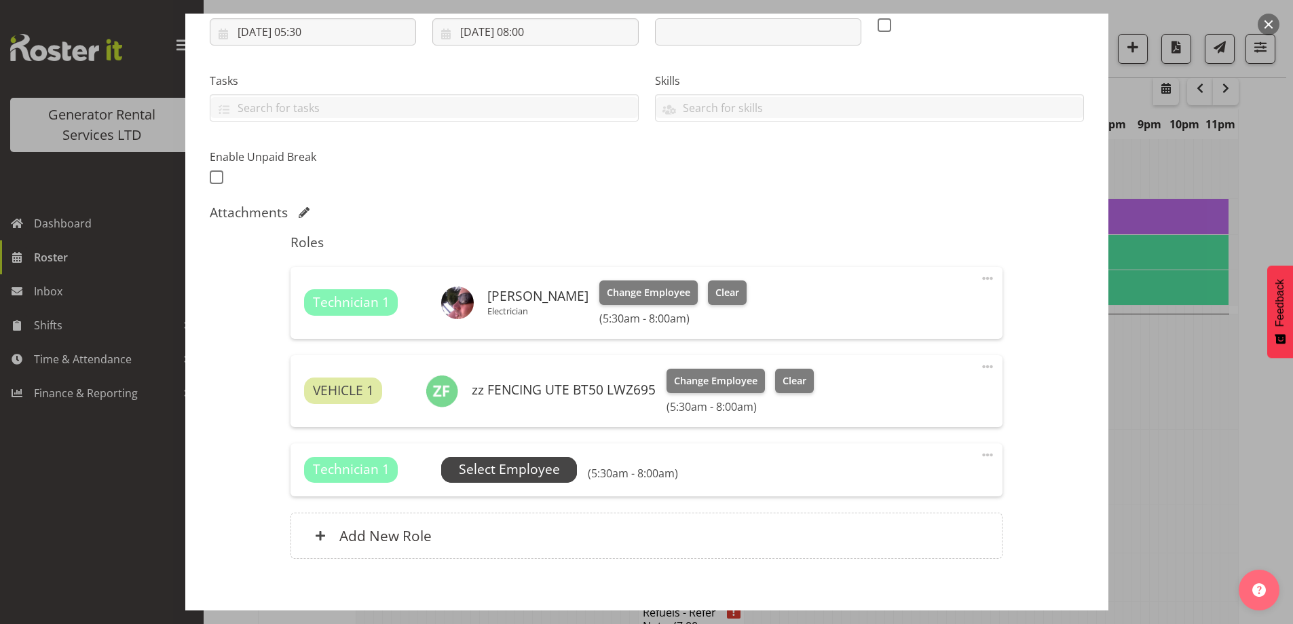
click at [529, 470] on span "Select Employee" at bounding box center [509, 469] width 101 height 20
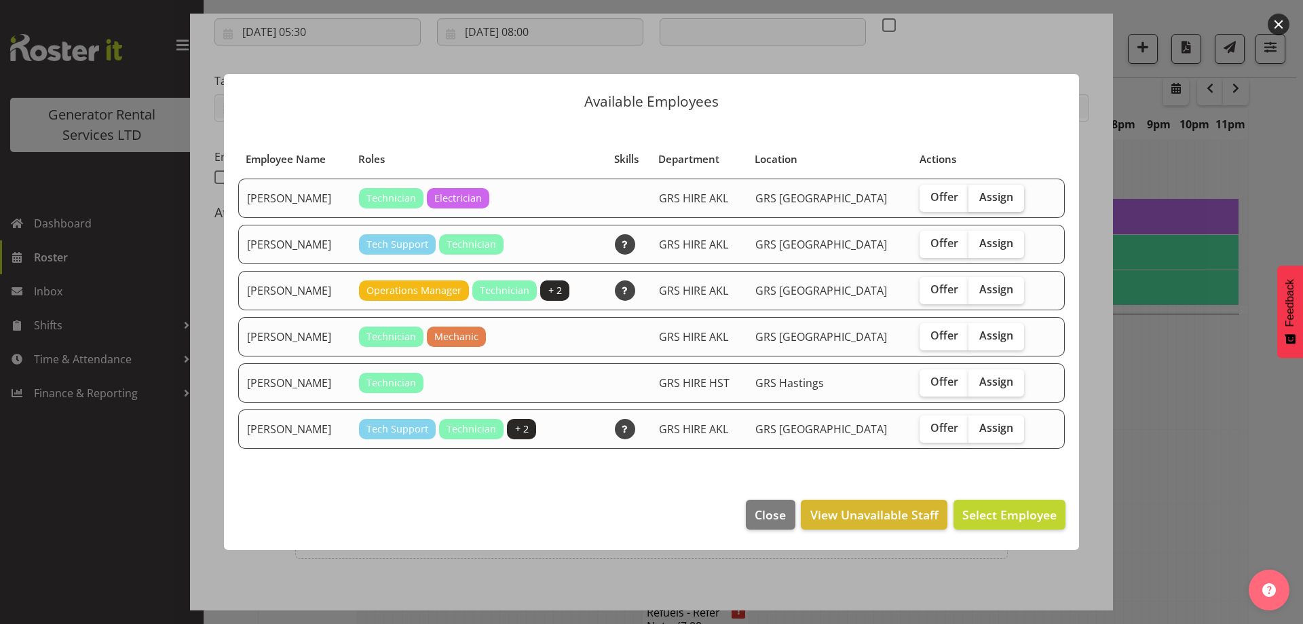
click at [991, 196] on span "Assign" at bounding box center [996, 197] width 34 height 14
click at [977, 196] on input "Assign" at bounding box center [972, 197] width 9 height 9
checkbox input "true"
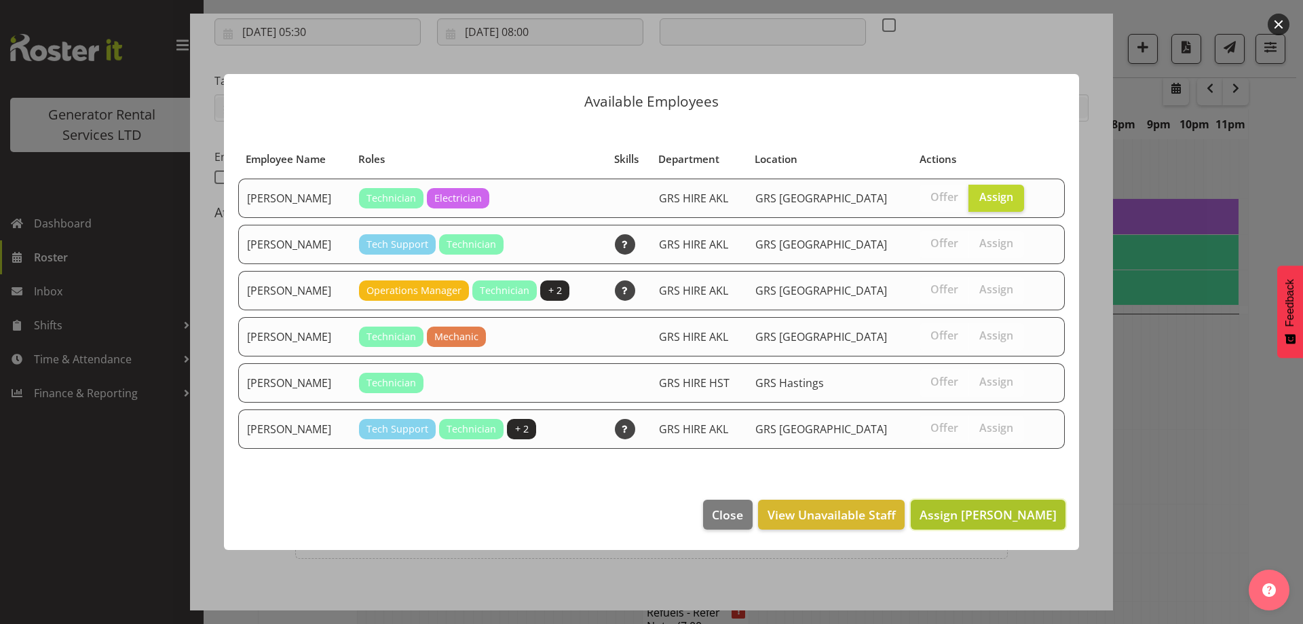
click at [1000, 512] on span "Assign [PERSON_NAME]" at bounding box center [987, 514] width 137 height 16
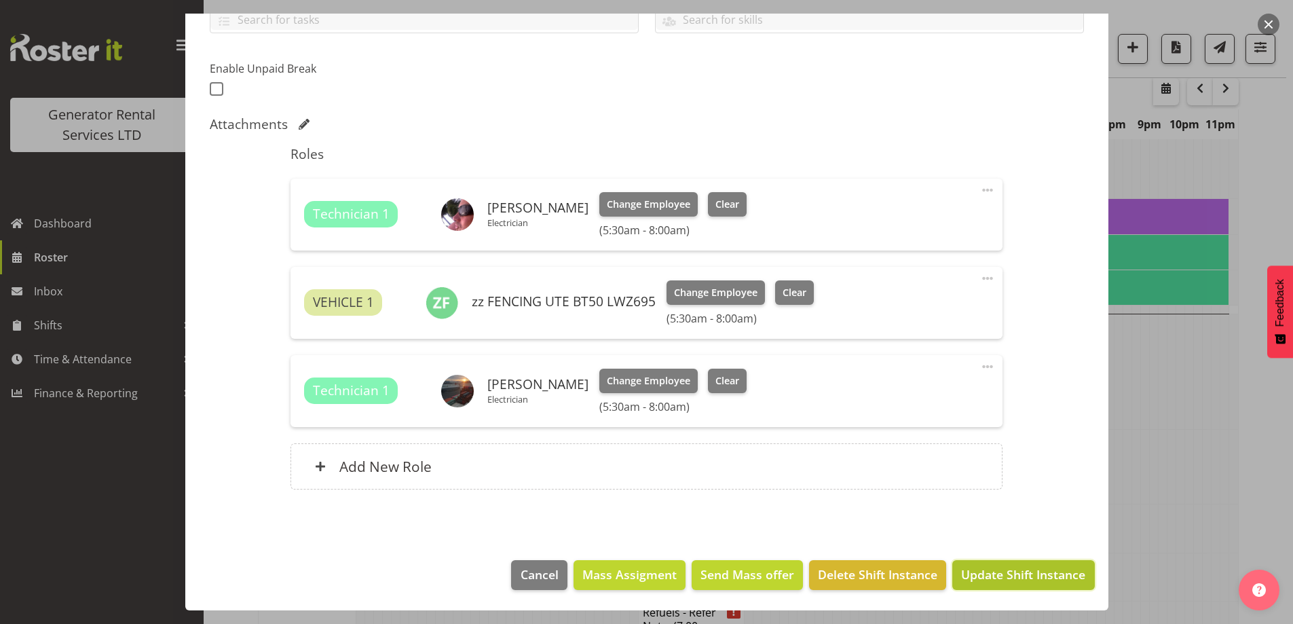
click at [1013, 560] on button "Update Shift Instance" at bounding box center [1023, 575] width 142 height 30
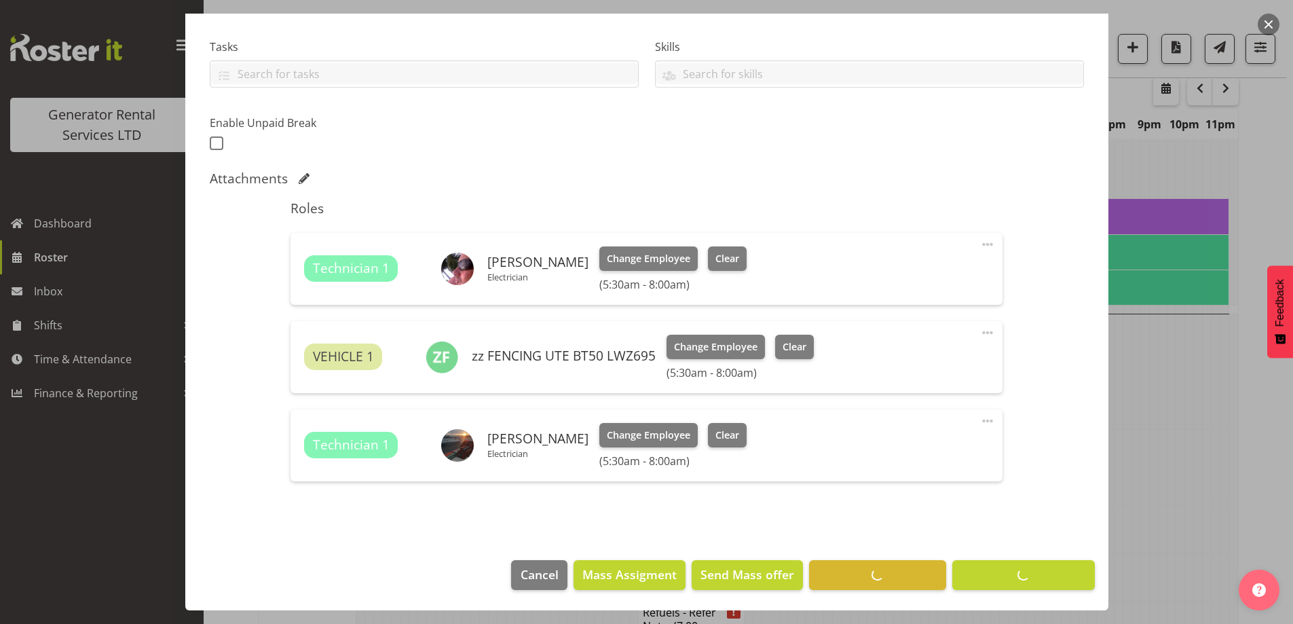
click at [1168, 348] on div at bounding box center [646, 312] width 1293 height 624
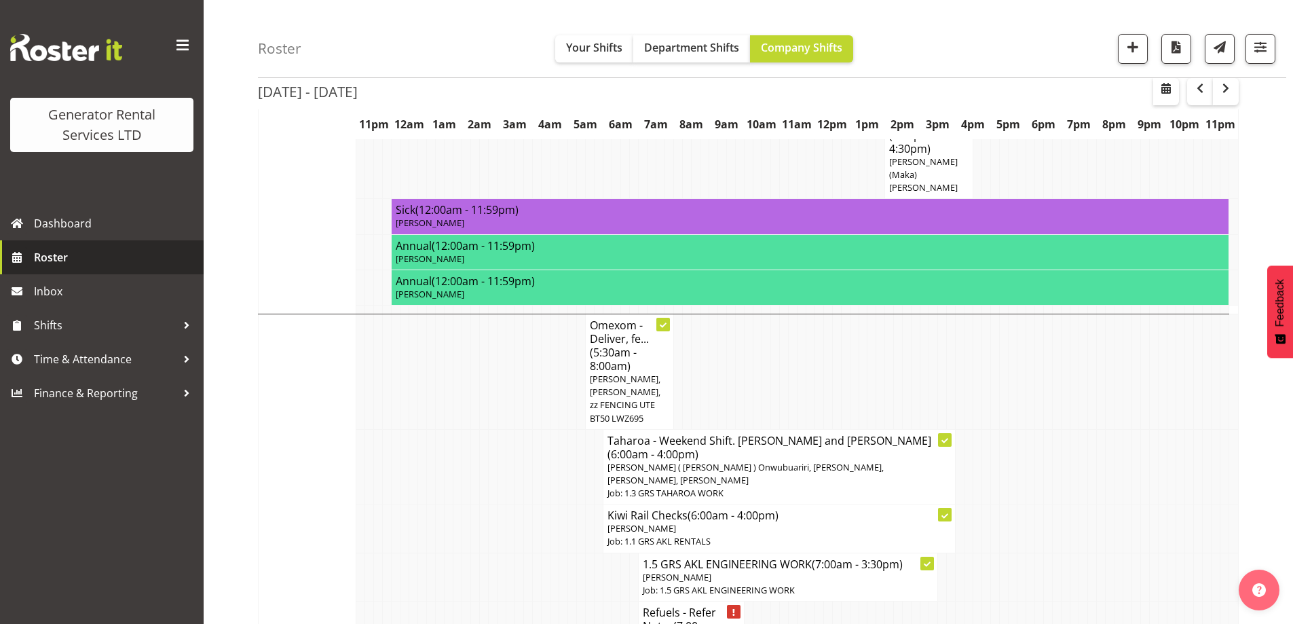
click at [58, 250] on span "Roster" at bounding box center [115, 257] width 163 height 20
